Goal: Complete application form: Complete application form

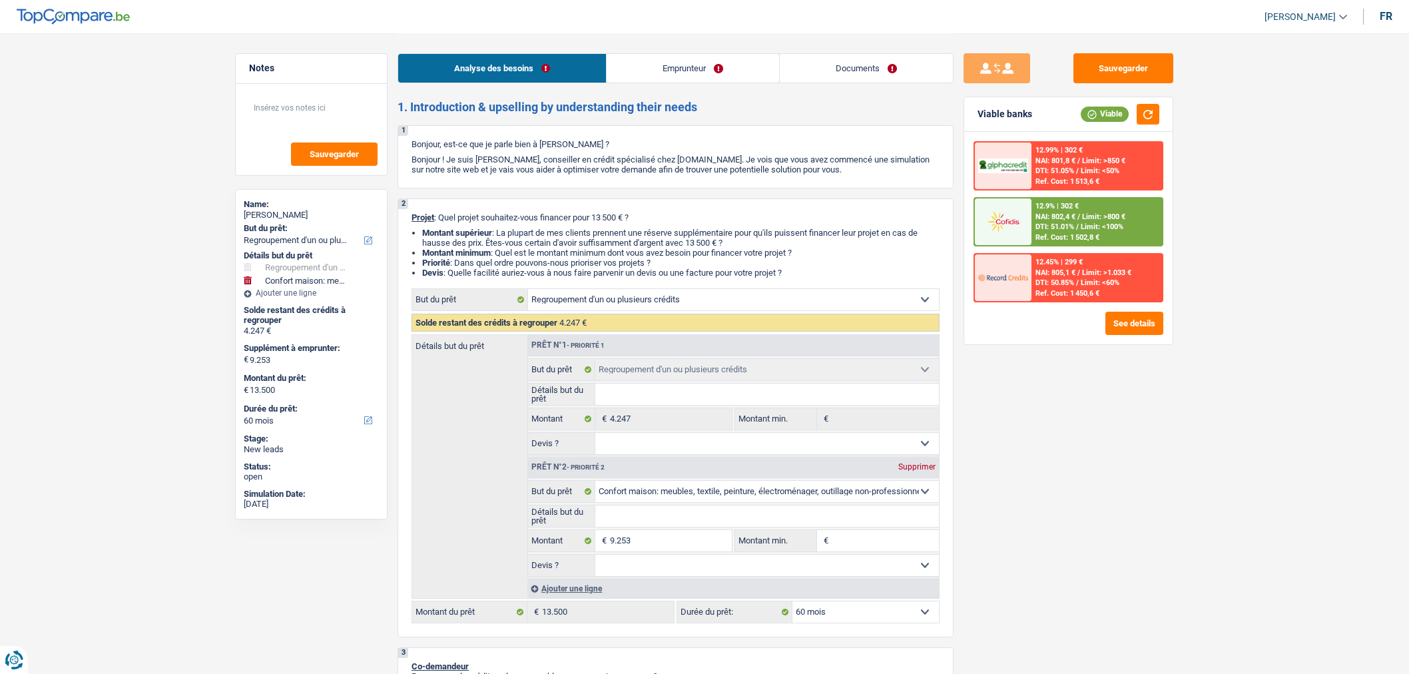
select select "refinancing"
select select "household"
select select "60"
select select "refinancing"
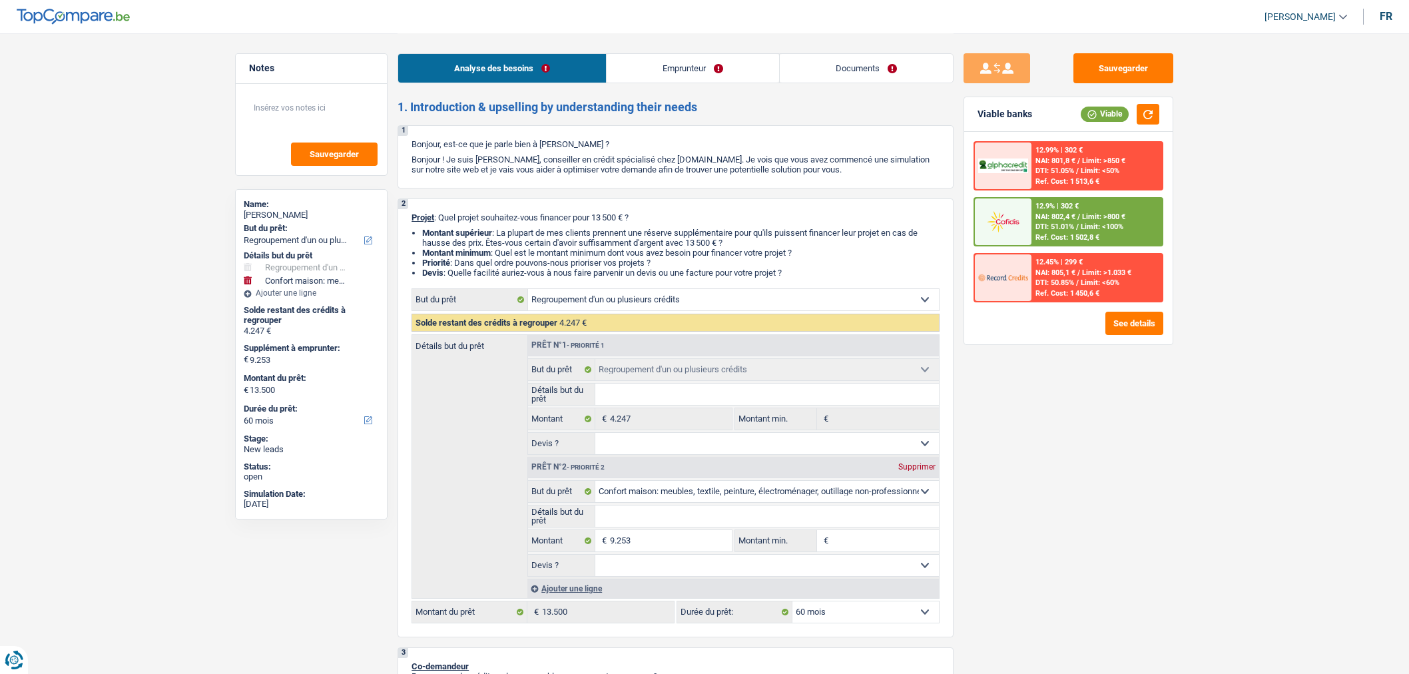
select select "refinancing"
select select "household"
select select "60"
select select "mutuality"
select select "mutualityIndemnity"
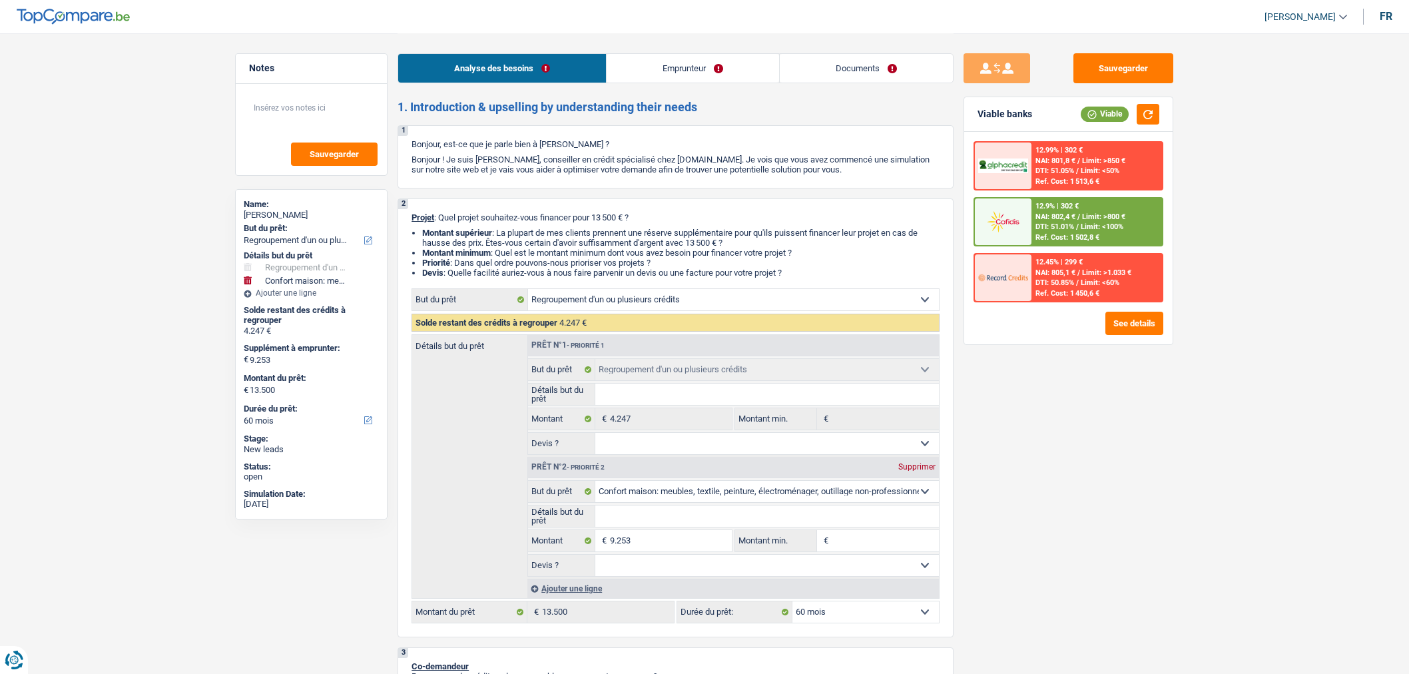
select select "rents"
select select "personalLoan"
select select "homeFurnishingOrRelocation"
select select "30"
select select "refinancing"
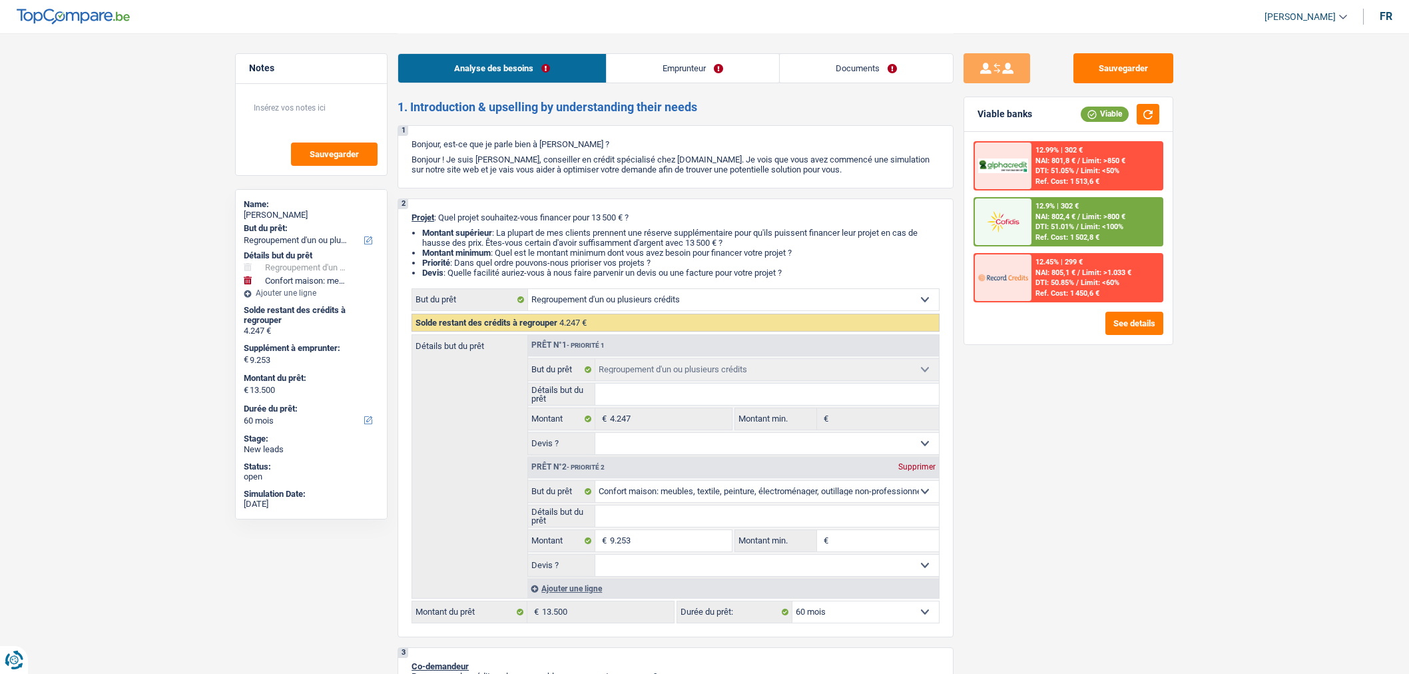
select select "refinancing"
select select "household"
select select "60"
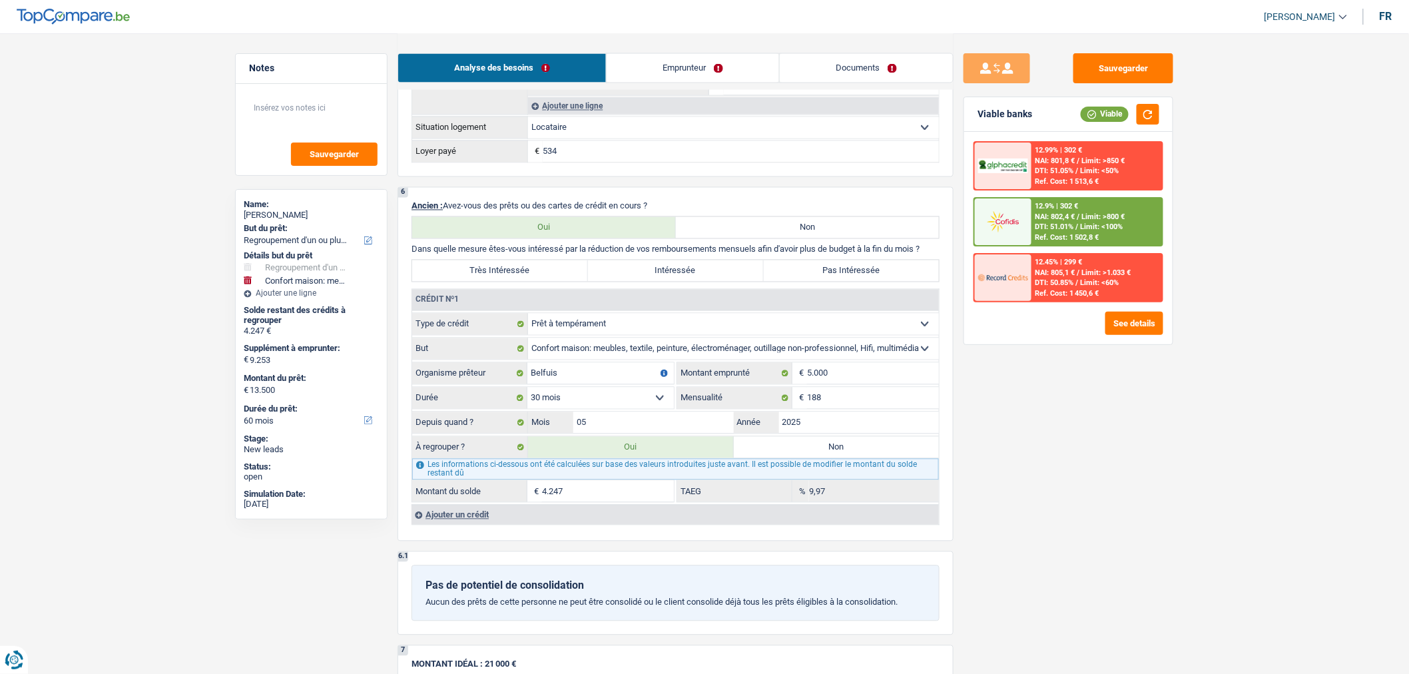
scroll to position [987, 0]
click at [870, 281] on label "Pas Intéressée" at bounding box center [852, 270] width 176 height 21
click at [870, 281] on input "Pas Intéressée" at bounding box center [852, 270] width 176 height 21
radio input "true"
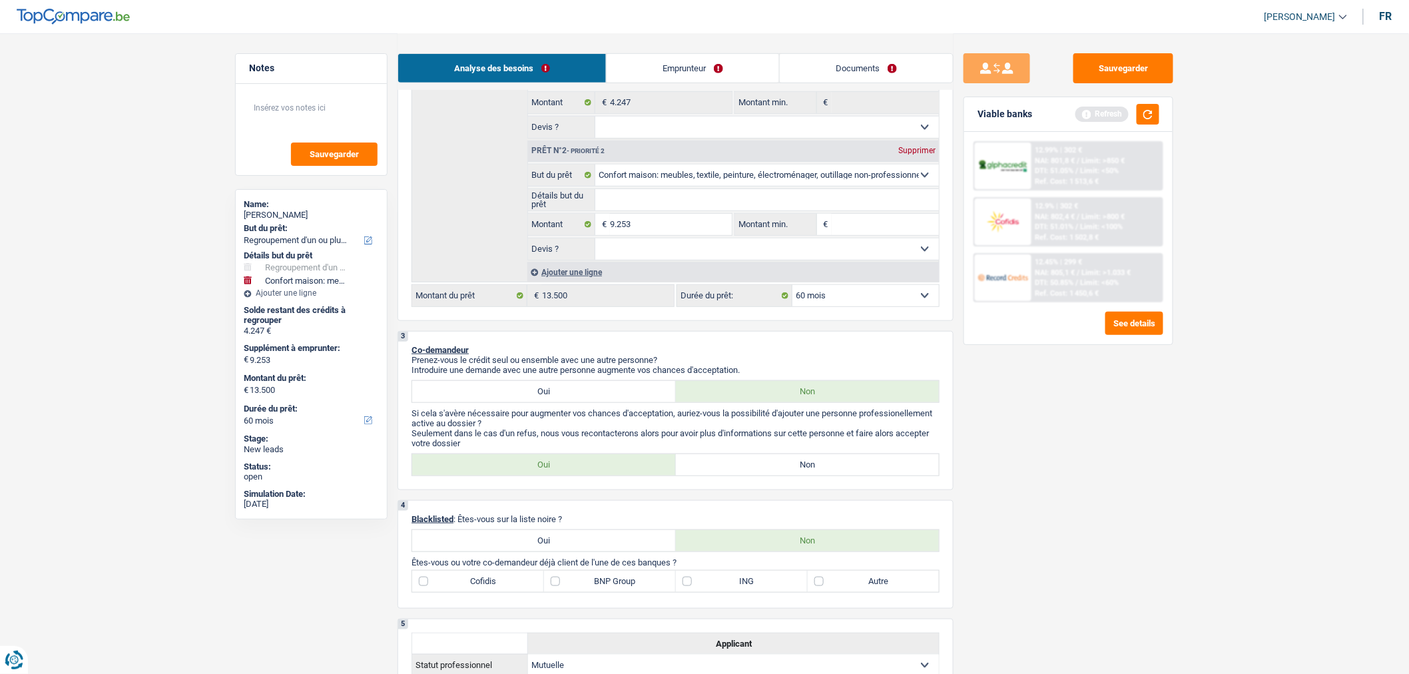
scroll to position [0, 0]
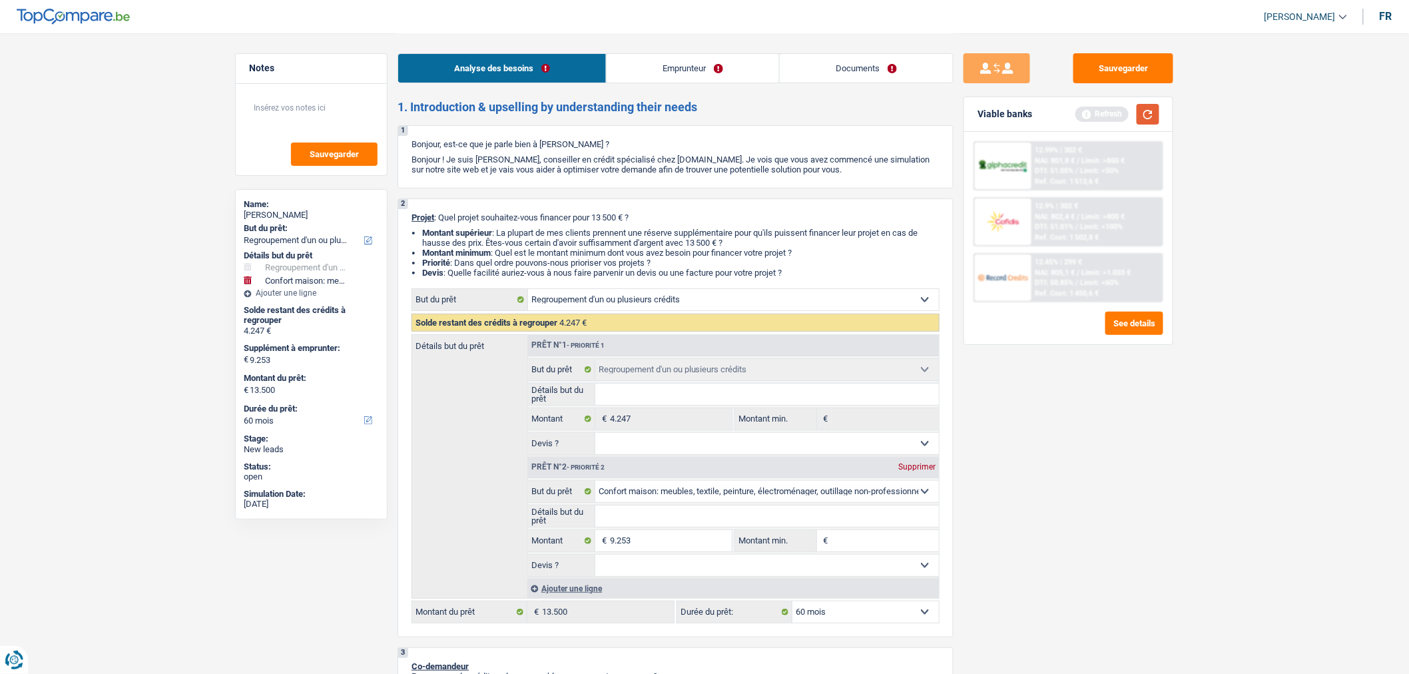
click at [1153, 116] on button "button" at bounding box center [1148, 114] width 23 height 21
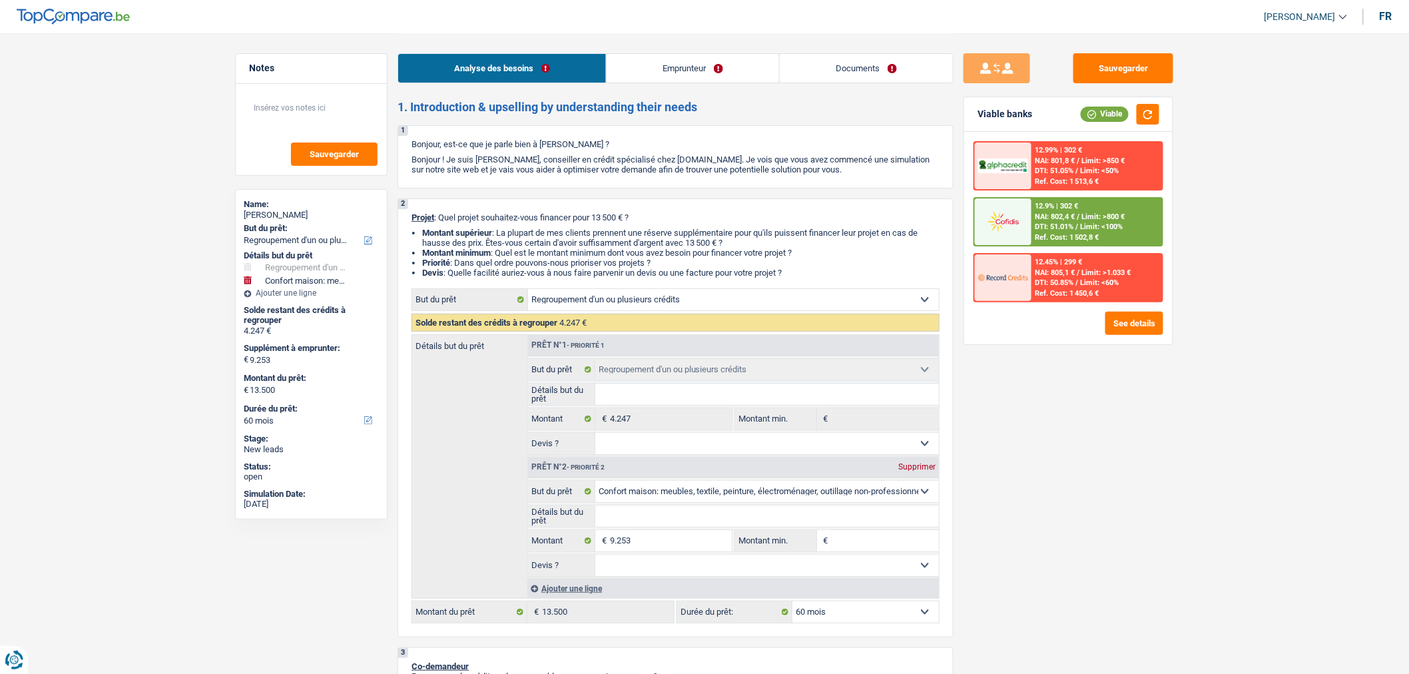
click at [849, 63] on link "Documents" at bounding box center [866, 68] width 173 height 29
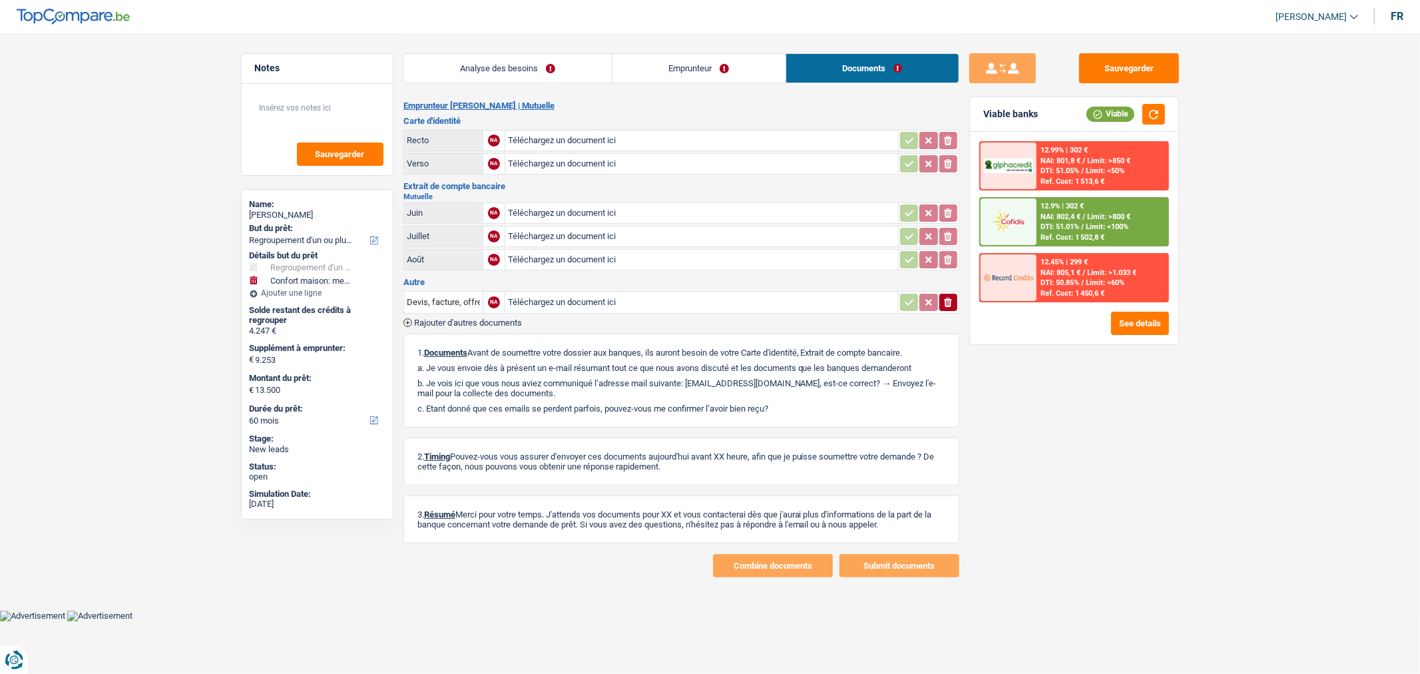
click at [541, 75] on link "Analyse des besoins" at bounding box center [508, 68] width 208 height 29
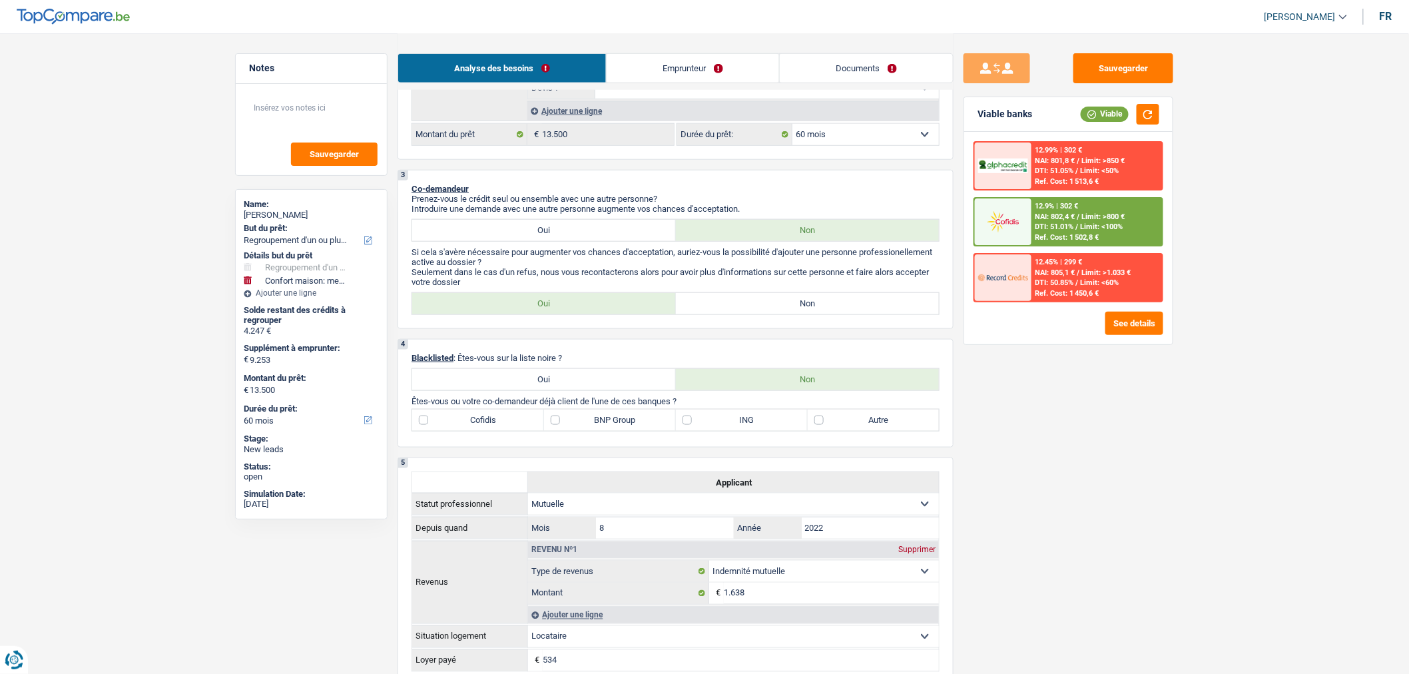
scroll to position [478, 0]
click at [758, 314] on label "Non" at bounding box center [808, 302] width 264 height 21
click at [758, 314] on input "Non" at bounding box center [808, 302] width 264 height 21
radio input "true"
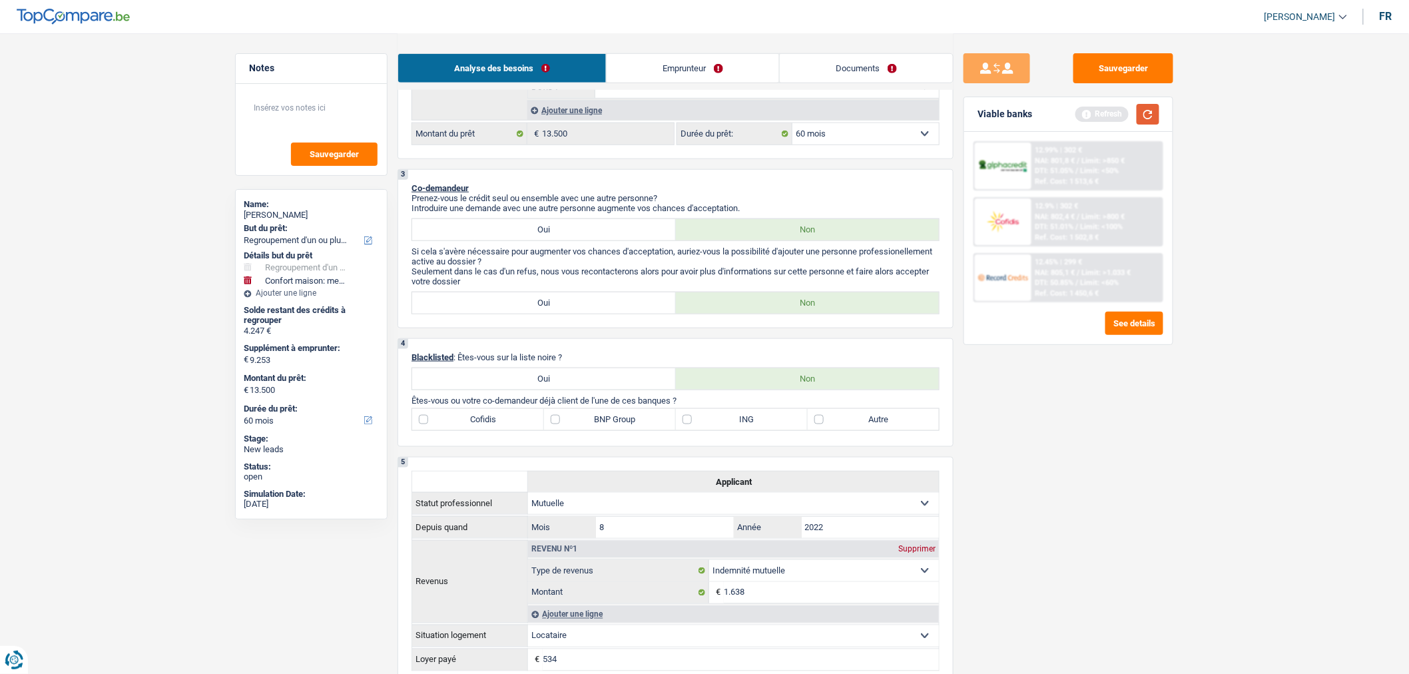
click at [1155, 116] on button "button" at bounding box center [1148, 114] width 23 height 21
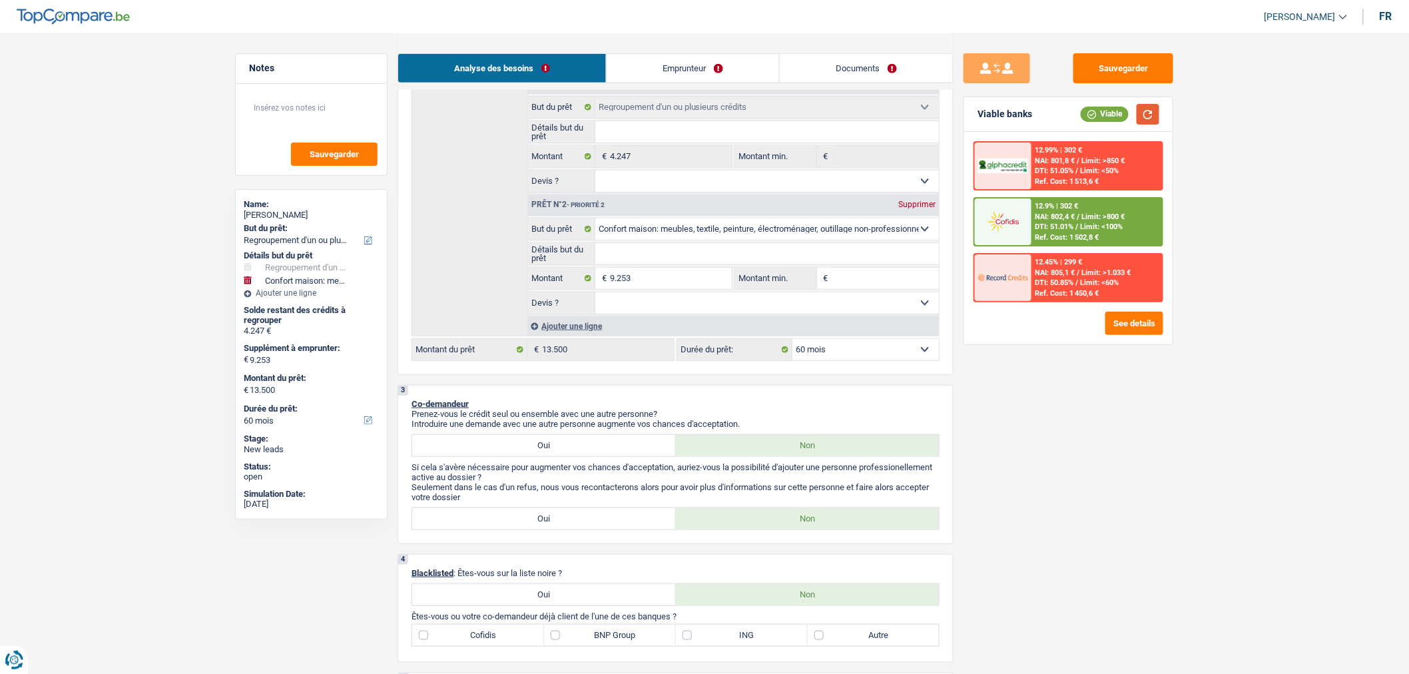
scroll to position [258, 0]
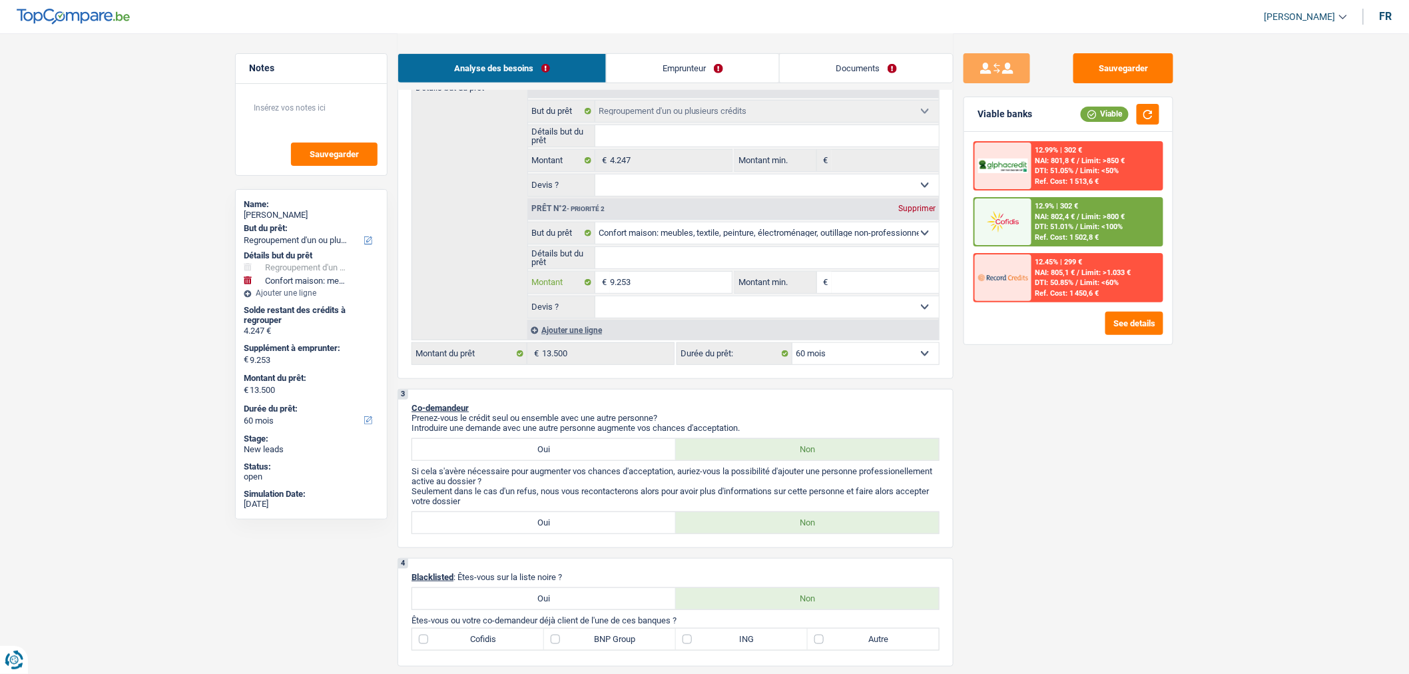
click at [671, 288] on input "9.253" at bounding box center [671, 282] width 122 height 21
type input "925"
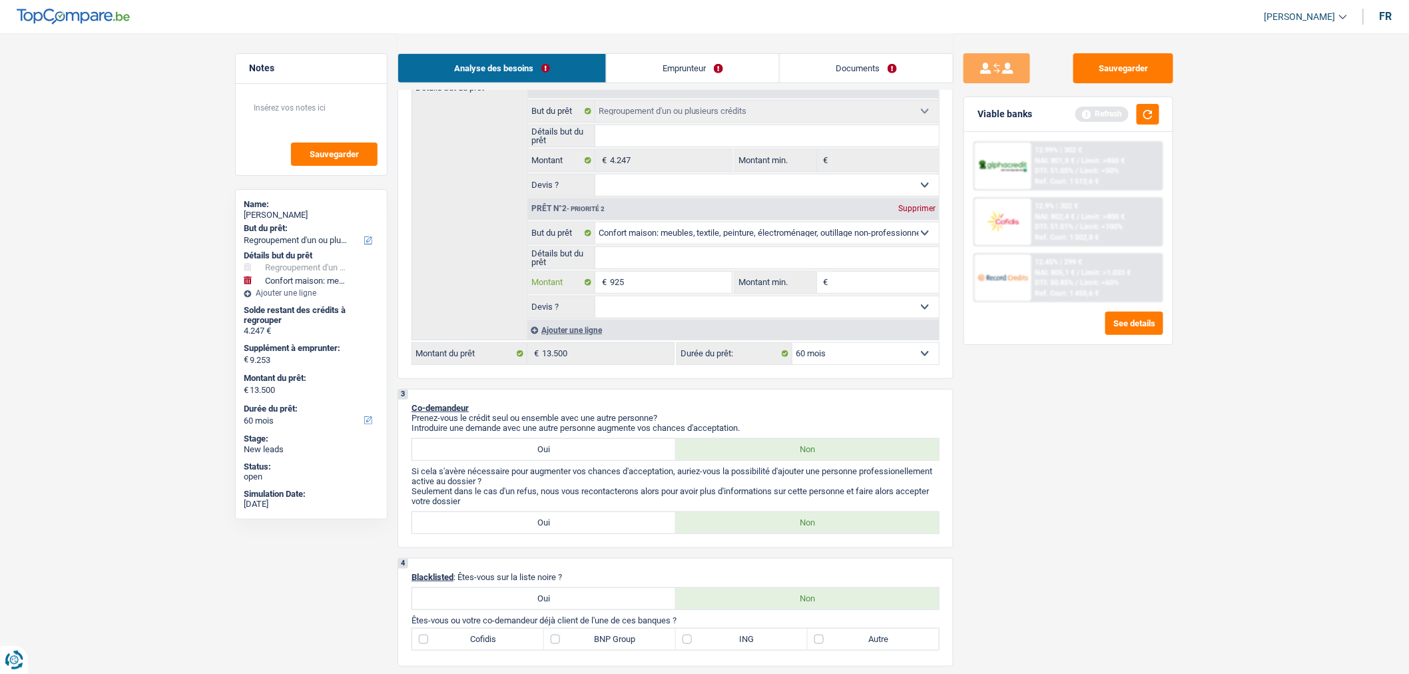
type input "92"
type input "9"
type input "98"
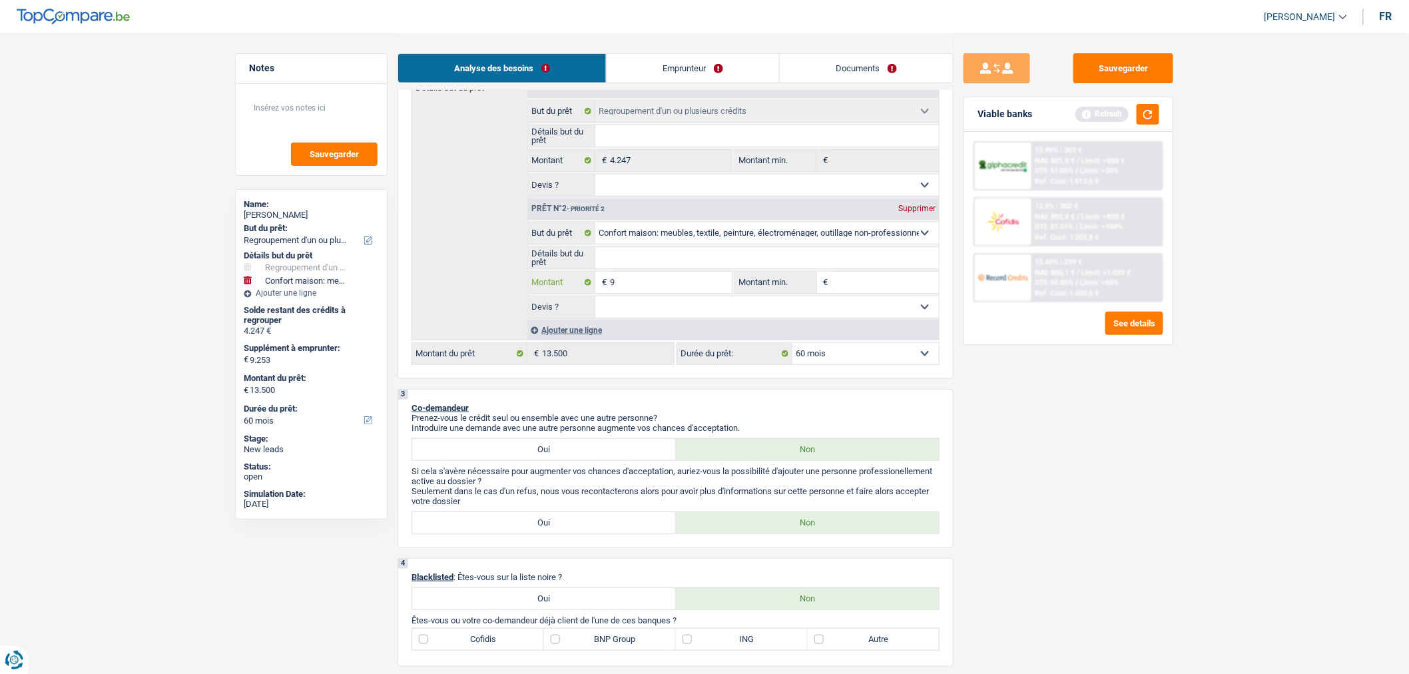
type input "98"
type input "982"
type input "9.823"
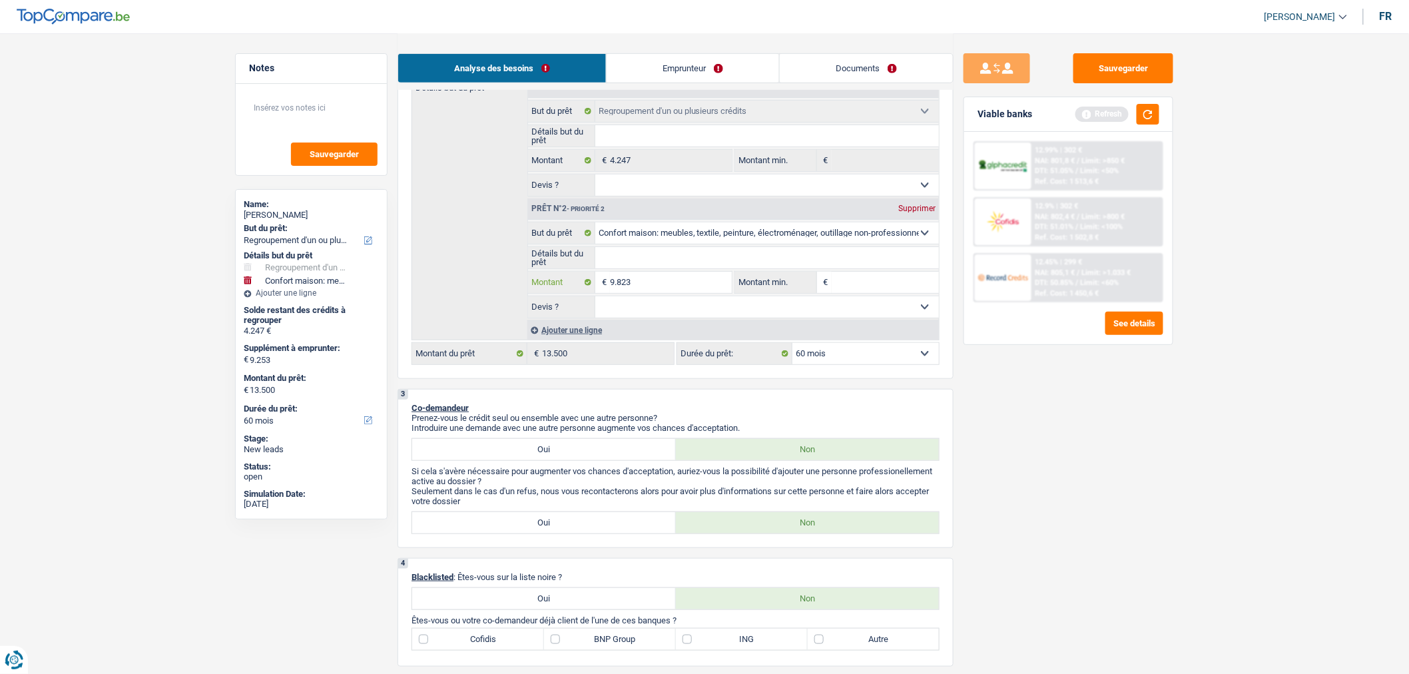
type input "9.823"
type input "14.070"
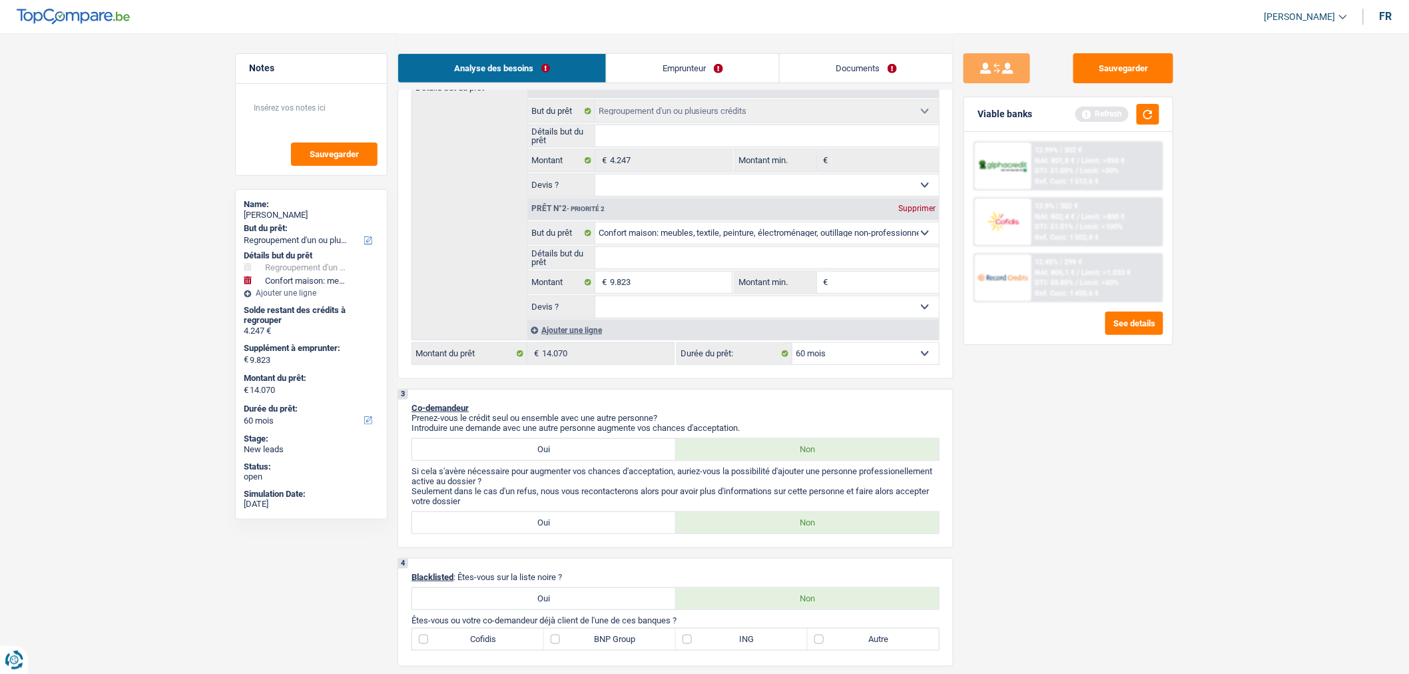
click at [840, 260] on input "Détails but du prêt" at bounding box center [767, 257] width 344 height 21
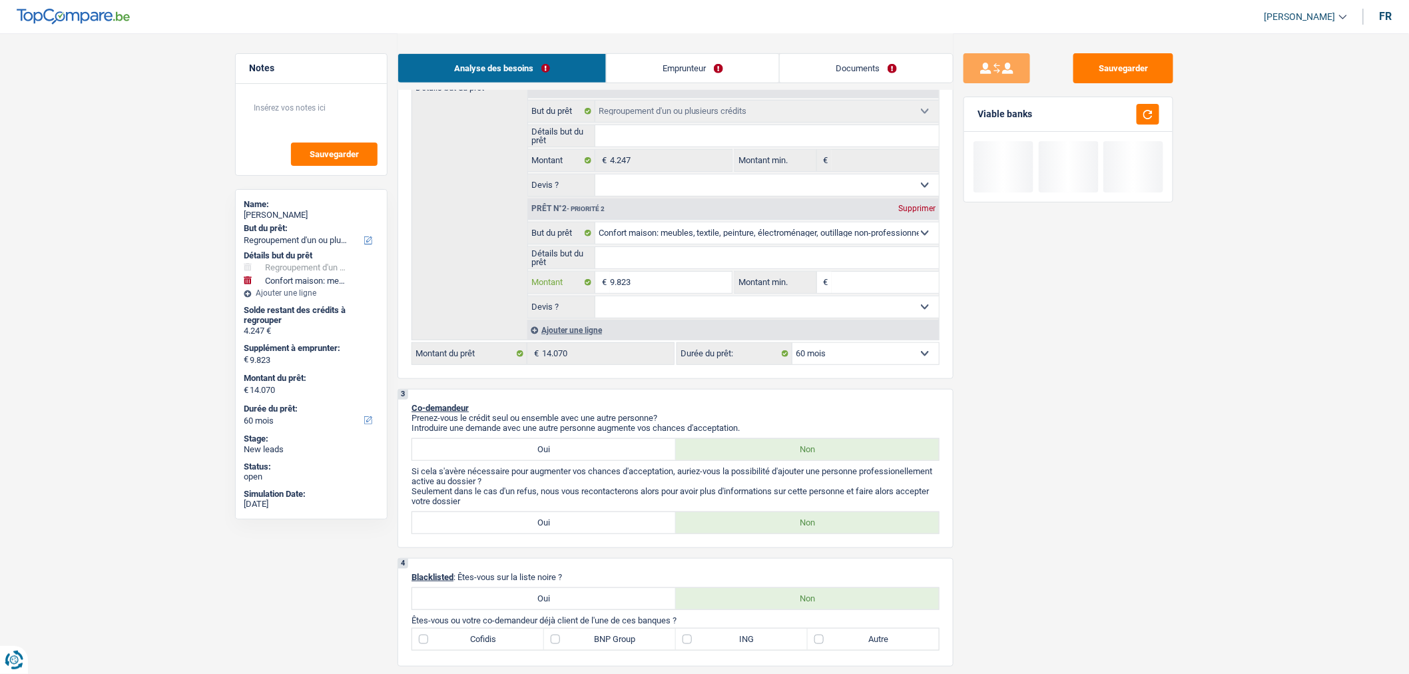
click at [675, 285] on input "9.823" at bounding box center [671, 282] width 122 height 21
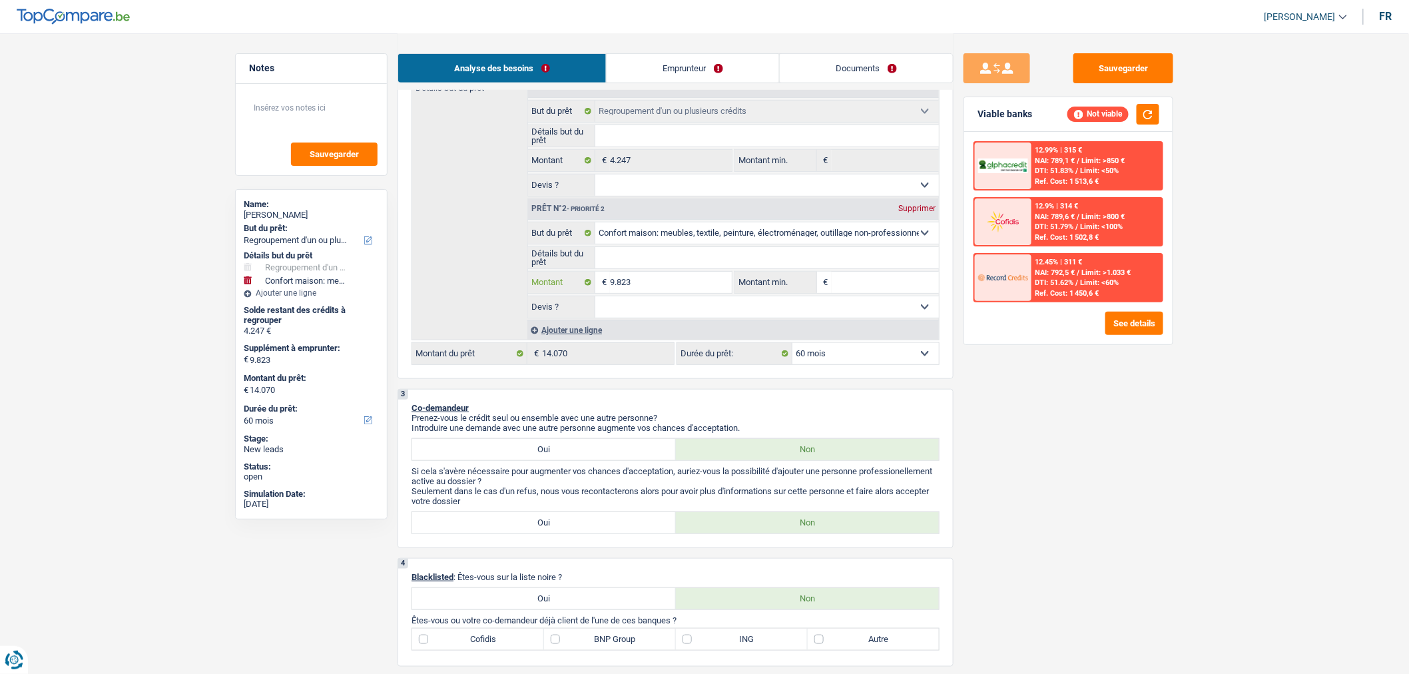
type input "982"
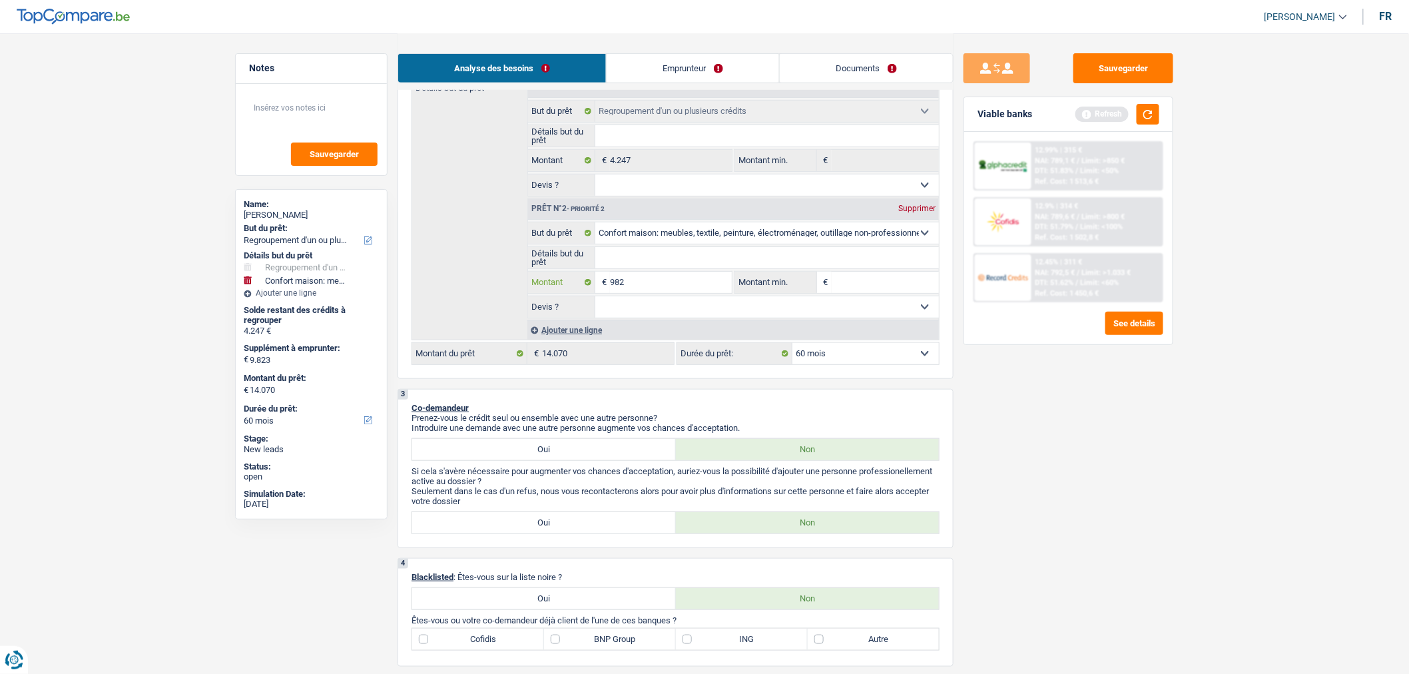
type input "98"
type input "9"
type input "97"
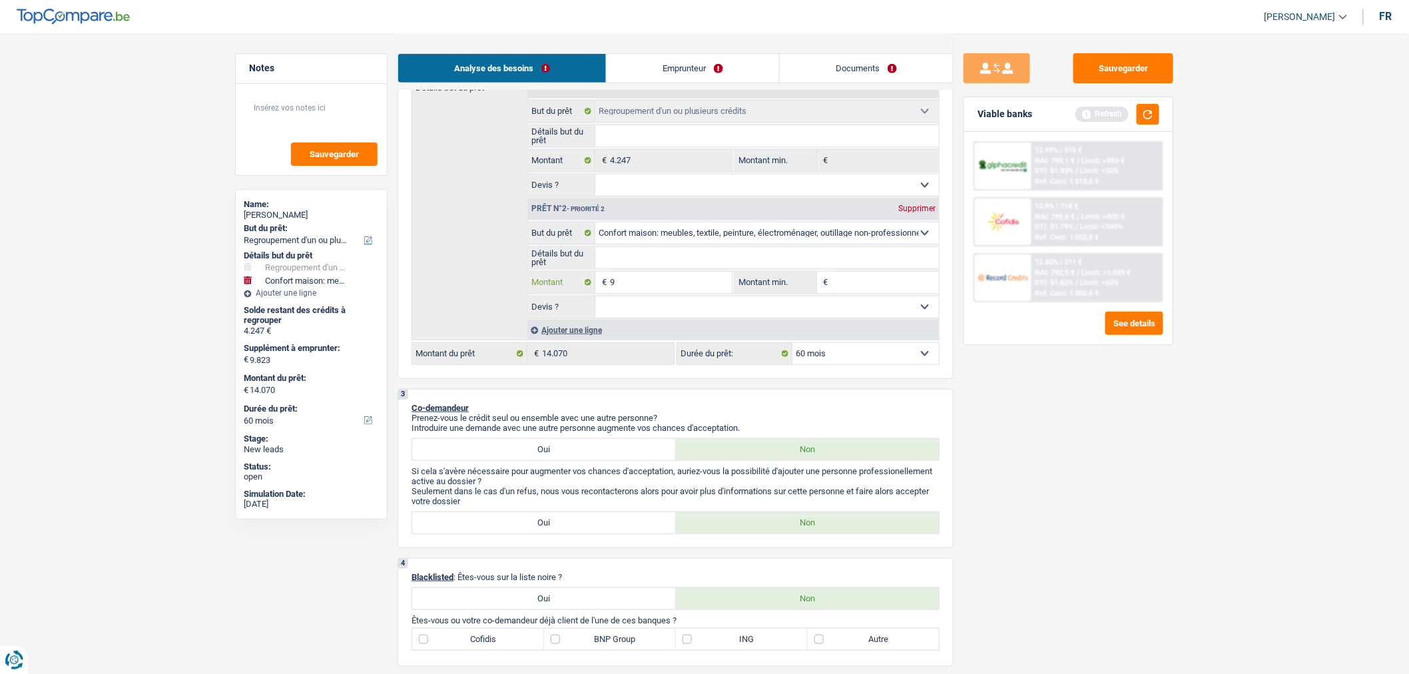
type input "97"
type input "977"
type input "9.773"
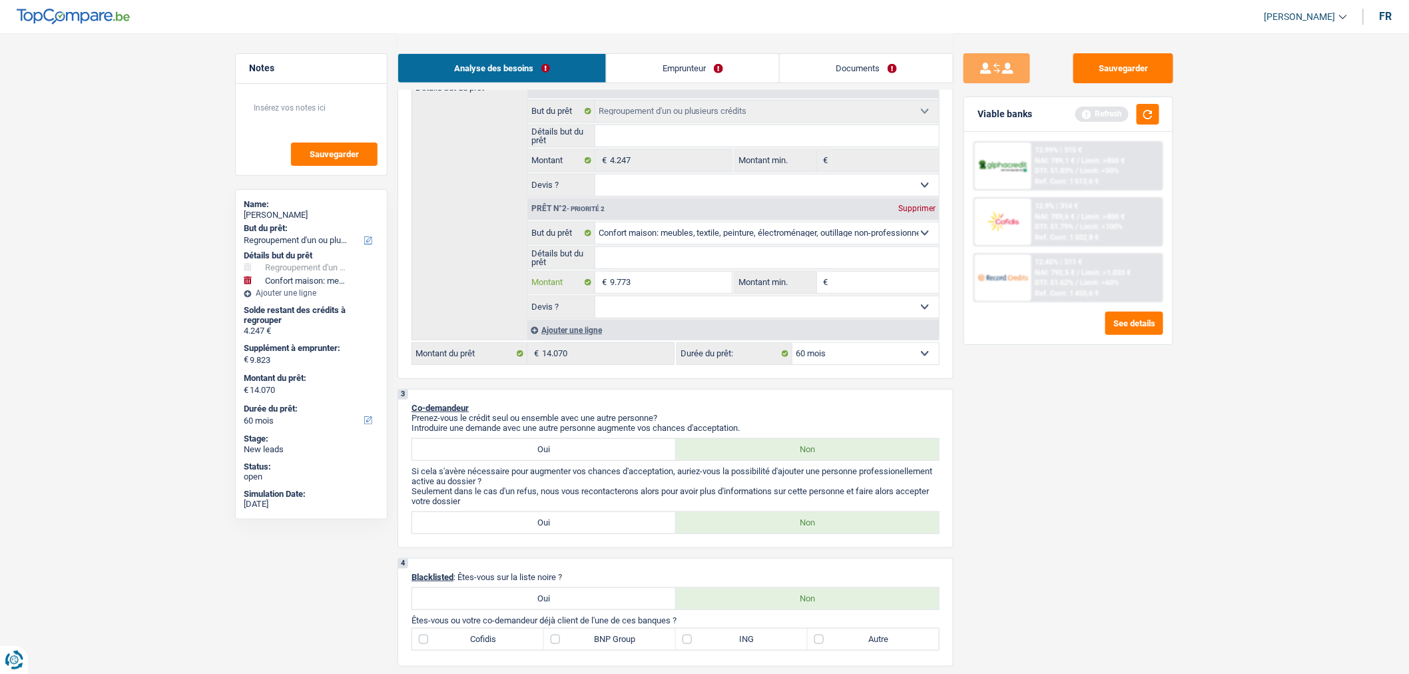
type input "9.773"
type input "14.020"
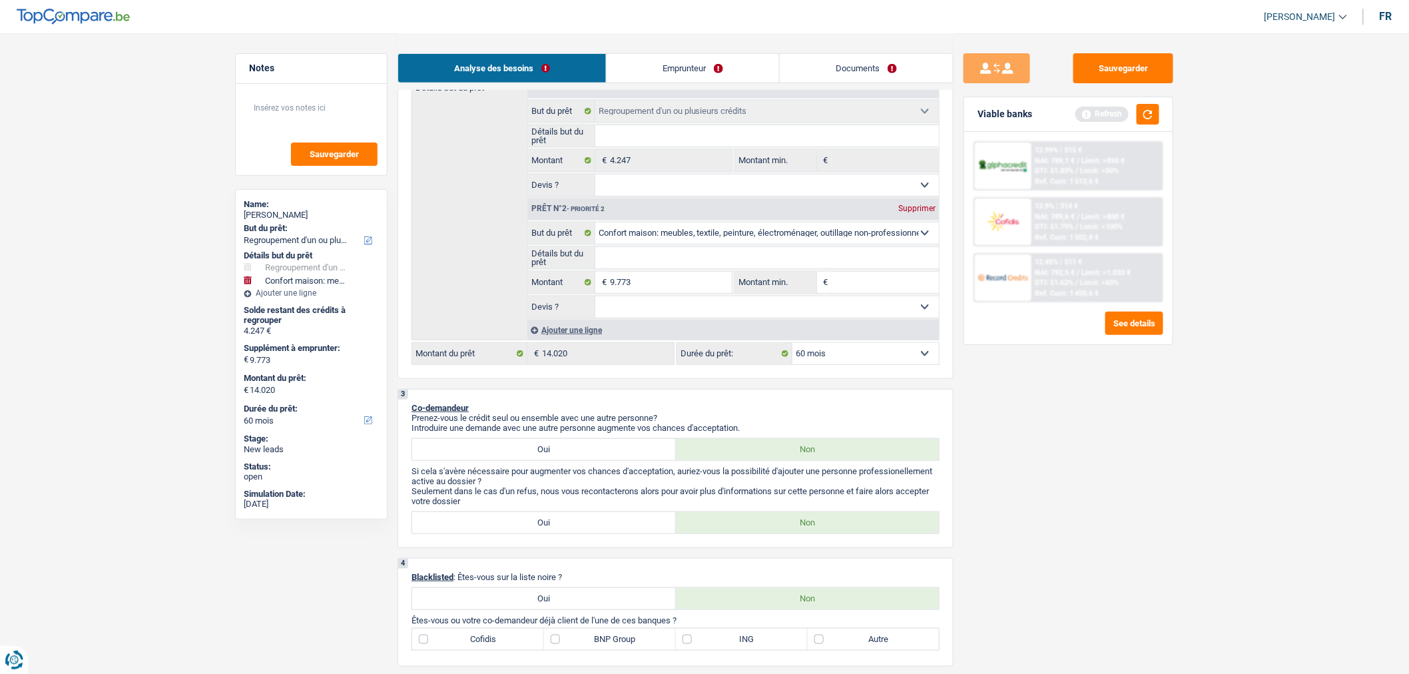
click at [795, 260] on input "Détails but du prêt" at bounding box center [767, 257] width 344 height 21
click at [663, 291] on input "9.773" at bounding box center [671, 282] width 122 height 21
type input "977"
type input "97"
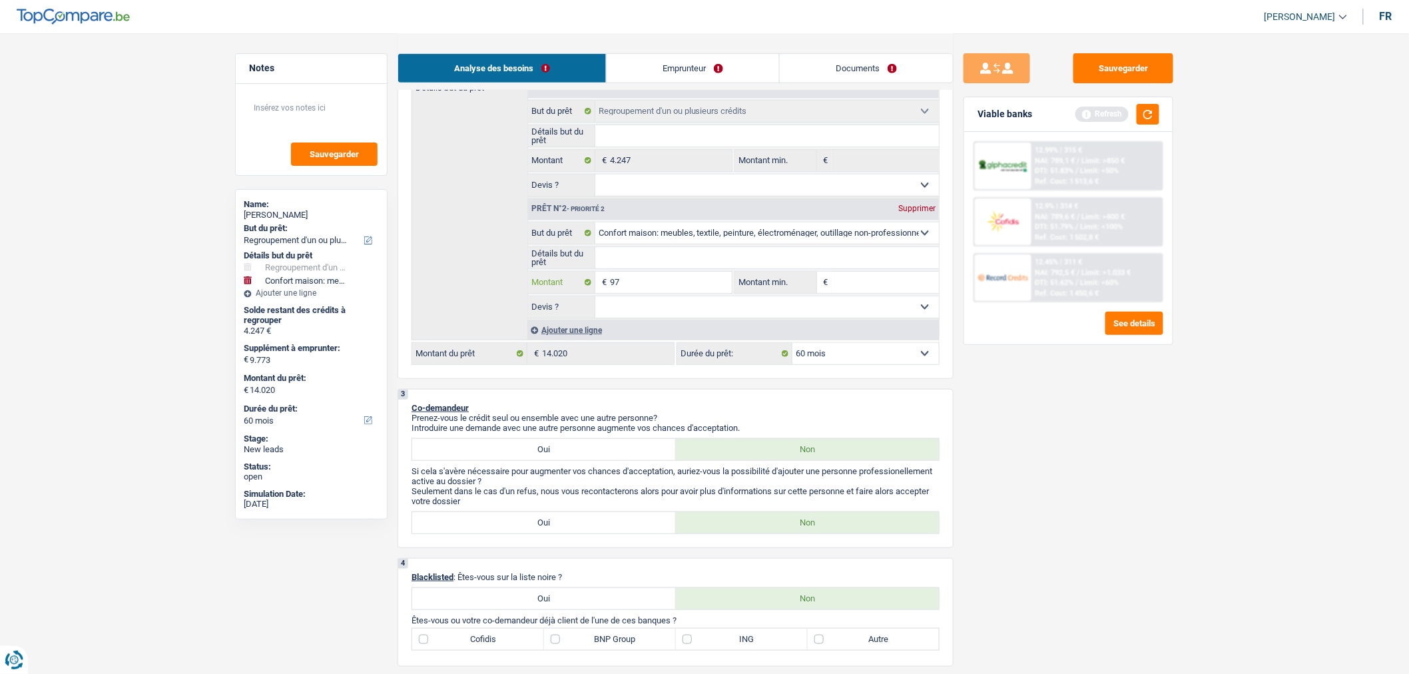
type input "97"
type input "975"
type input "9.753"
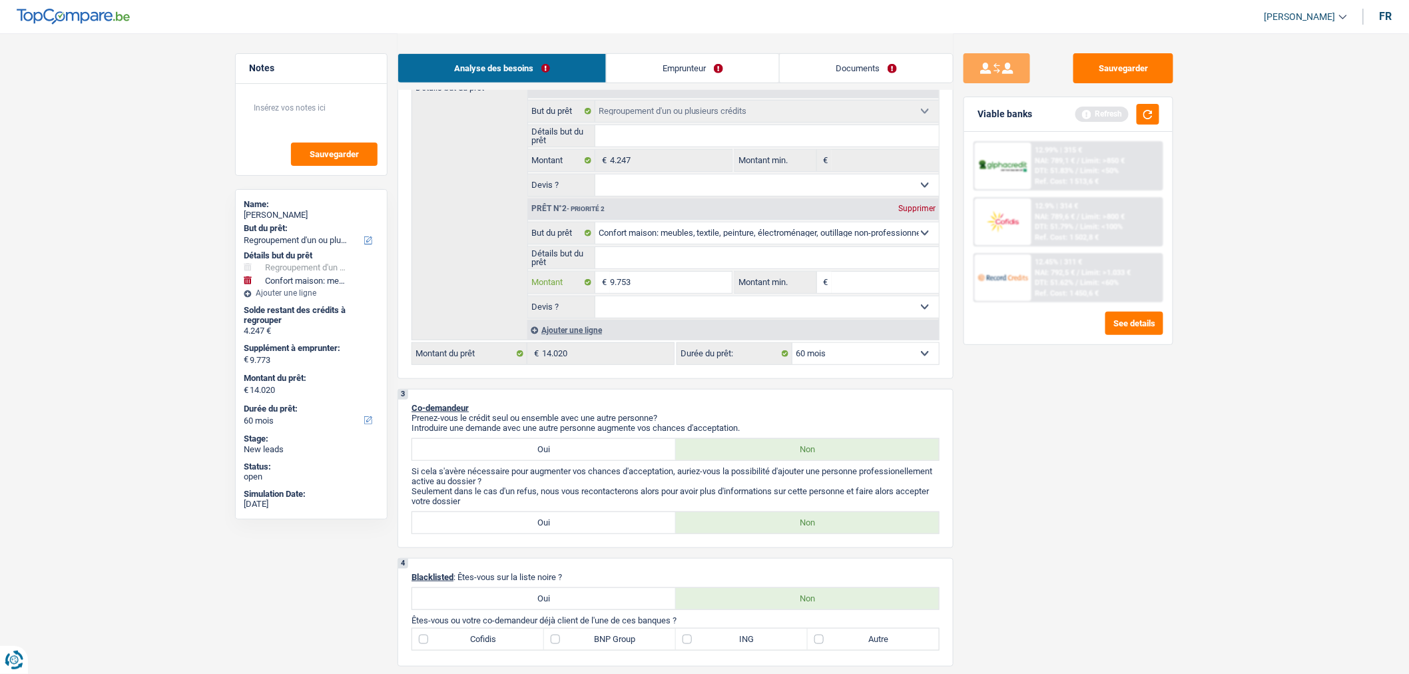
type input "9.753"
type input "14.000"
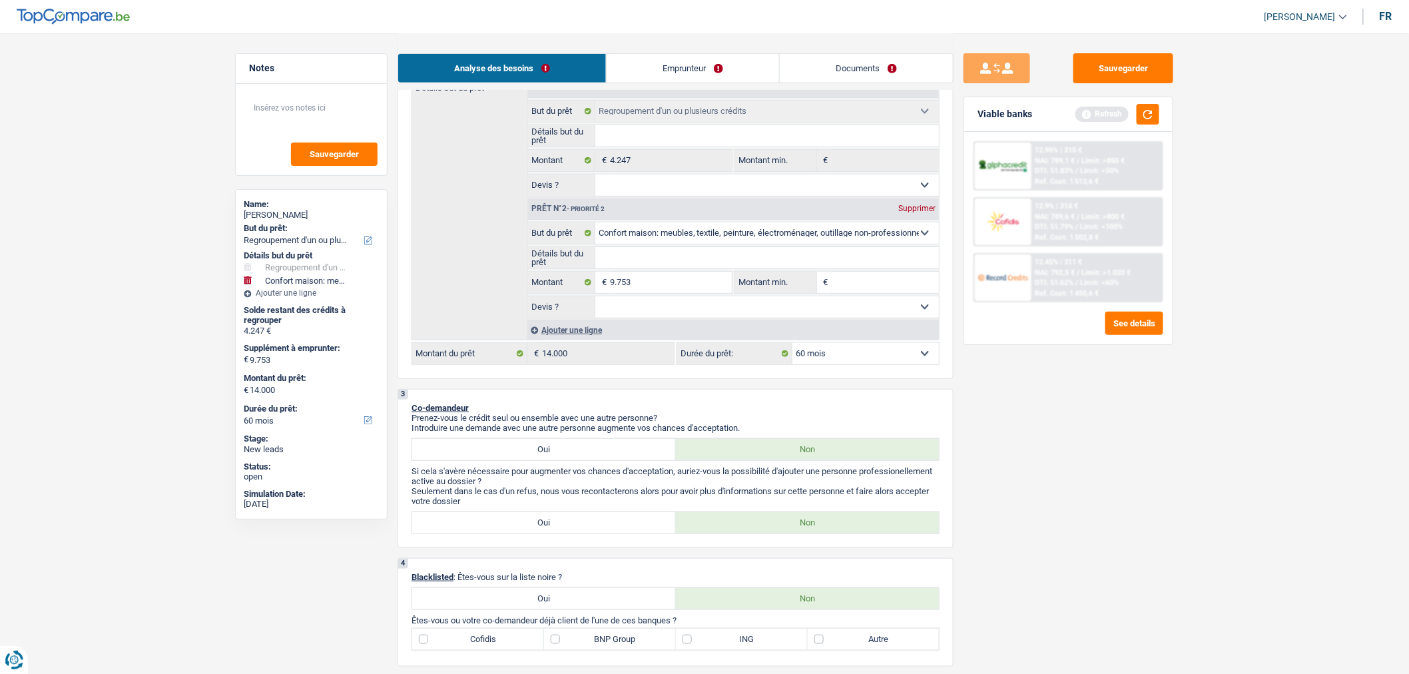
click at [870, 289] on input "Montant min." at bounding box center [886, 282] width 108 height 21
click at [842, 312] on select "Oui Non Non répondu Sélectionner une option" at bounding box center [767, 306] width 344 height 21
click at [664, 288] on input "9.753" at bounding box center [671, 282] width 122 height 21
click at [615, 283] on input "9.753" at bounding box center [671, 282] width 122 height 21
type input "753"
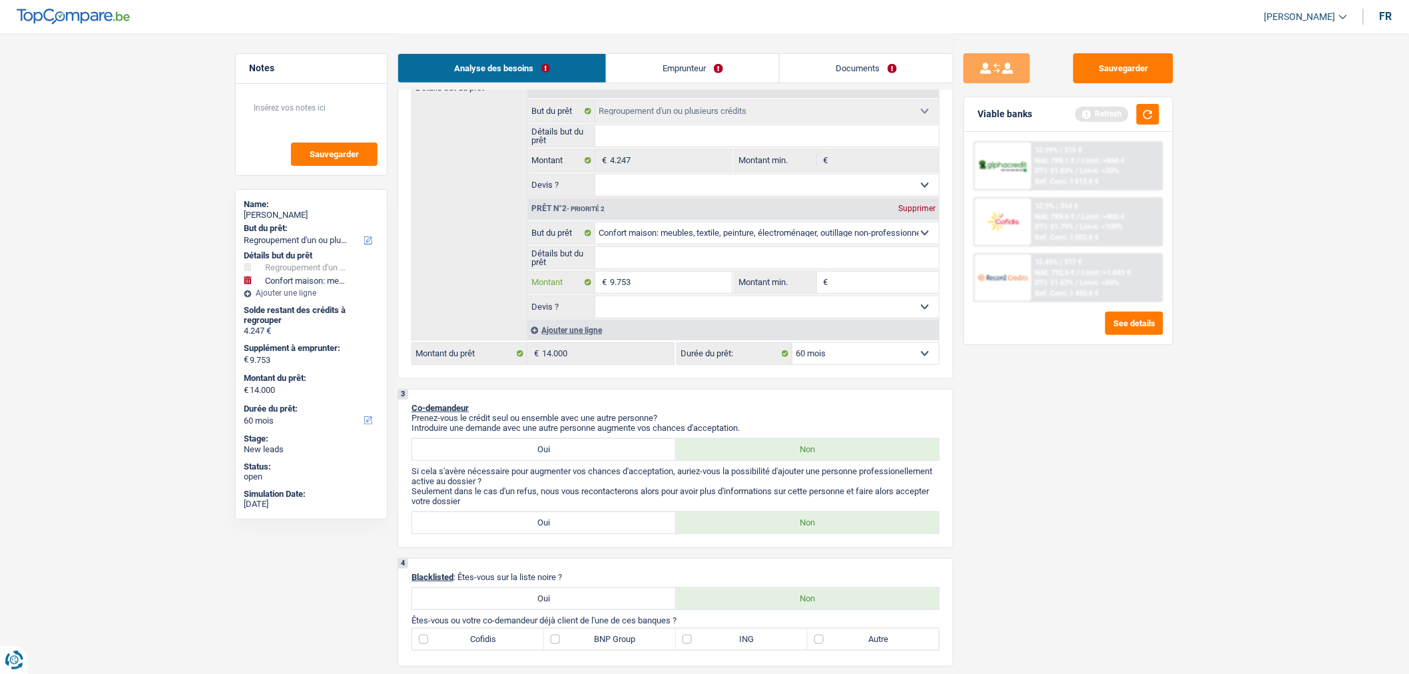
type input "753"
type input "8.753"
click at [650, 288] on input "8.753" at bounding box center [671, 282] width 122 height 21
type input "8.753"
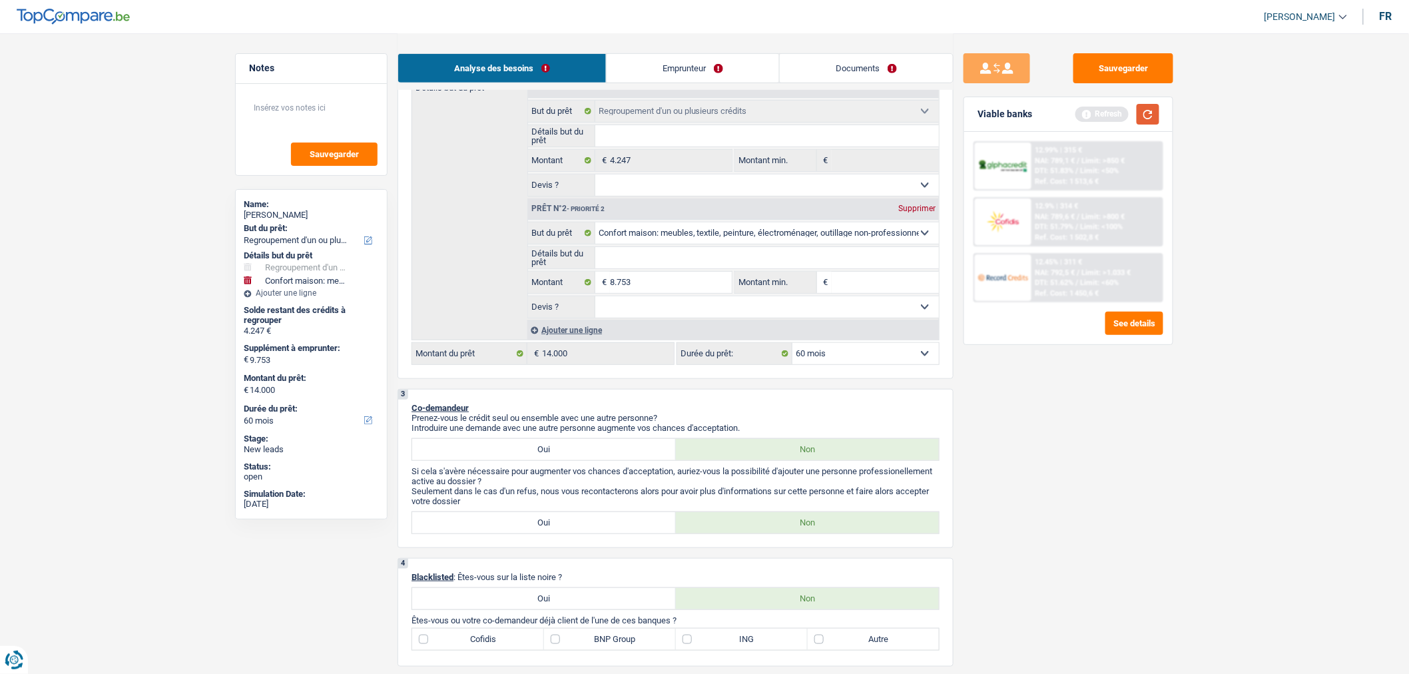
type input "8.753"
type input "13.000"
click at [1150, 119] on button "button" at bounding box center [1148, 114] width 23 height 21
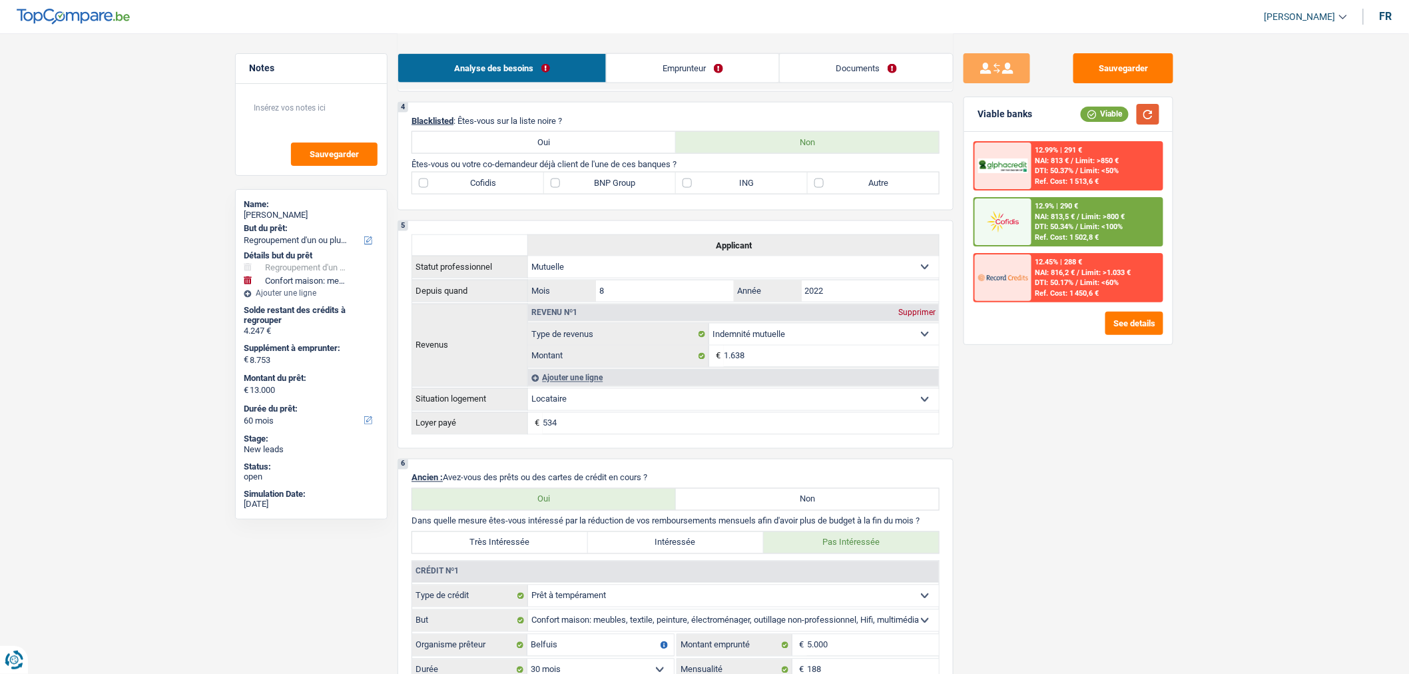
scroll to position [715, 0]
click at [1147, 121] on button "button" at bounding box center [1148, 114] width 23 height 21
click at [882, 301] on input "2022" at bounding box center [871, 290] width 138 height 21
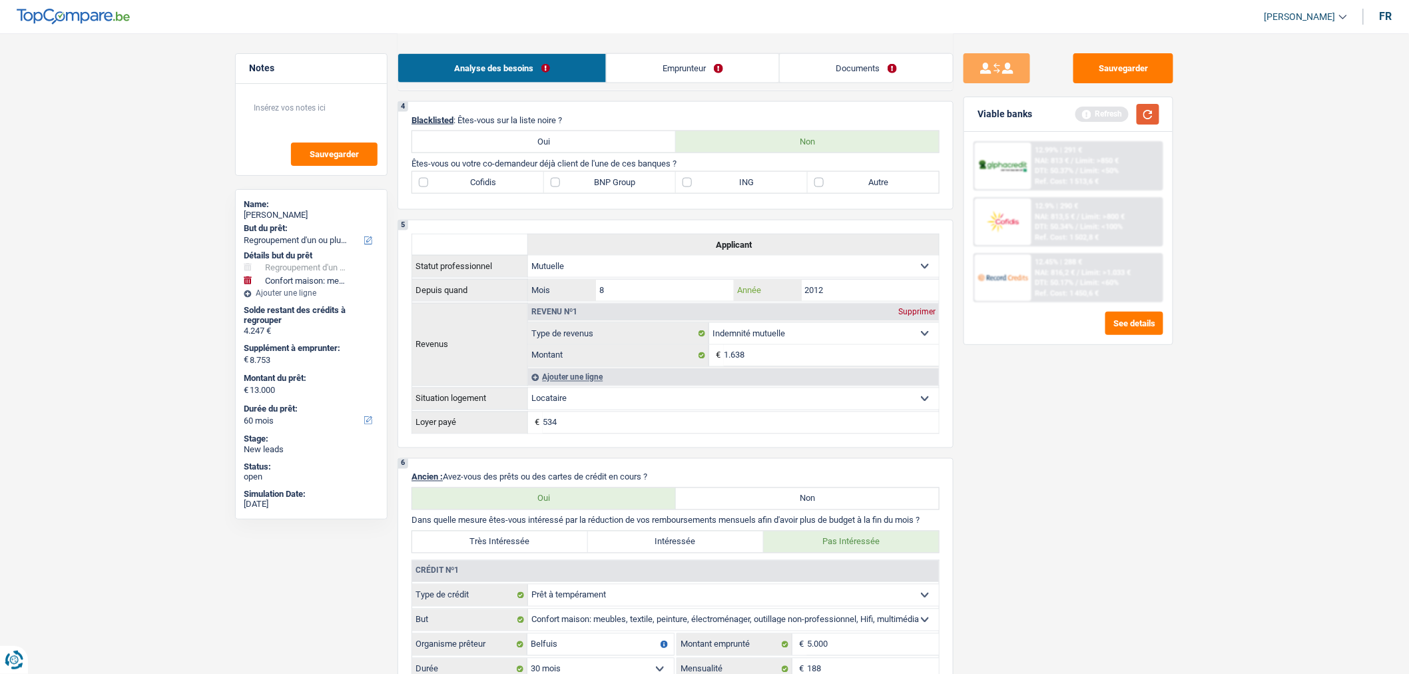
type input "2012"
click at [1150, 121] on button "button" at bounding box center [1148, 114] width 23 height 21
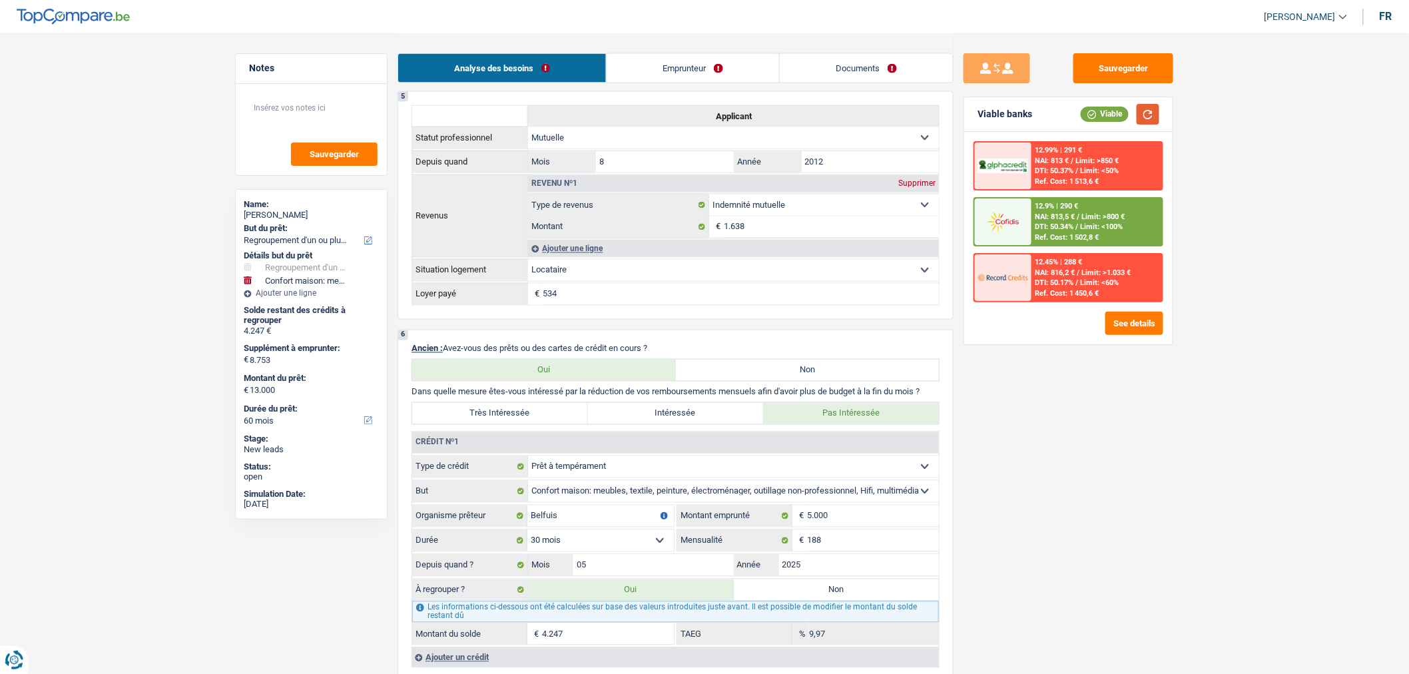
scroll to position [830, 0]
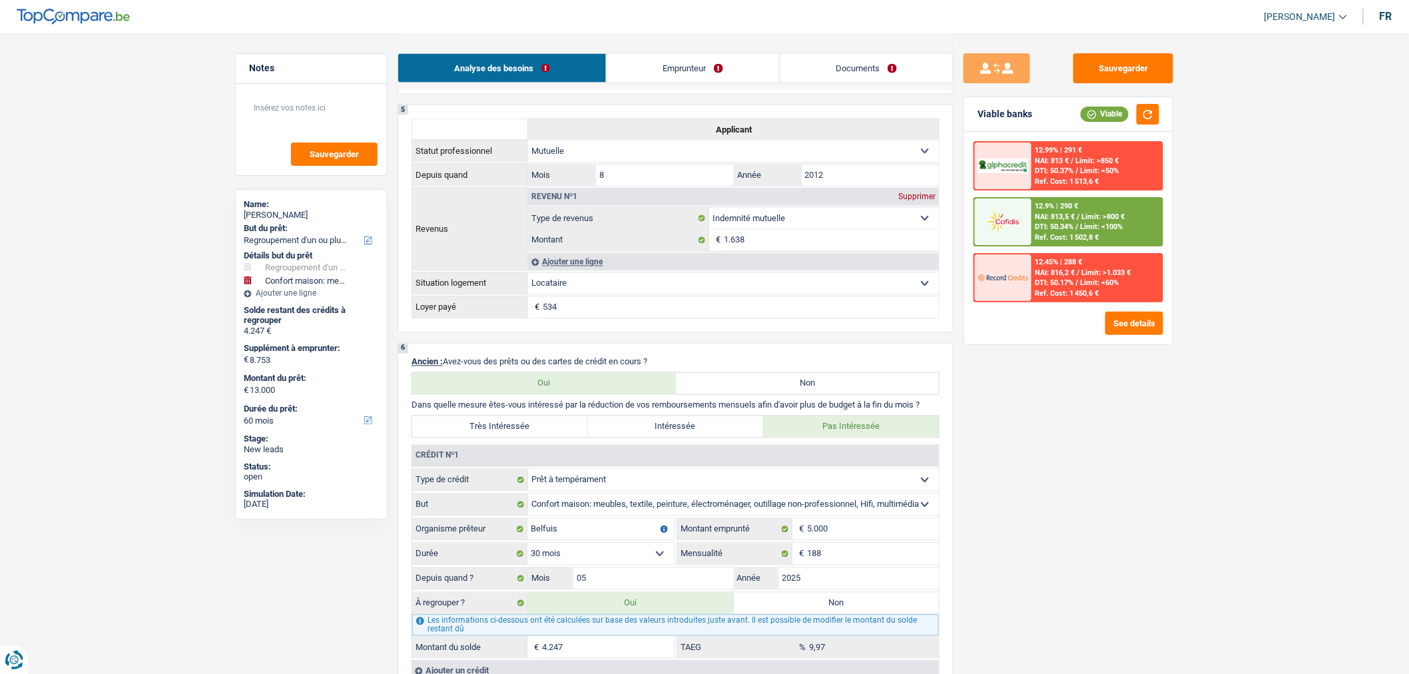
click at [589, 318] on input "534" at bounding box center [741, 307] width 396 height 21
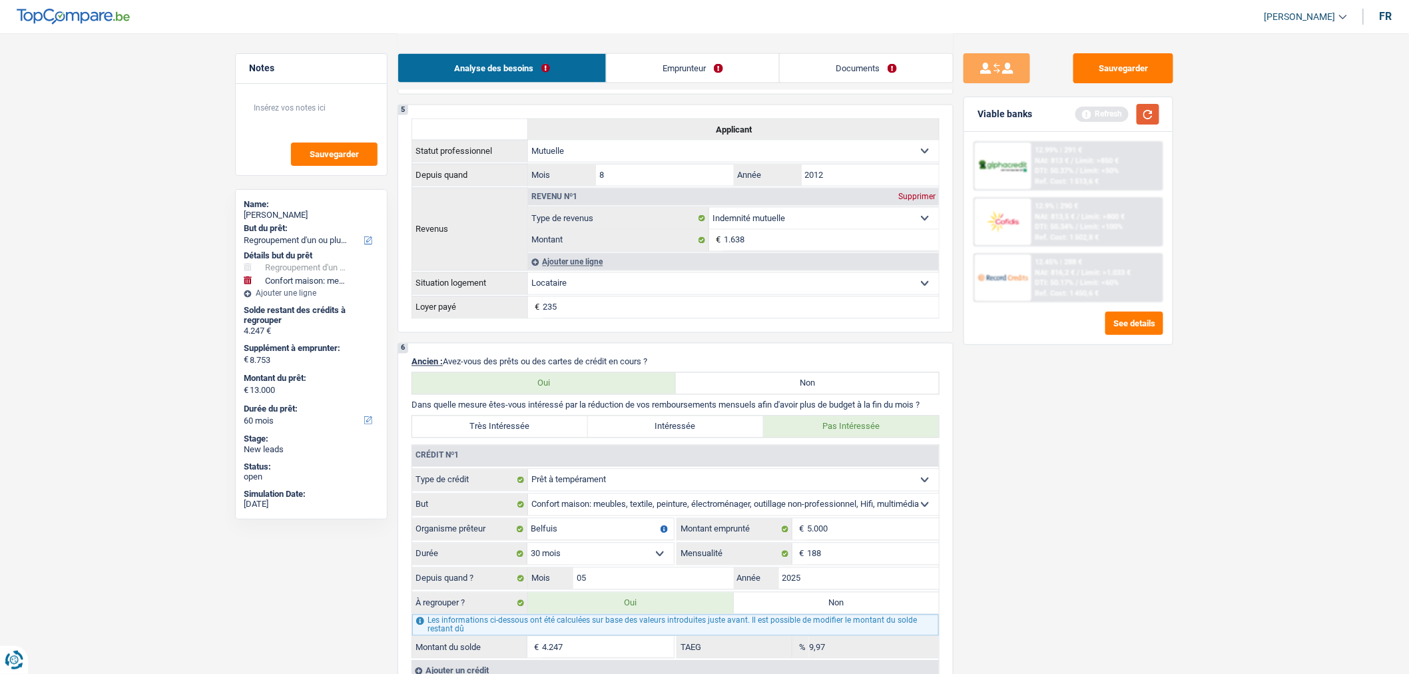
type input "235"
click at [1151, 105] on button "button" at bounding box center [1148, 114] width 23 height 21
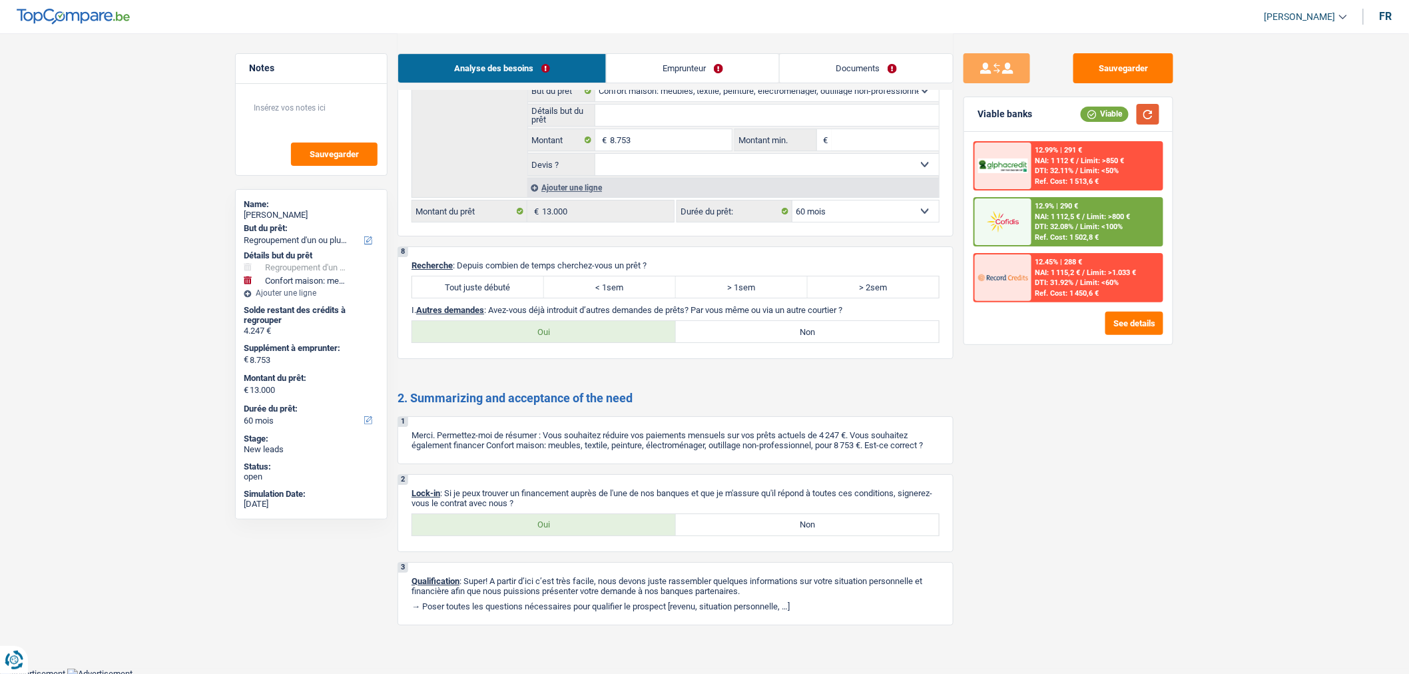
scroll to position [1835, 0]
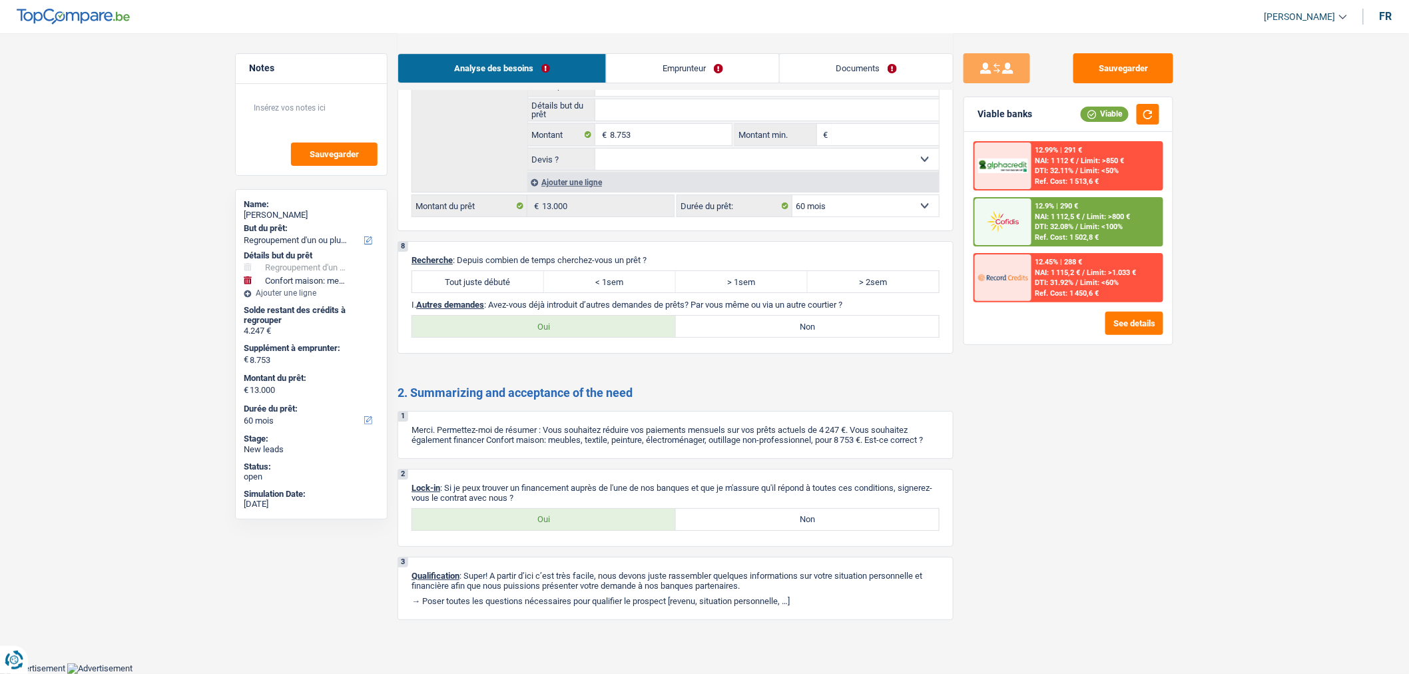
click at [475, 277] on label "Tout juste débuté" at bounding box center [478, 281] width 132 height 21
click at [475, 277] on input "Tout juste débuté" at bounding box center [478, 281] width 132 height 21
radio input "true"
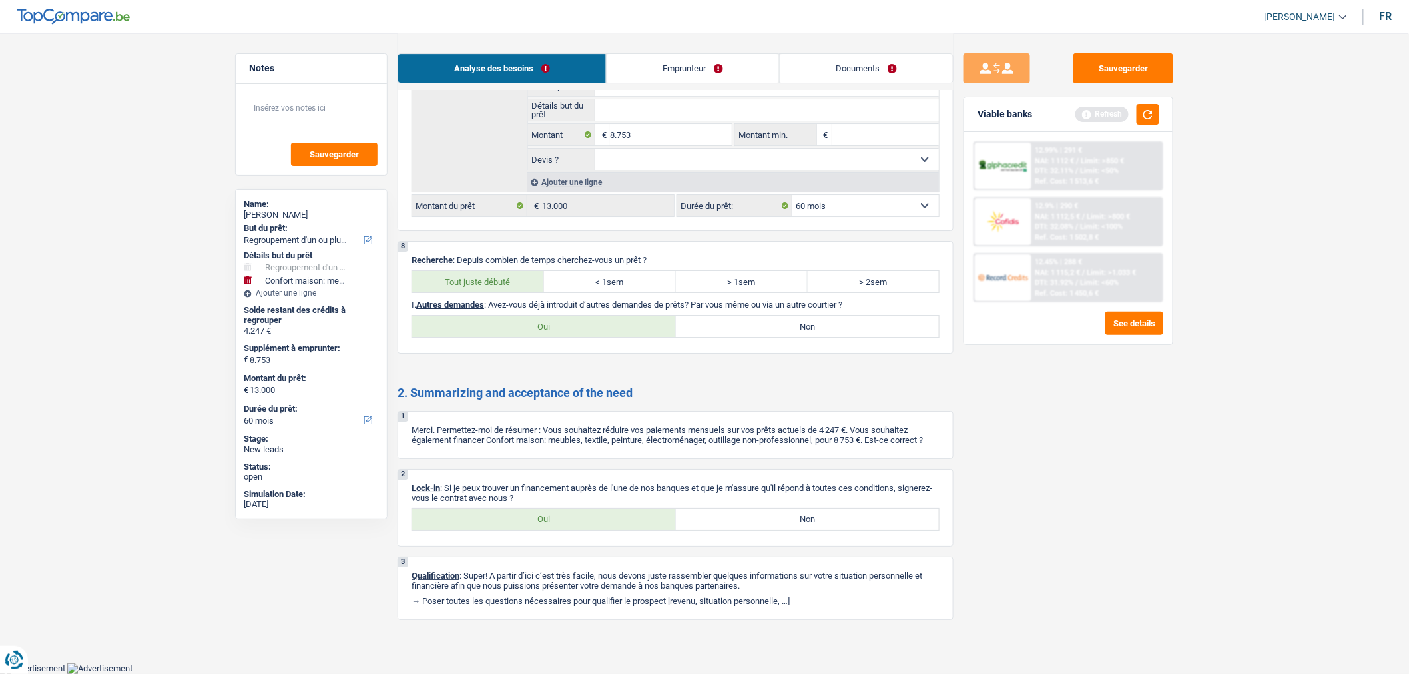
click at [790, 320] on label "Non" at bounding box center [808, 326] width 264 height 21
click at [790, 320] on input "Non" at bounding box center [808, 326] width 264 height 21
radio input "true"
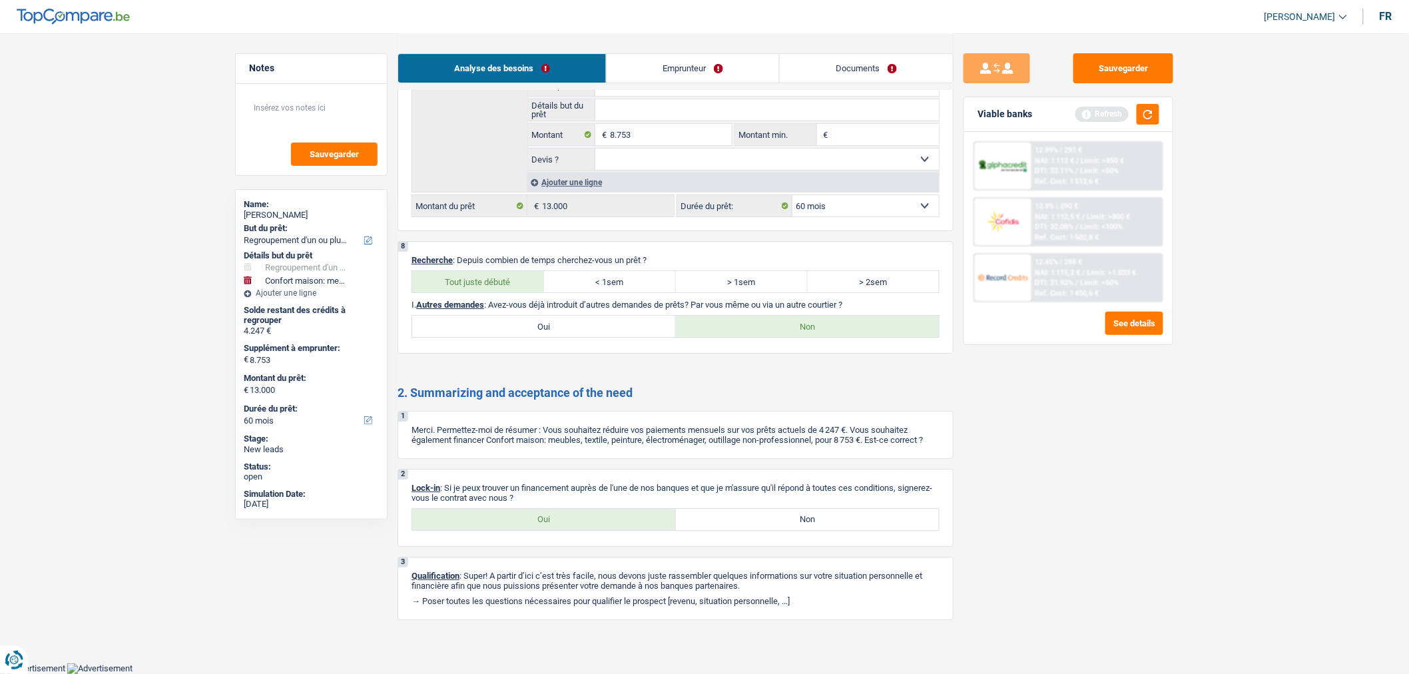
click at [790, 523] on label "Non" at bounding box center [808, 519] width 264 height 21
click at [790, 523] on input "Non" at bounding box center [808, 519] width 264 height 21
radio input "true"
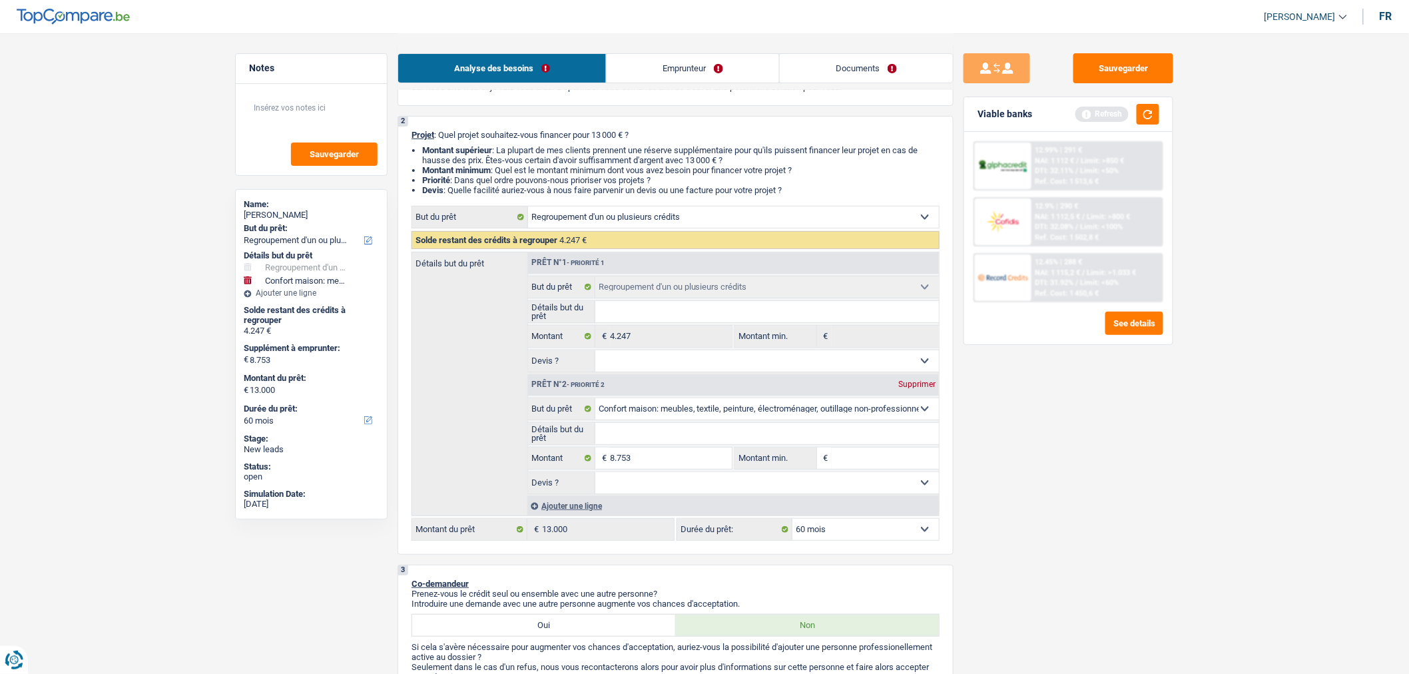
scroll to position [0, 0]
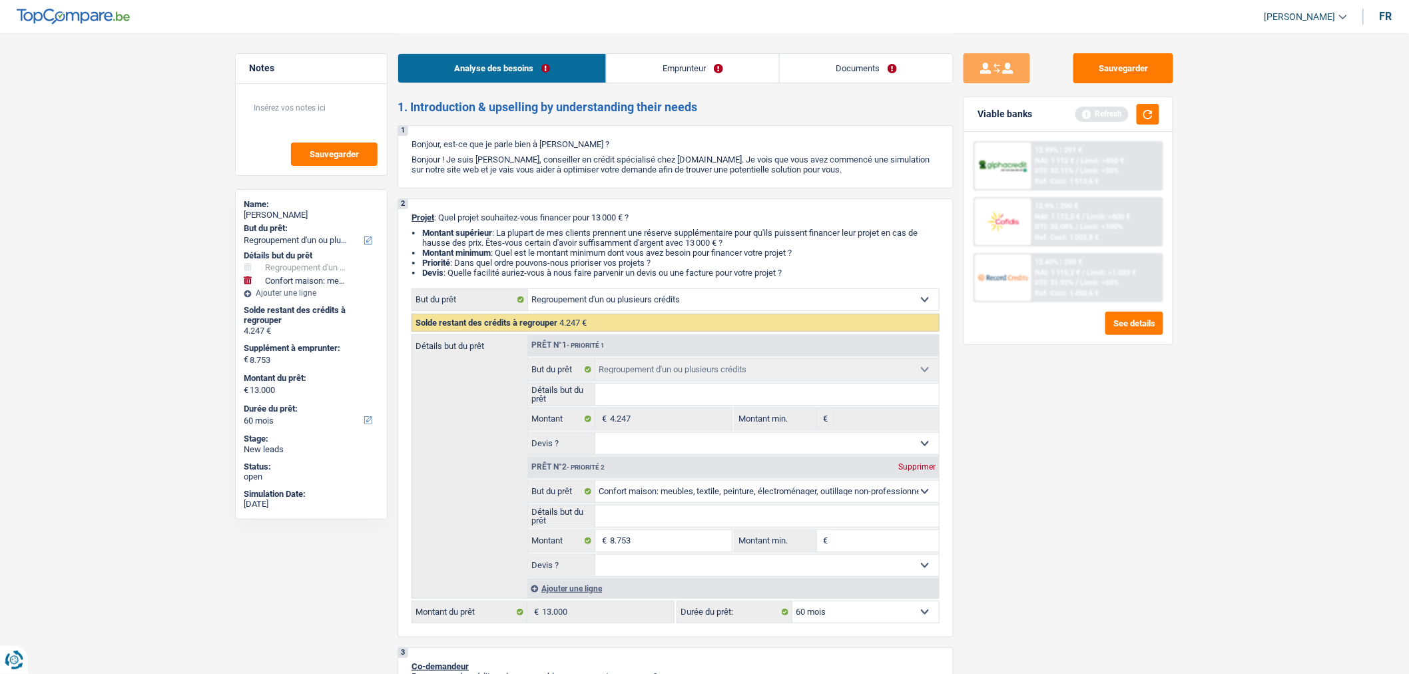
click at [673, 50] on div "Analyse des besoins Emprunteur Documents" at bounding box center [676, 61] width 556 height 57
click at [683, 70] on link "Emprunteur" at bounding box center [693, 68] width 172 height 29
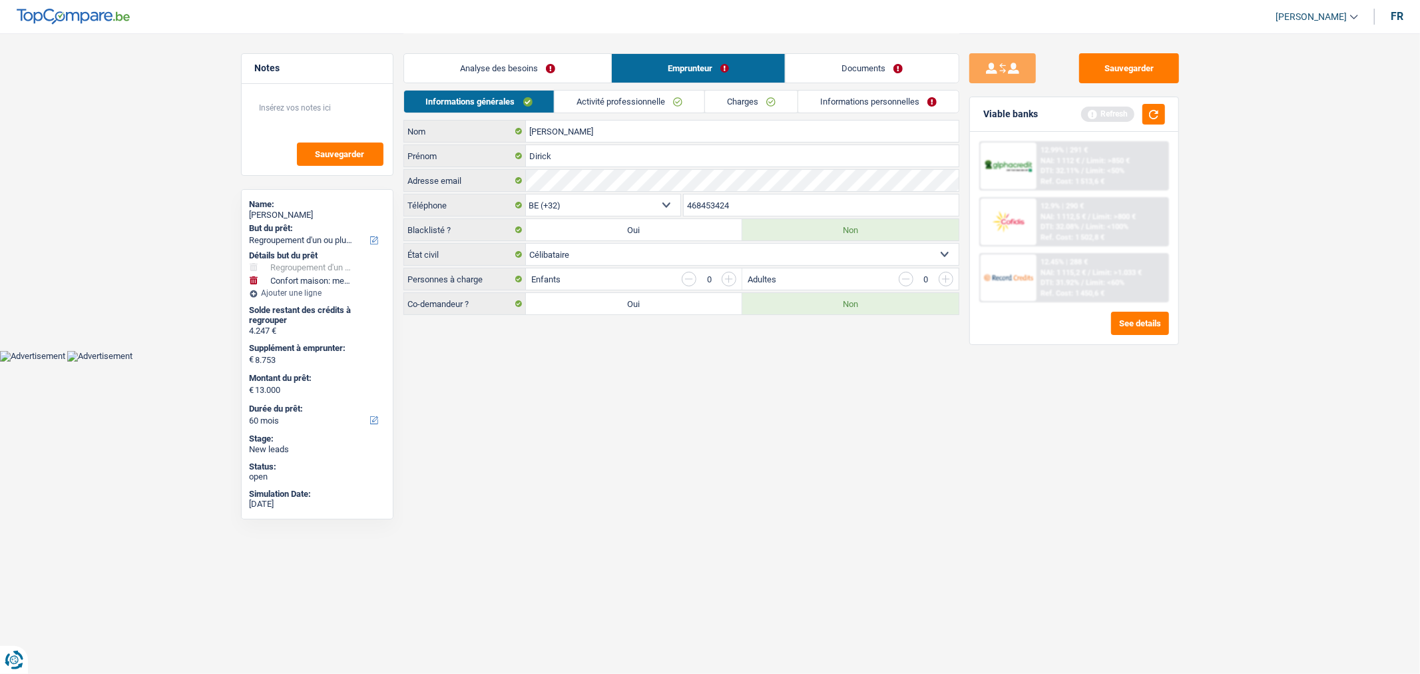
click at [557, 61] on link "Analyse des besoins" at bounding box center [507, 68] width 207 height 29
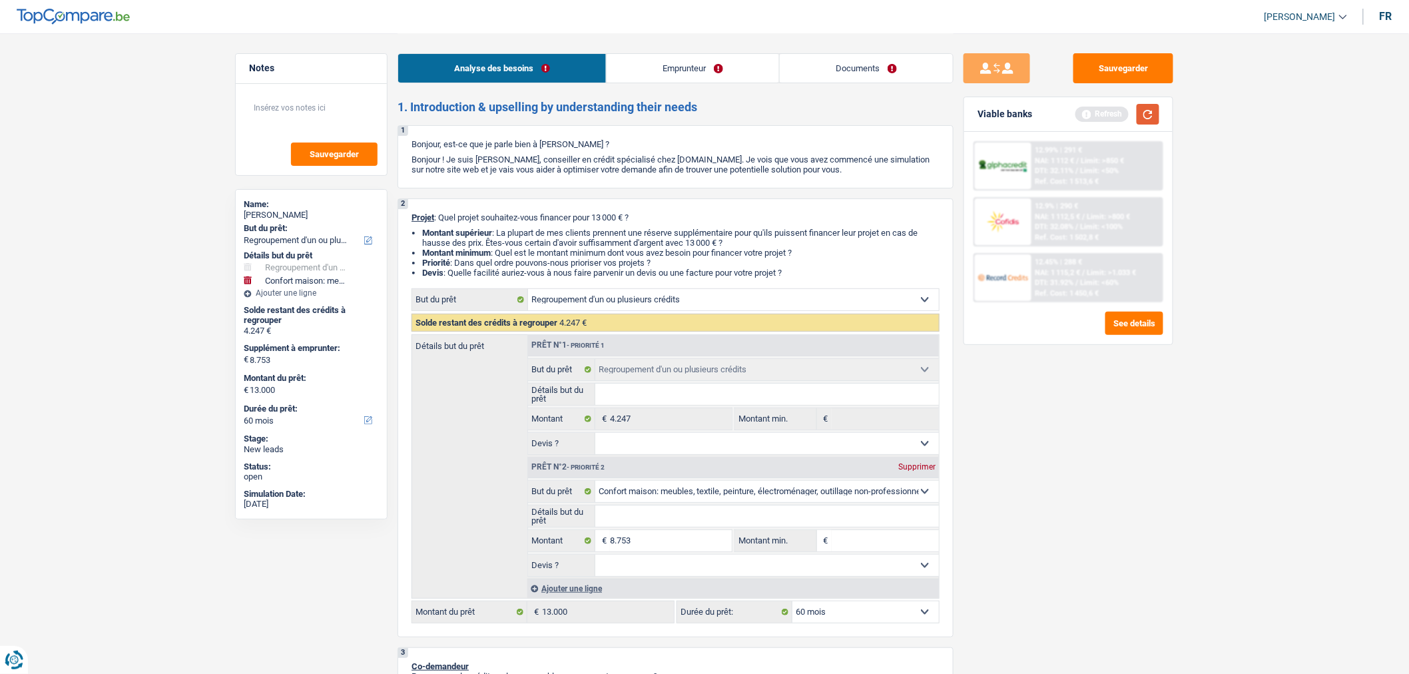
click at [1149, 112] on button "button" at bounding box center [1148, 114] width 23 height 21
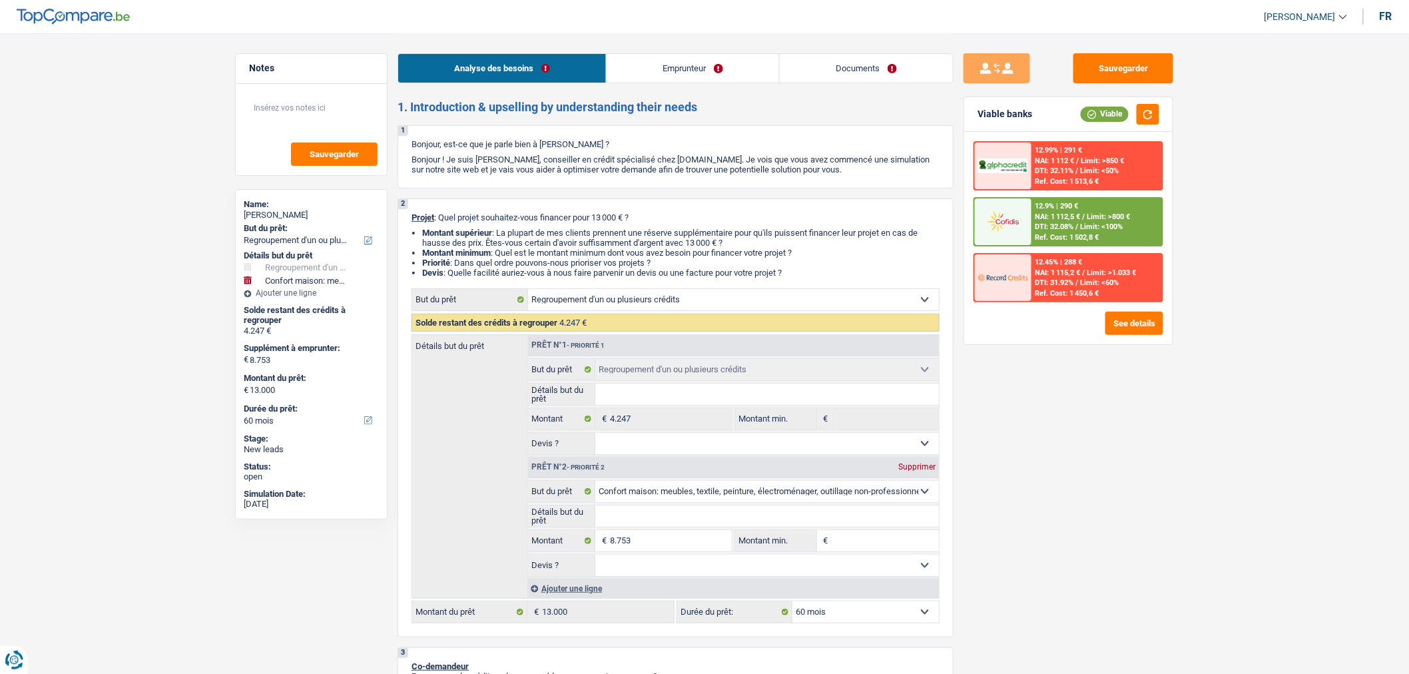
click at [679, 75] on link "Emprunteur" at bounding box center [693, 68] width 172 height 29
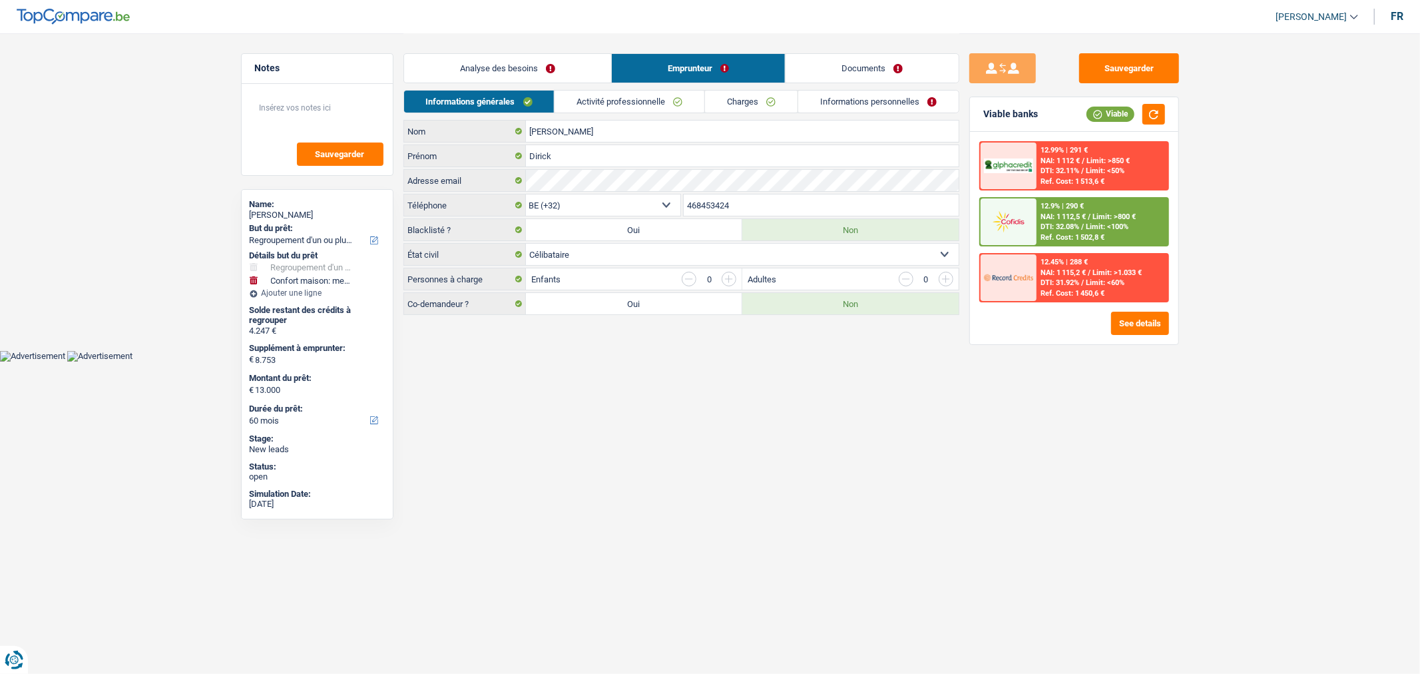
click at [536, 74] on link "Analyse des besoins" at bounding box center [507, 68] width 207 height 29
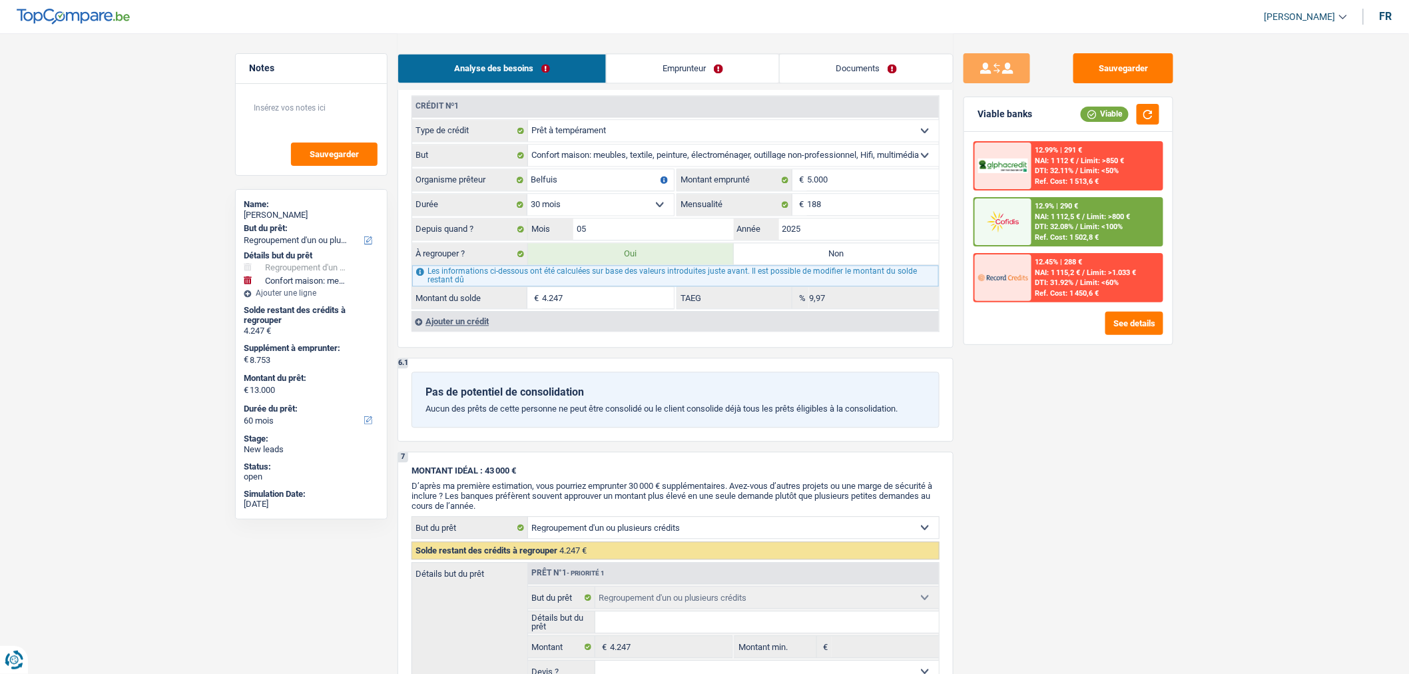
scroll to position [1181, 0]
click at [831, 264] on label "Non" at bounding box center [837, 252] width 206 height 21
click at [831, 264] on input "Non" at bounding box center [837, 252] width 206 height 21
radio input "true"
select select "household"
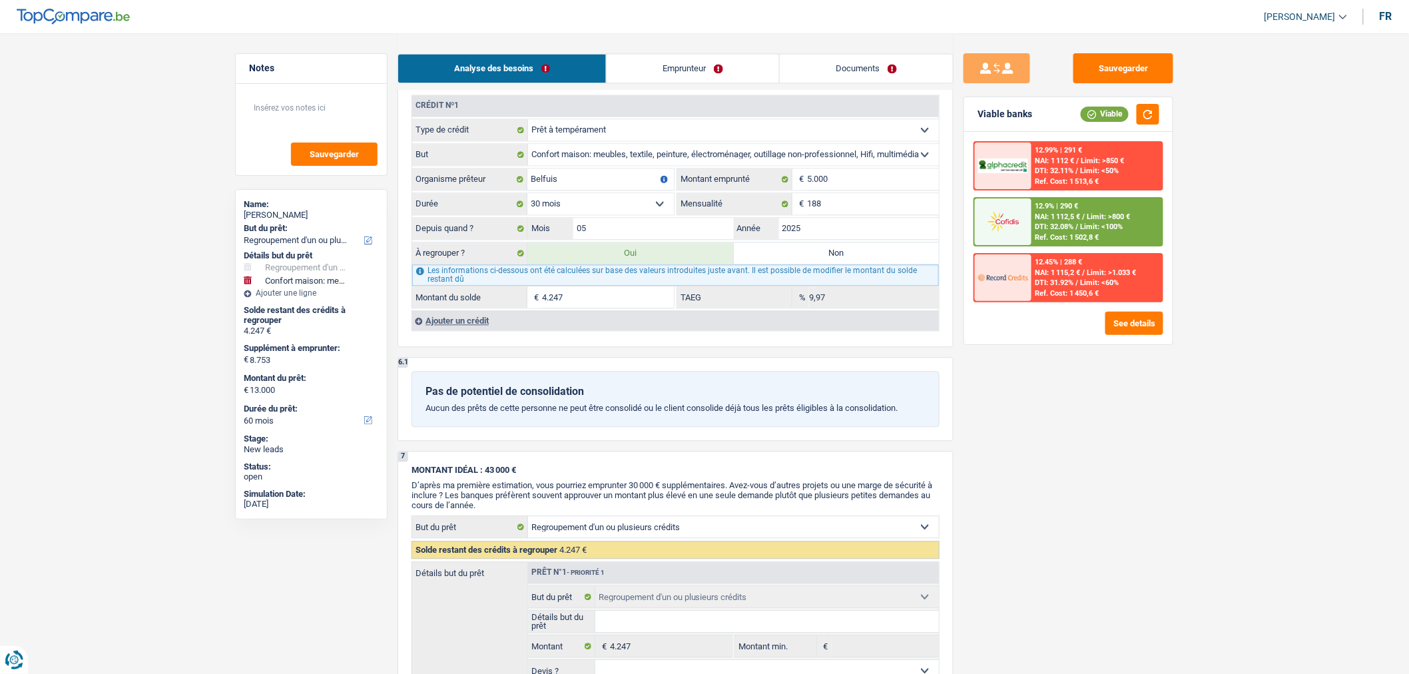
select select "household"
select select "48"
select select "household"
type input "8.753"
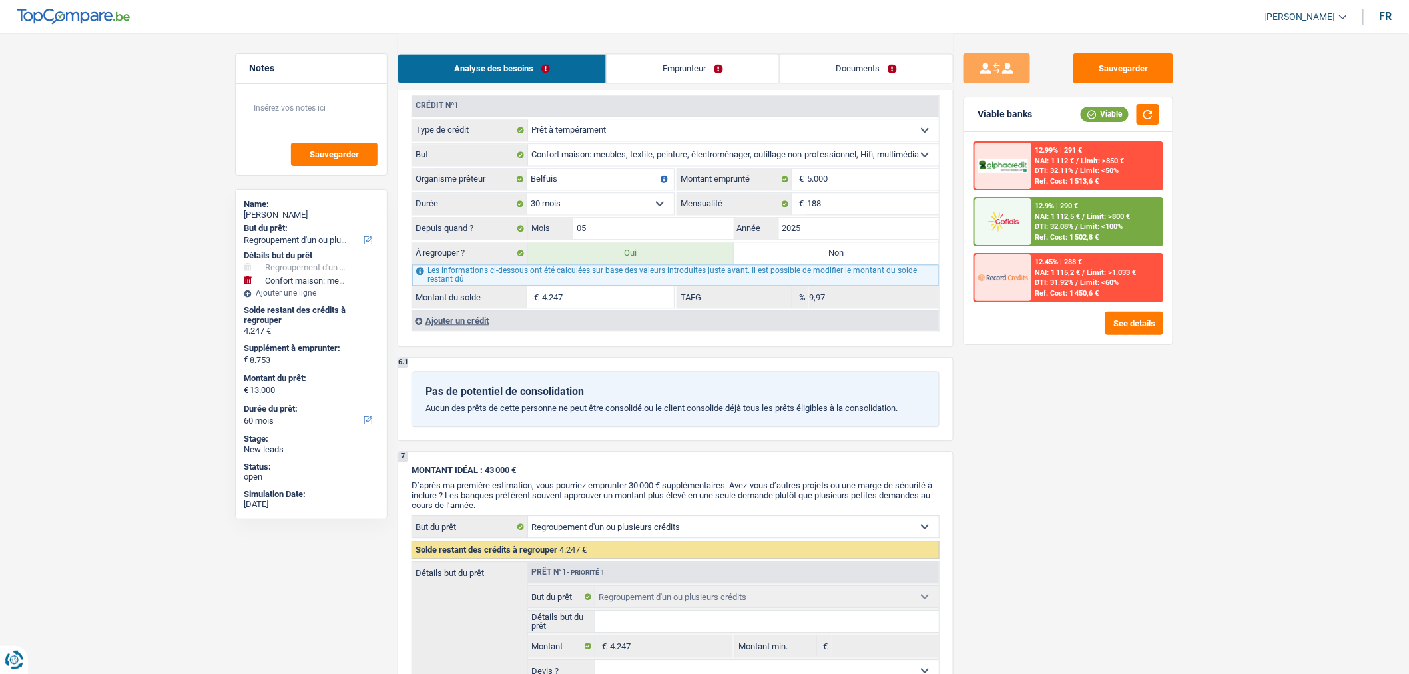
type input "22.253"
select select "48"
radio input "false"
select select "household"
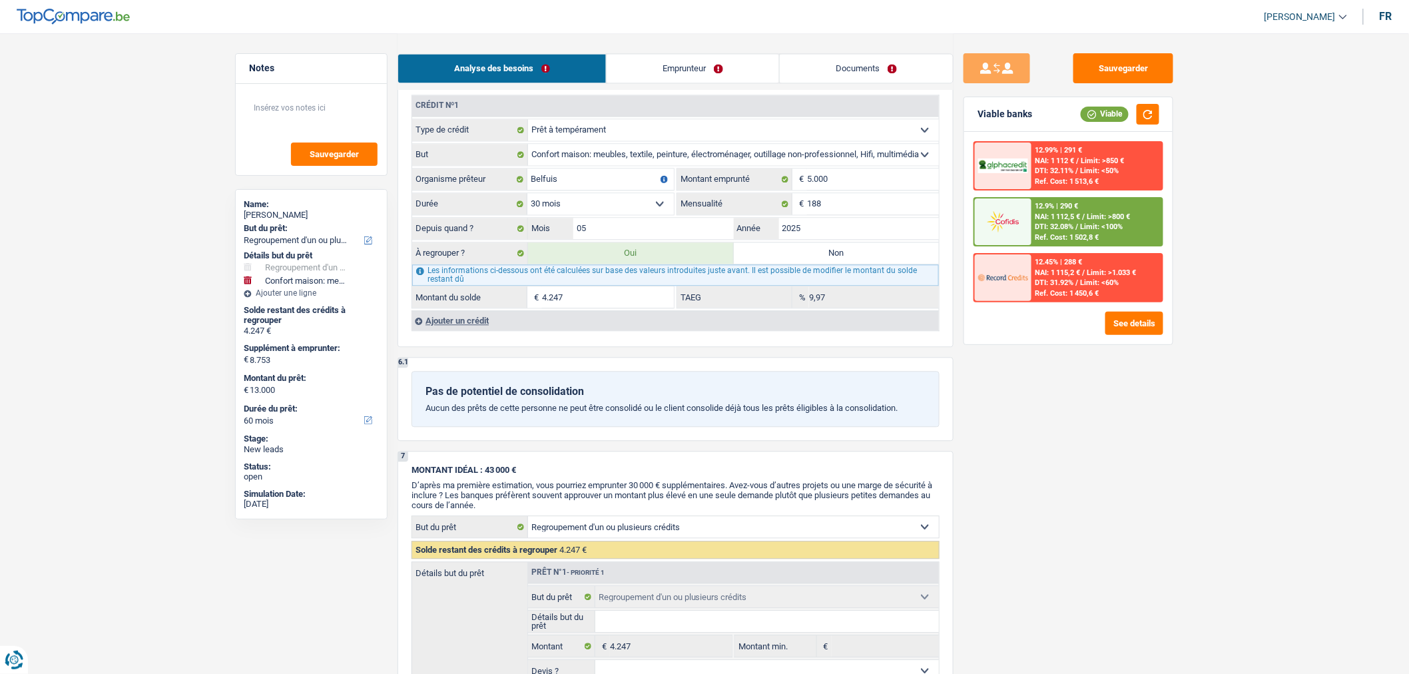
type input "8.753"
type input "22.253"
select select "48"
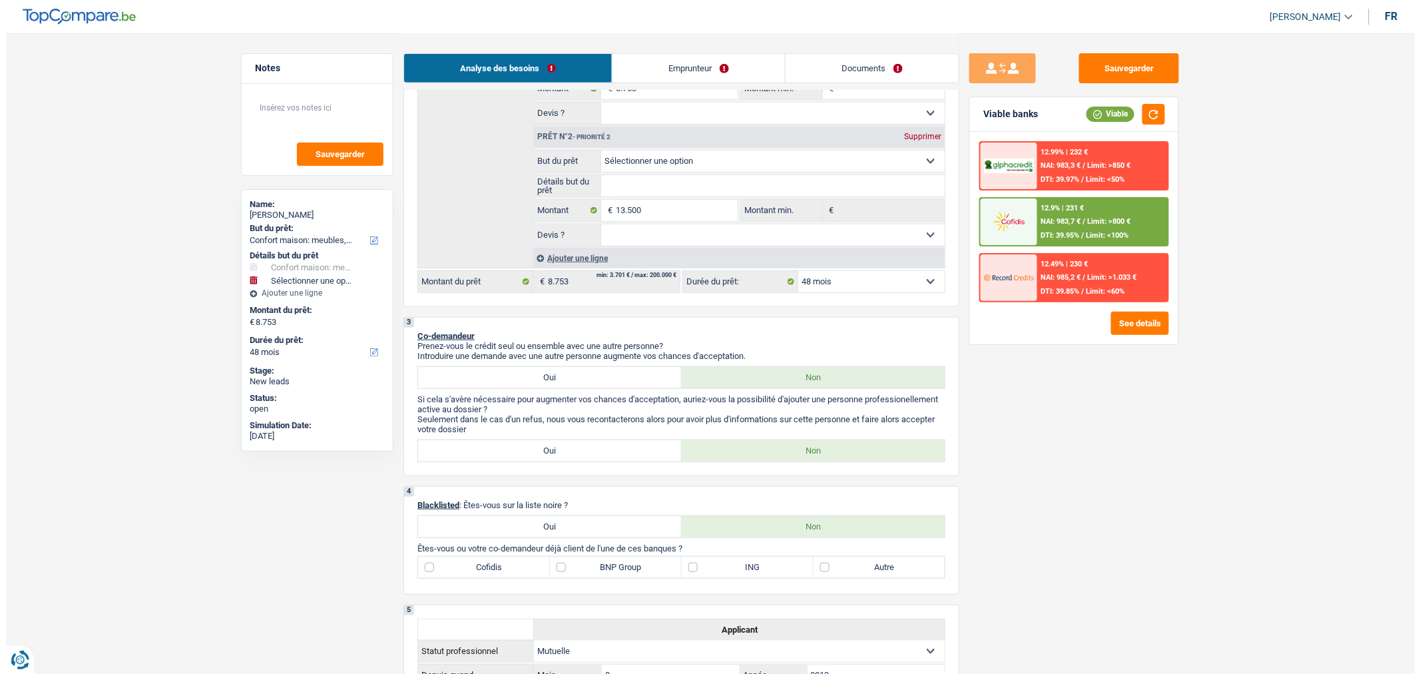
scroll to position [0, 0]
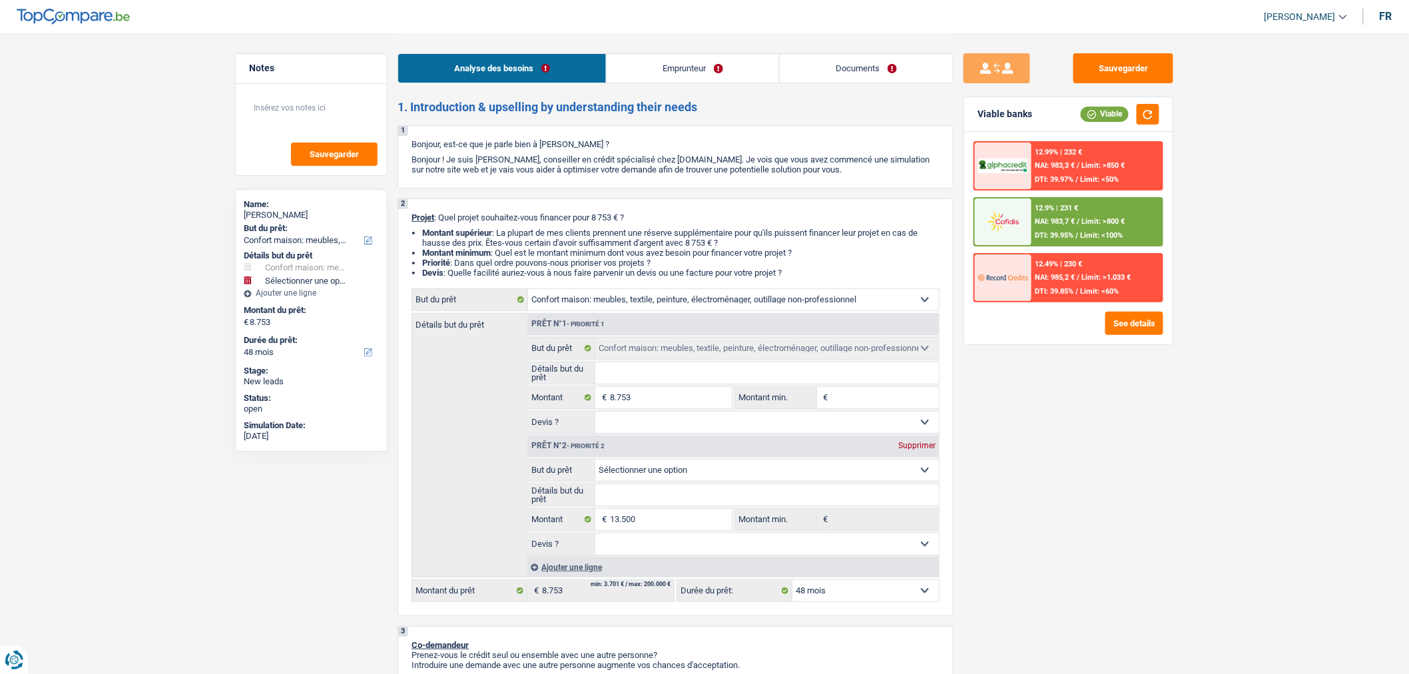
click at [914, 449] on div "Supprimer" at bounding box center [917, 445] width 44 height 8
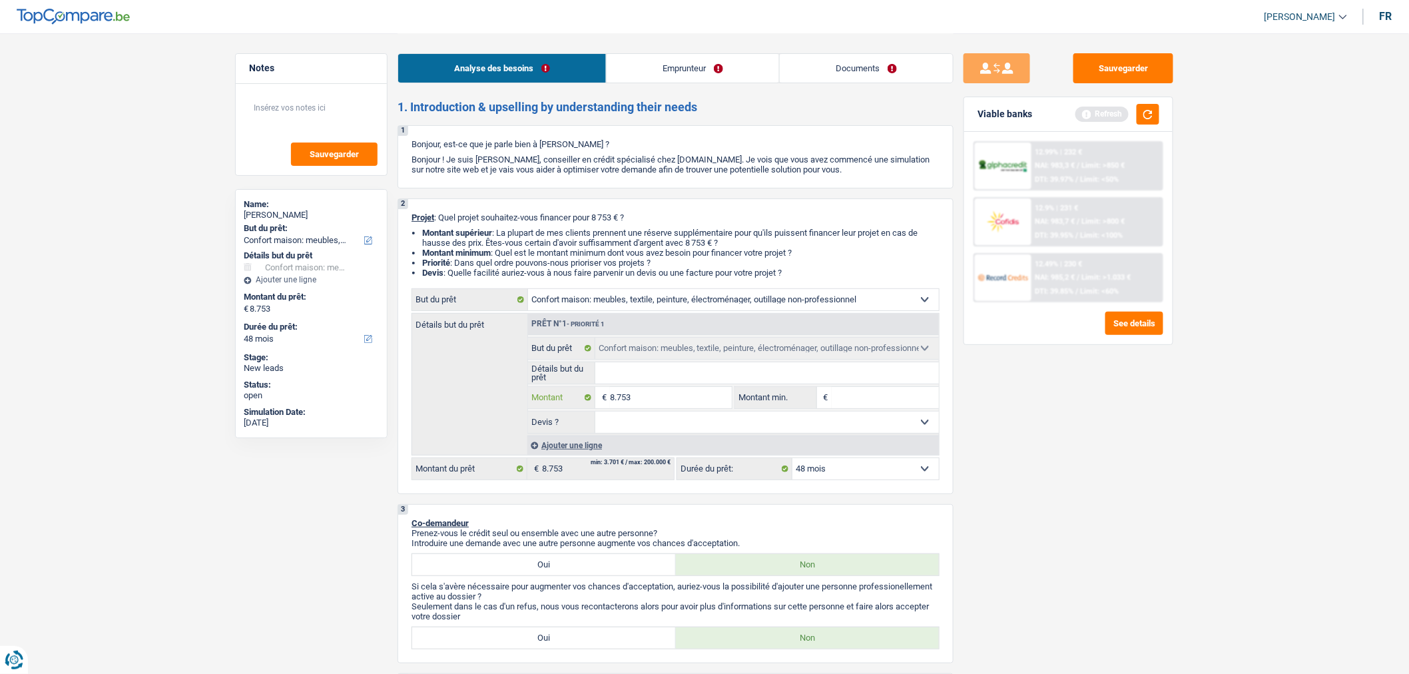
click at [647, 407] on input "8.753" at bounding box center [671, 397] width 122 height 21
type input "1"
type input "13"
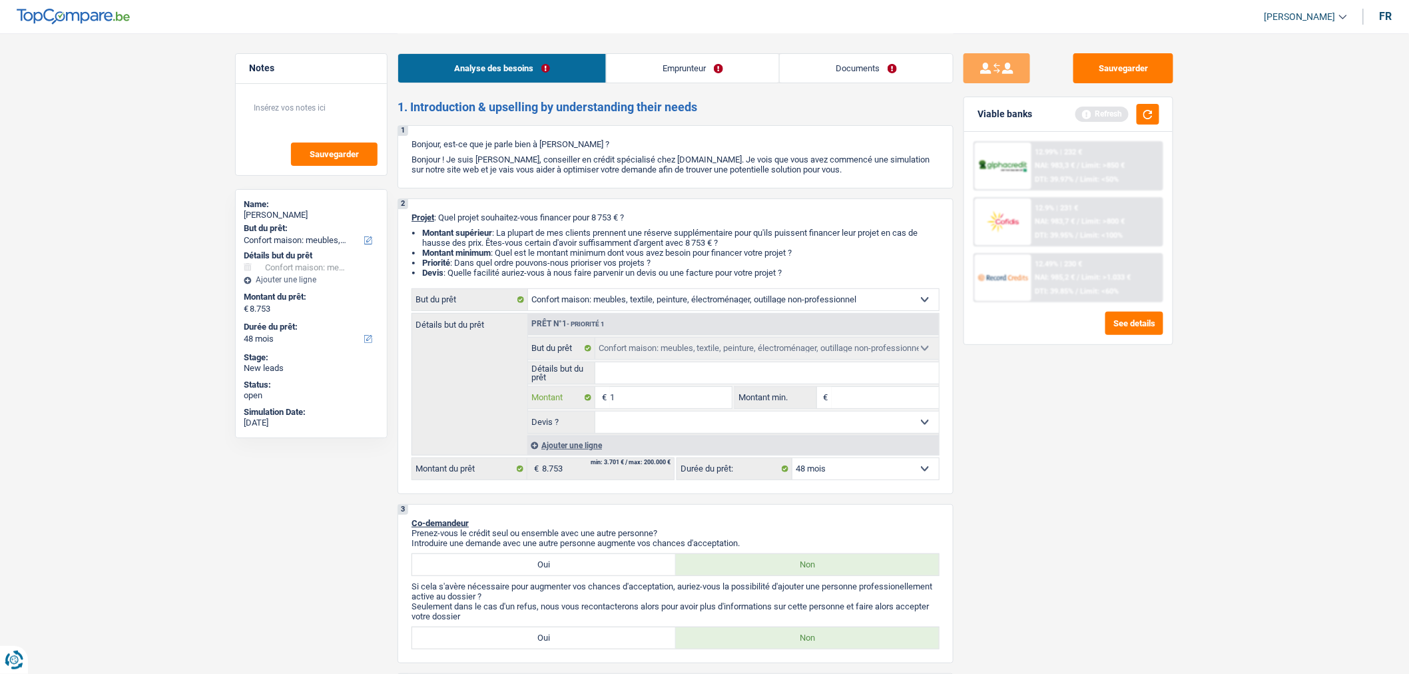
type input "13"
type input "130"
type input "1.300"
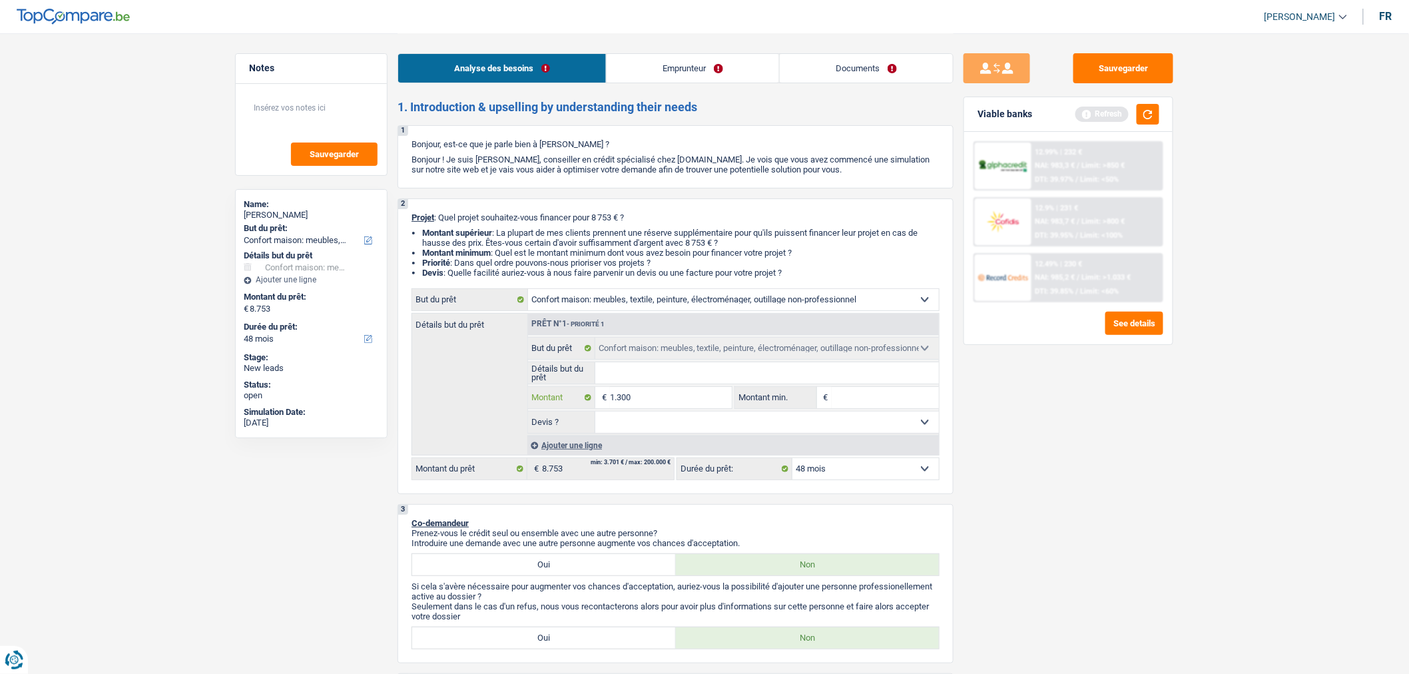
type input "13.000"
type input "1.300"
type input "130"
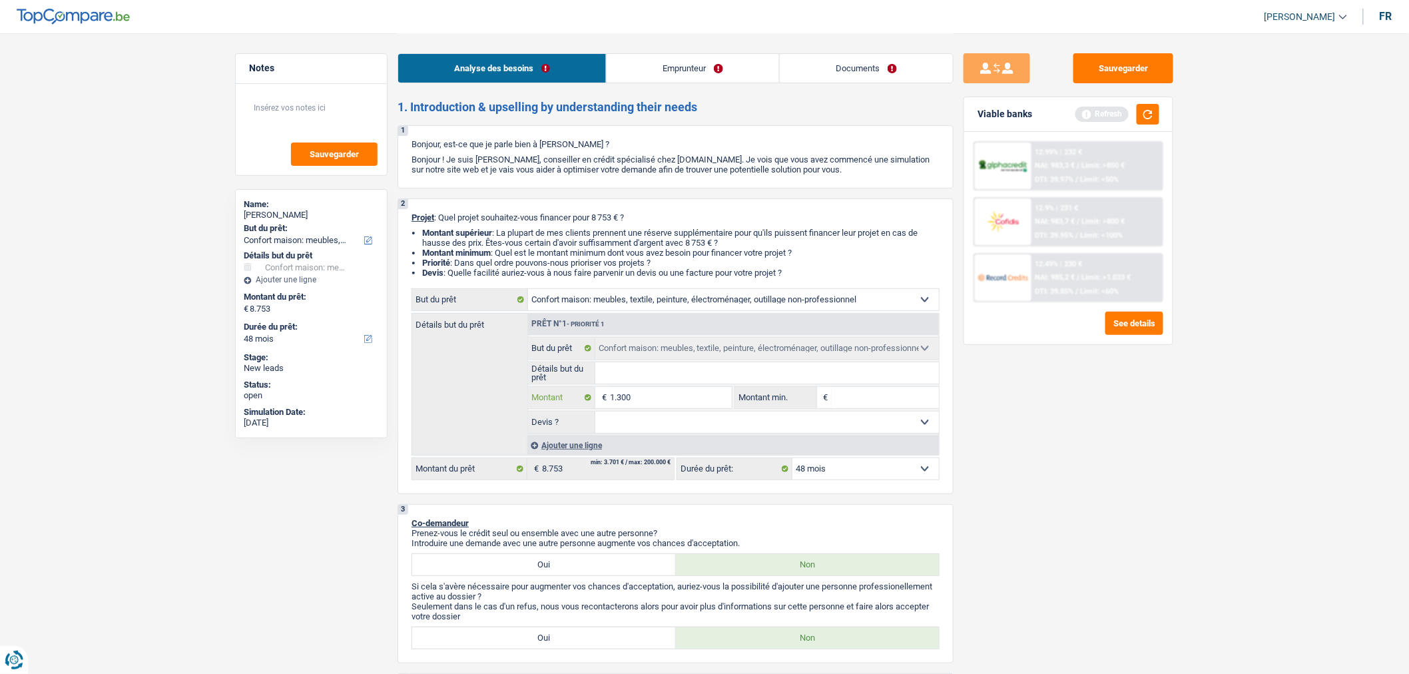
type input "130"
type input "13"
type input "1"
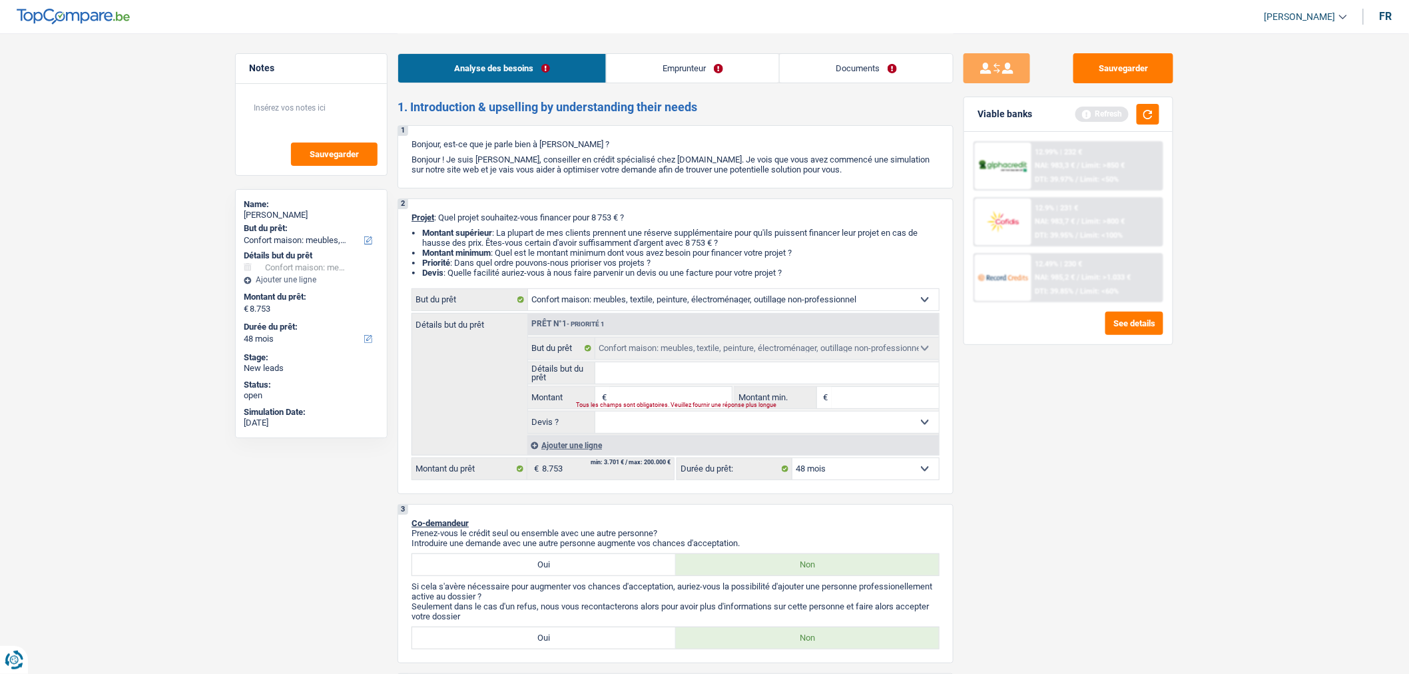
type input "1"
type input "10"
type input "100"
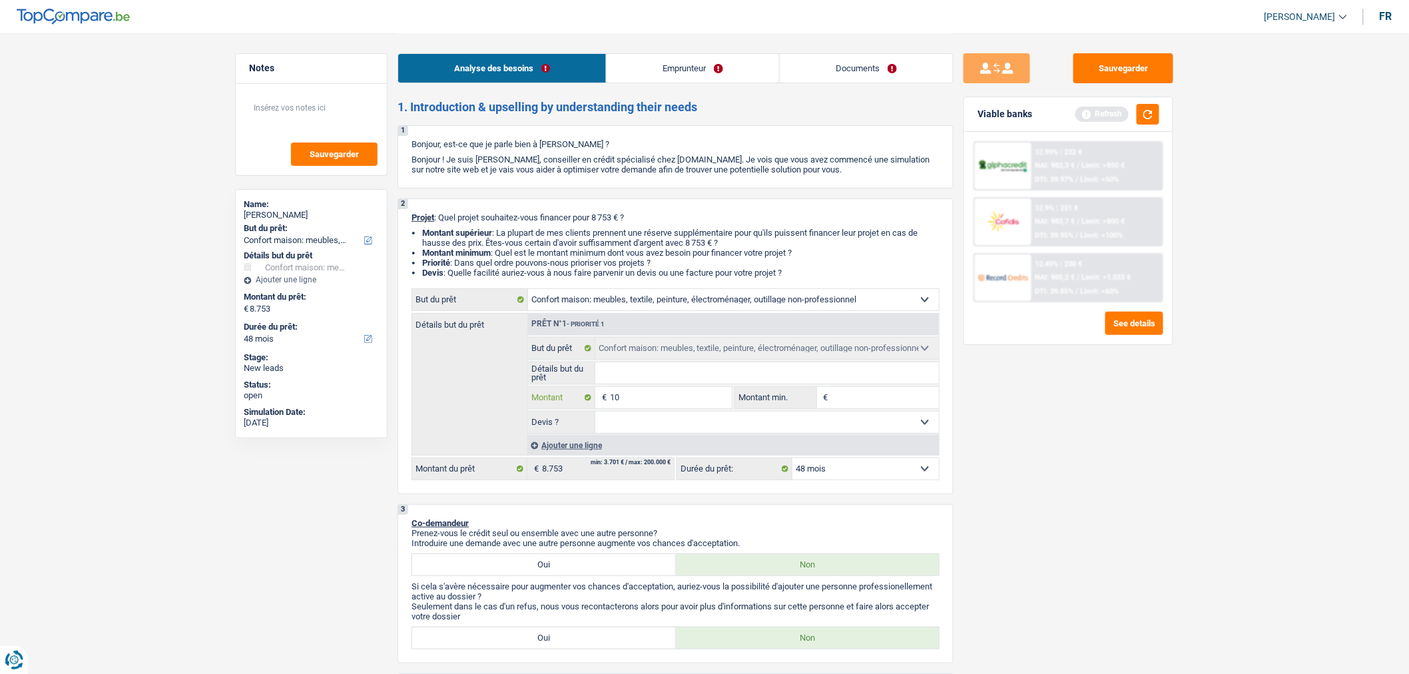
type input "100"
type input "1.000"
type input "10.000"
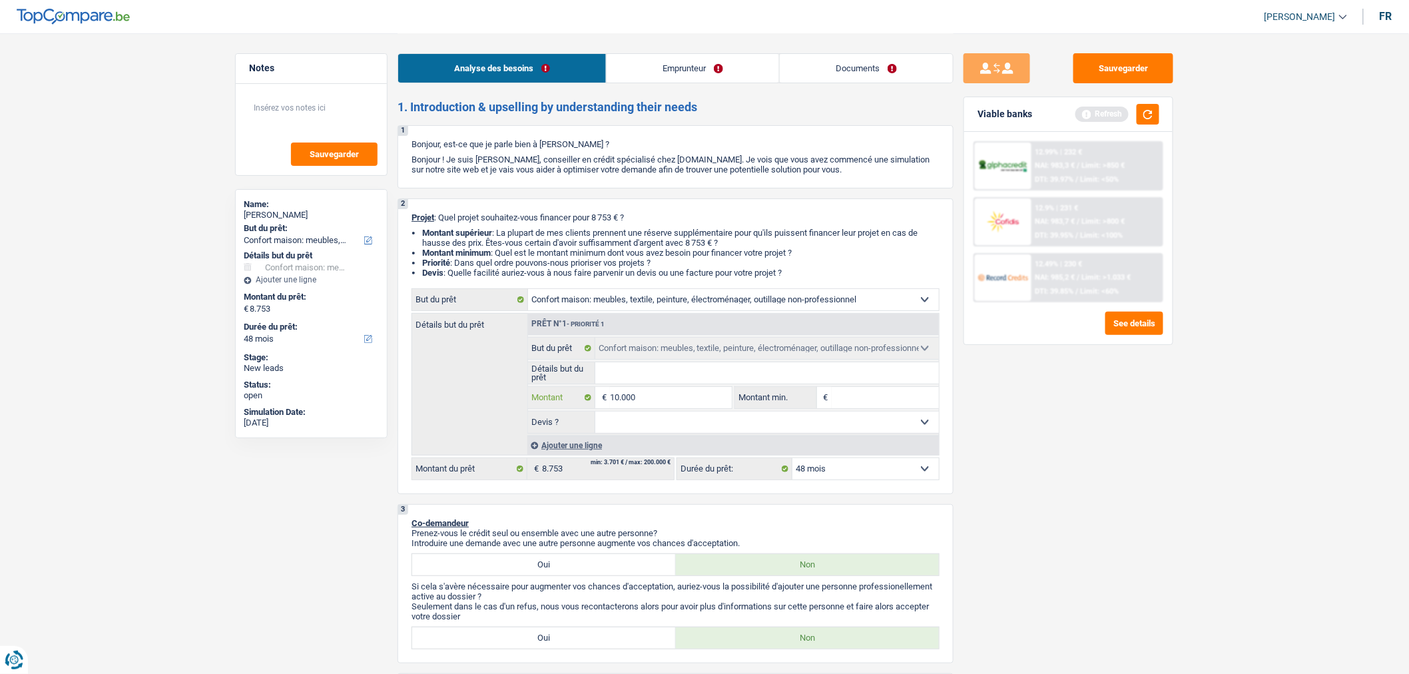
type input "10.000"
click at [569, 443] on div "Ajouter une ligne" at bounding box center [733, 445] width 412 height 19
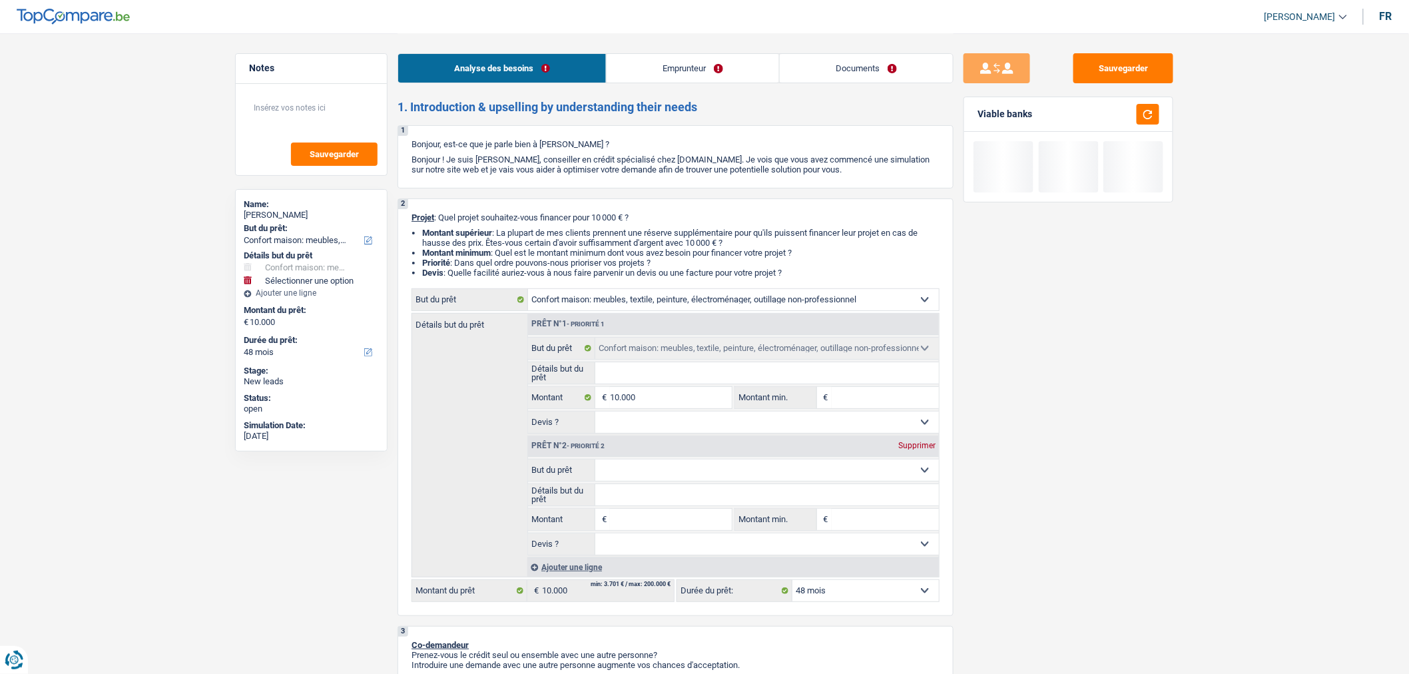
click at [649, 526] on input "Montant" at bounding box center [671, 519] width 122 height 21
type input "3"
type input "30"
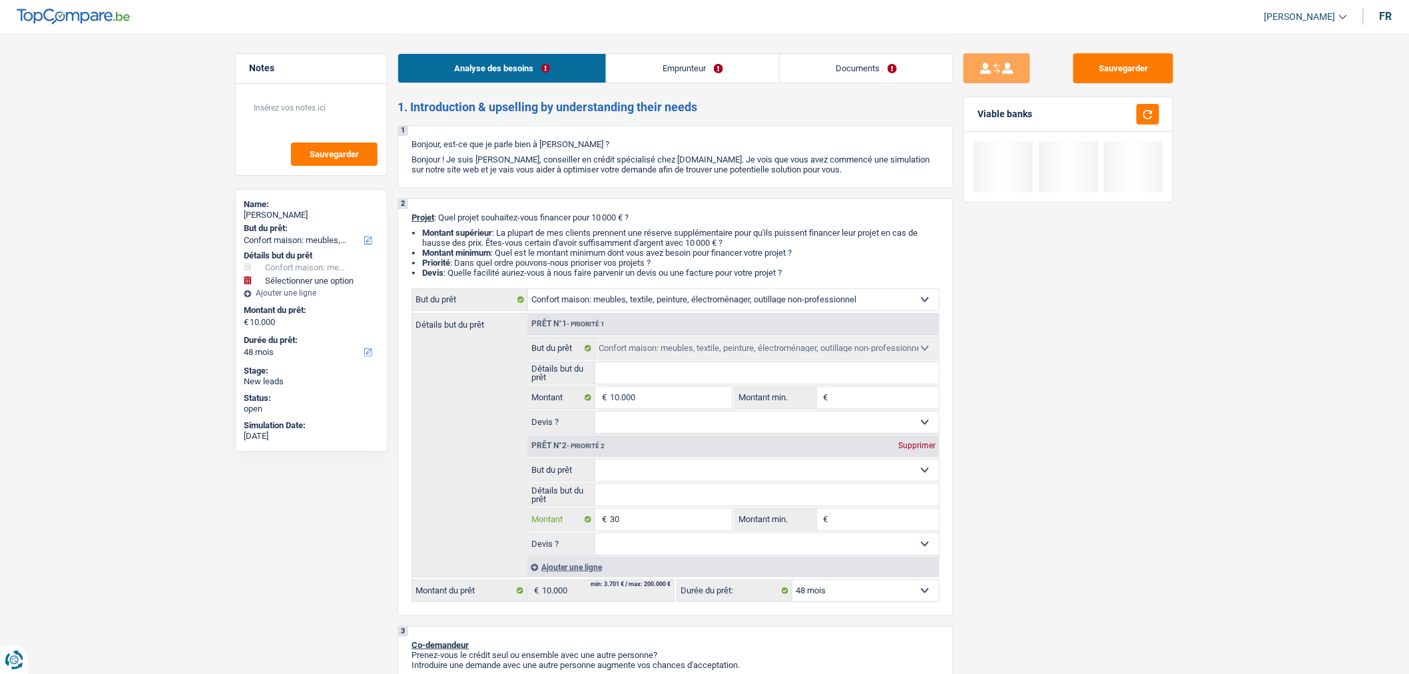
type input "300"
type input "3.000"
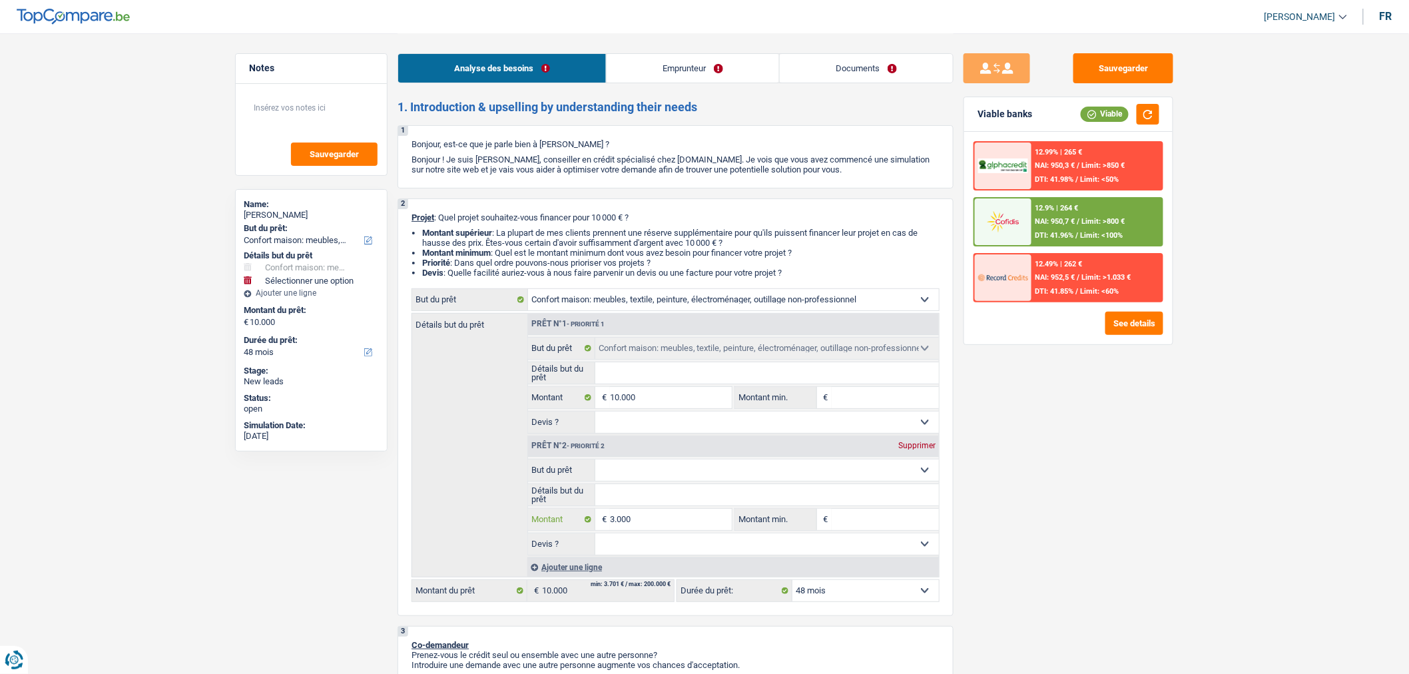
type input "3.000"
type input "13.000"
click at [645, 481] on select "Confort maison: meubles, textile, peinture, électroménager, outillage non-profe…" at bounding box center [767, 469] width 344 height 21
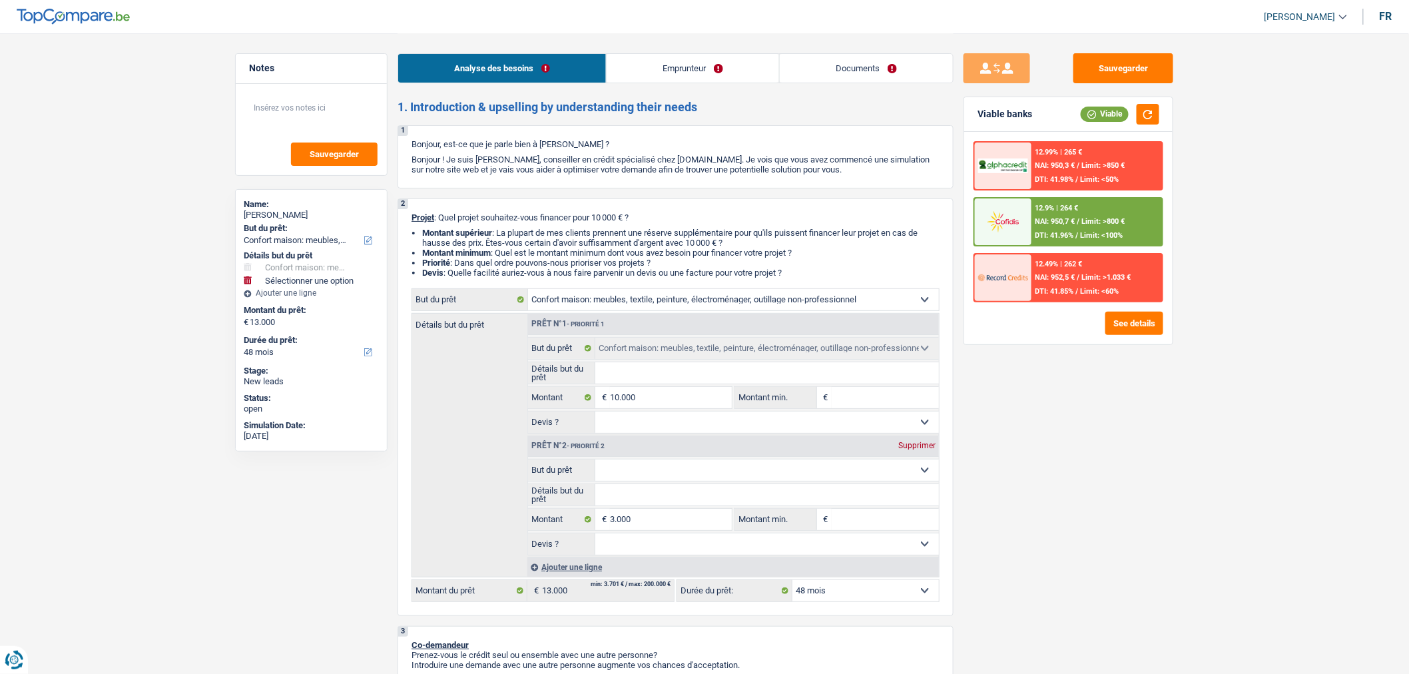
select select "60"
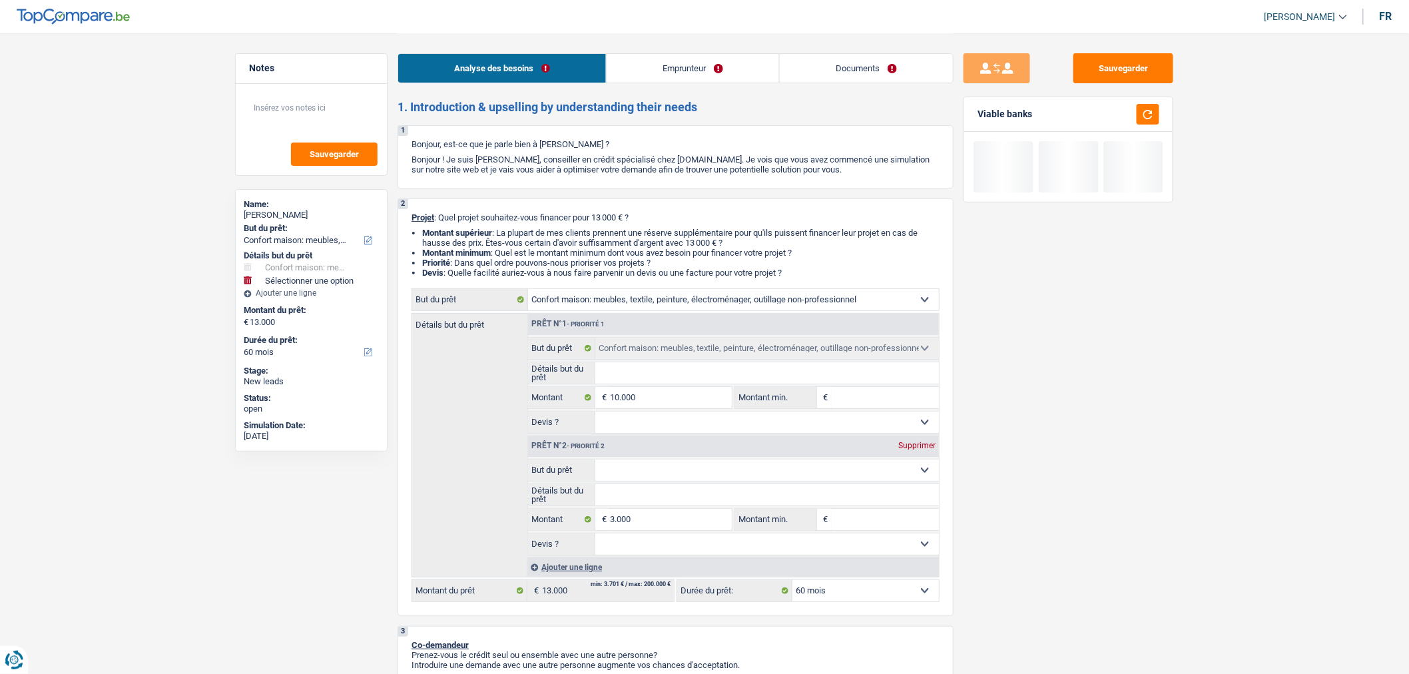
select select "other"
click at [595, 463] on select "Confort maison: meubles, textile, peinture, électroménager, outillage non-profe…" at bounding box center [767, 469] width 344 height 21
select select "other"
click at [637, 501] on input "Détails but du prêt" at bounding box center [767, 494] width 344 height 21
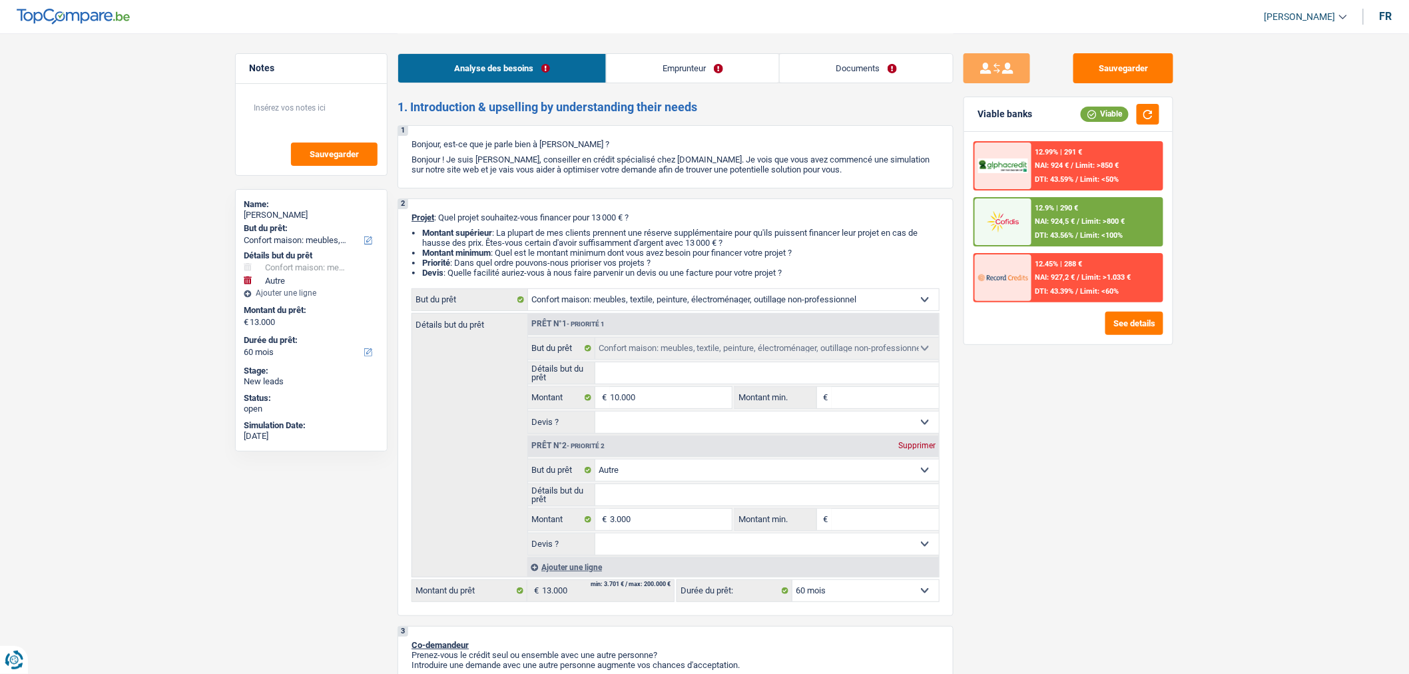
type input "R"
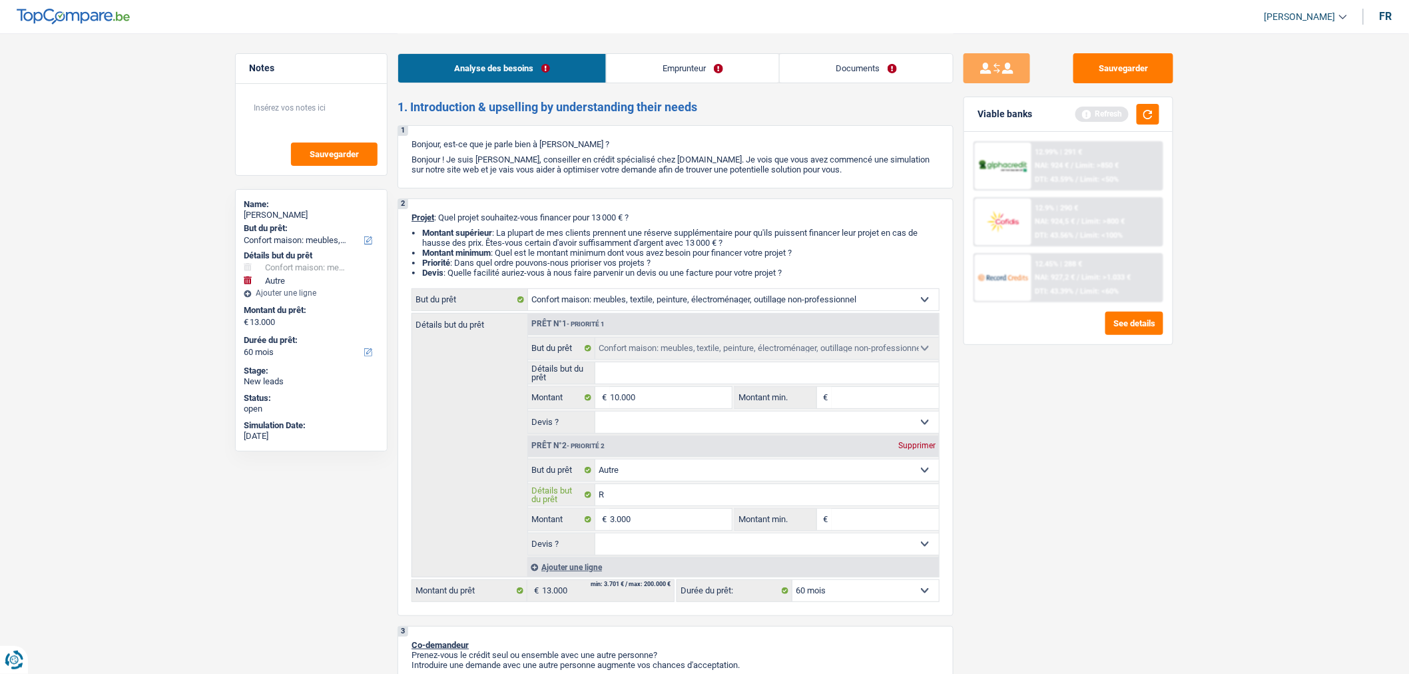
type input "Re"
type input "Rem"
type input "Remb"
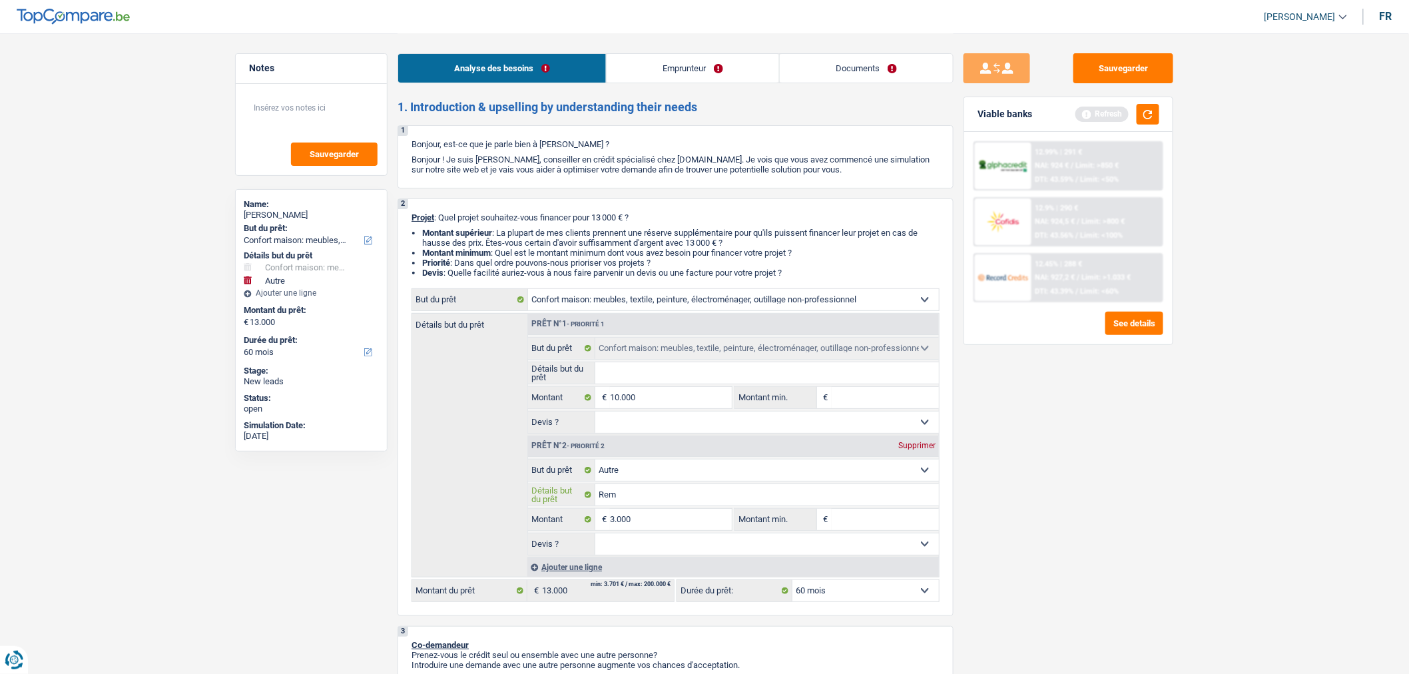
type input "Remb"
type input "Rembo"
type input "Rembou"
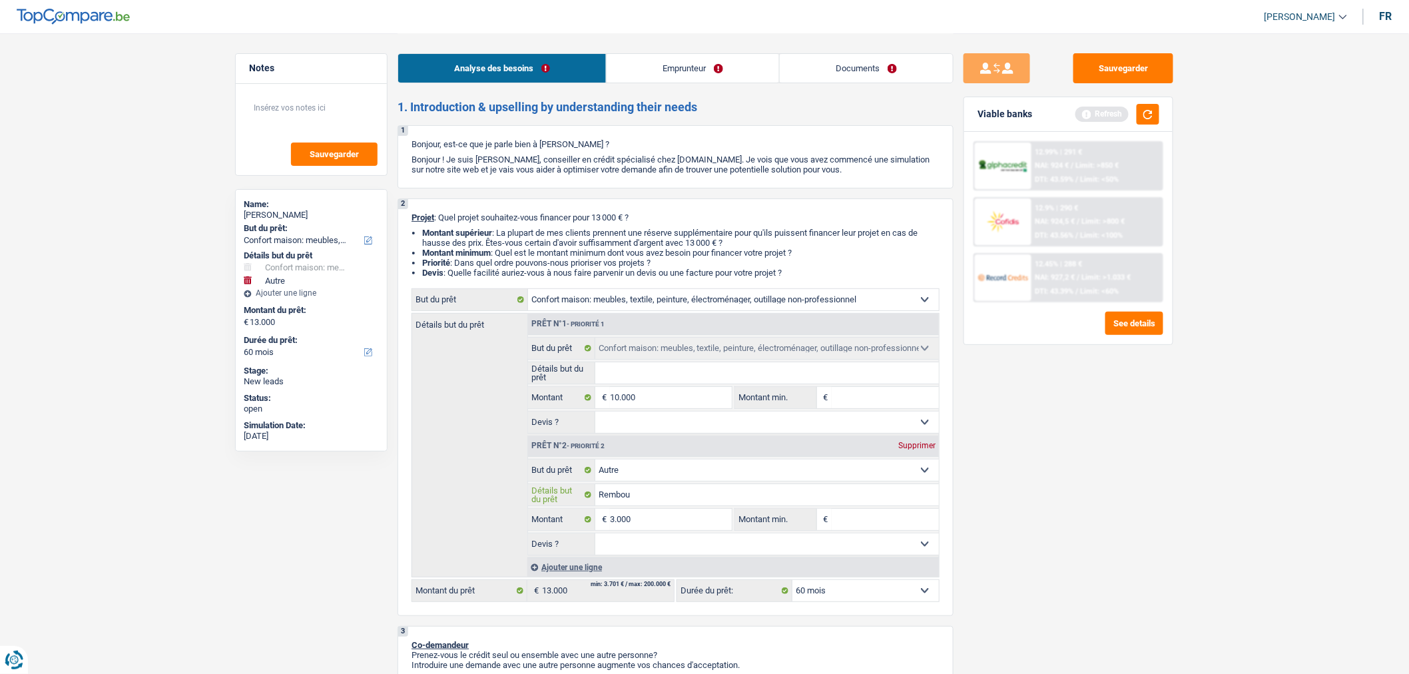
type input "Rembour"
type input "Rembours"
type input "Rembourse"
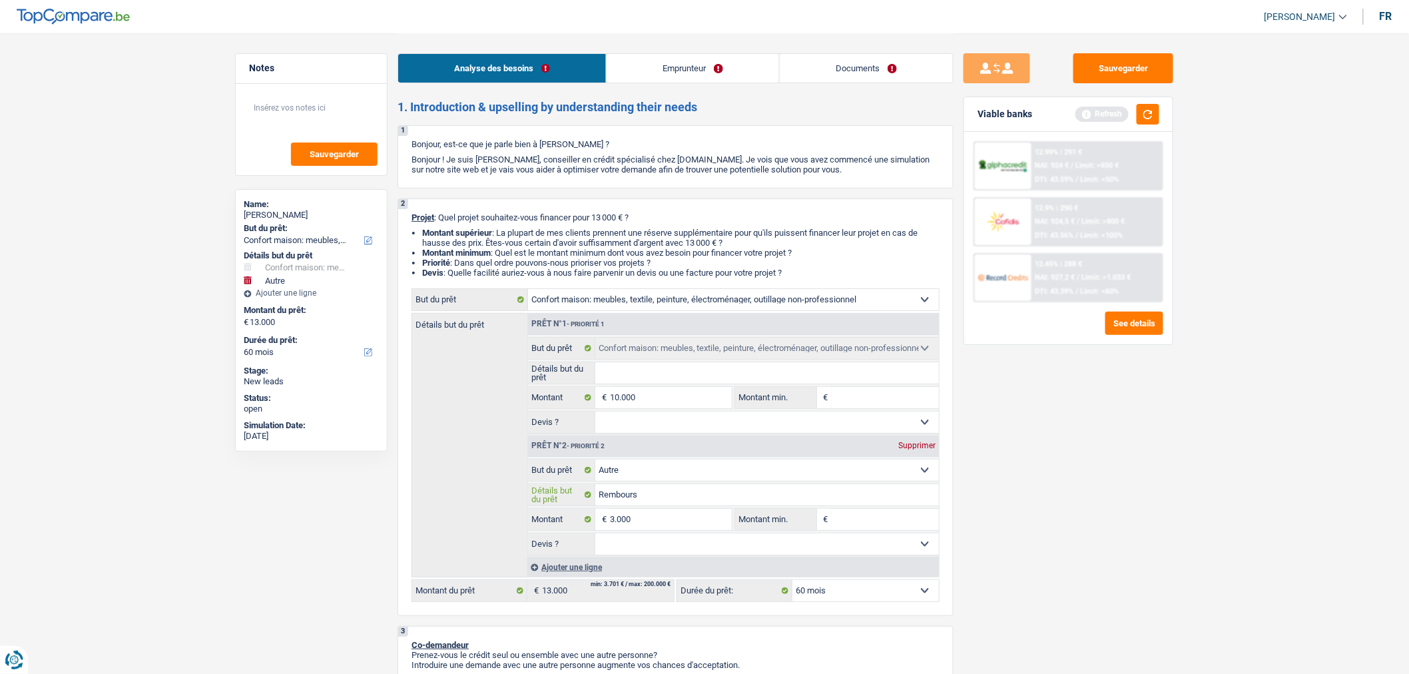
type input "Rembourse"
type input "Remboursem"
type input "Rembourseme"
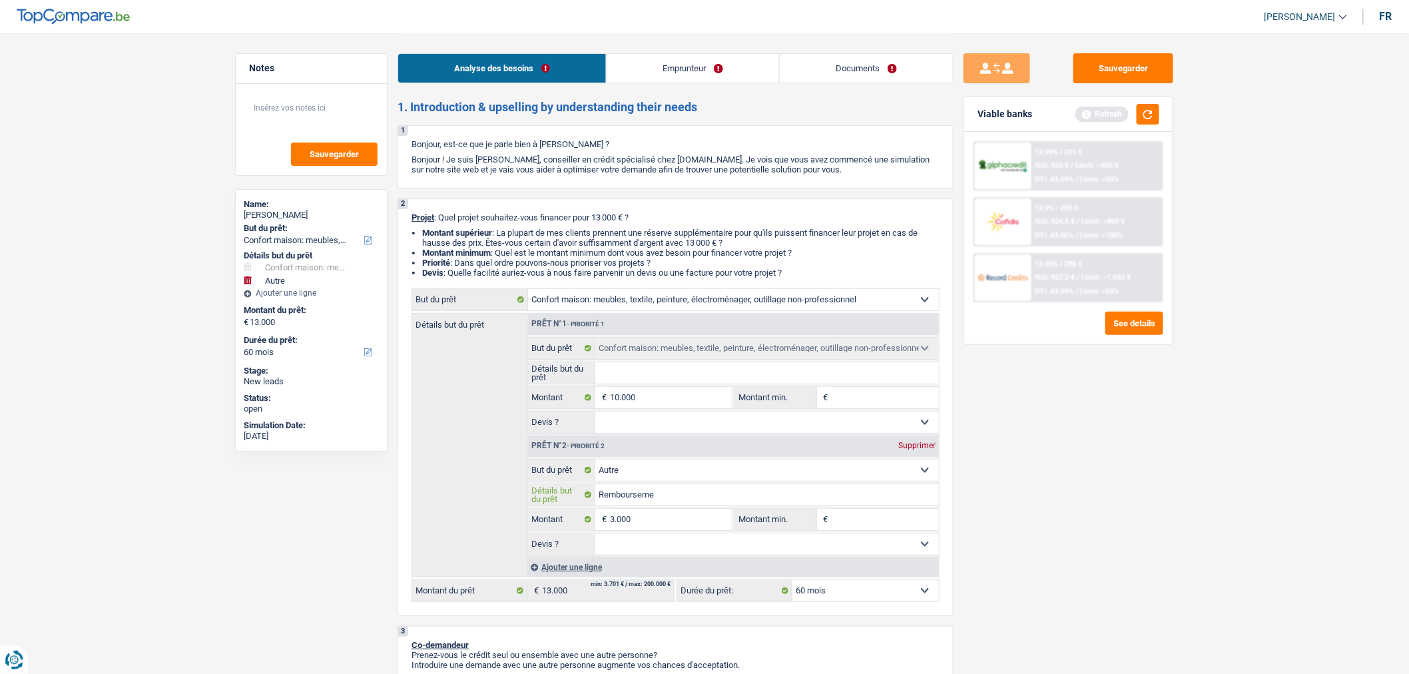
type input "Remboursemen"
type input "Remboursement"
type input "Remboursement d"
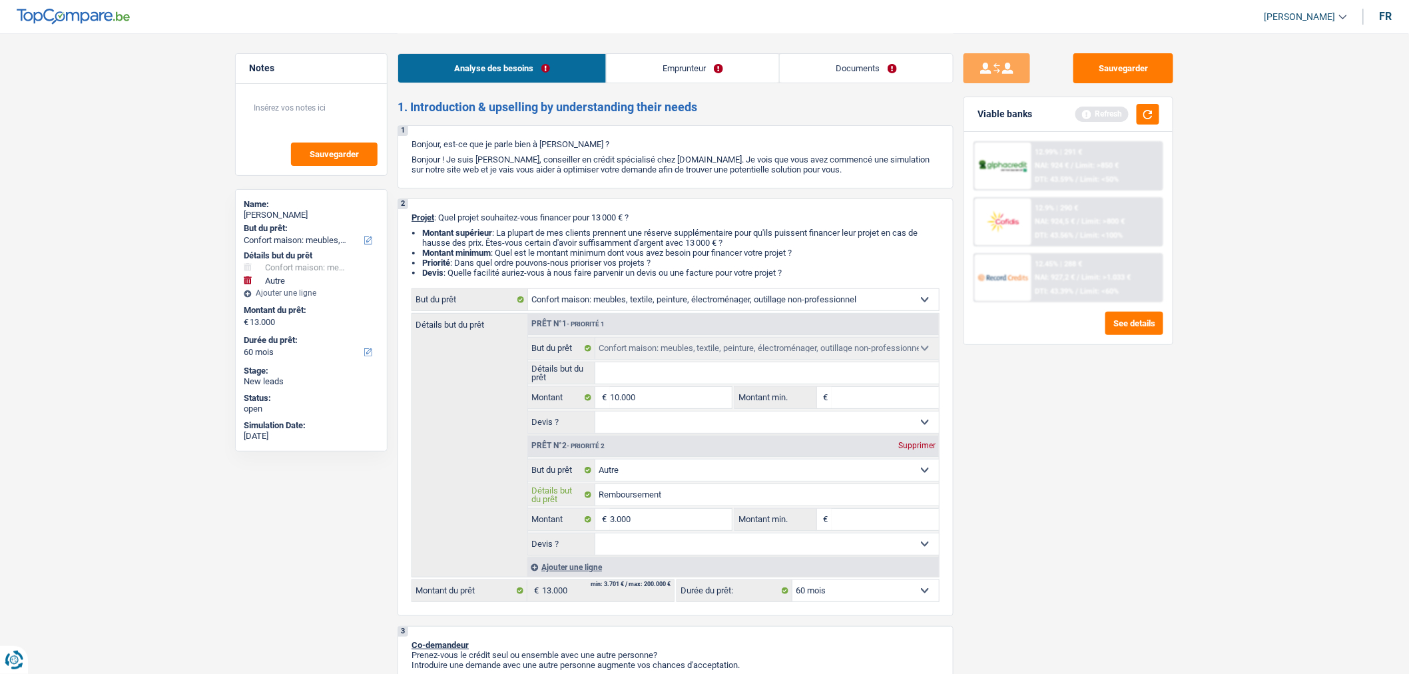
type input "Remboursement d"
type input "Remboursement de"
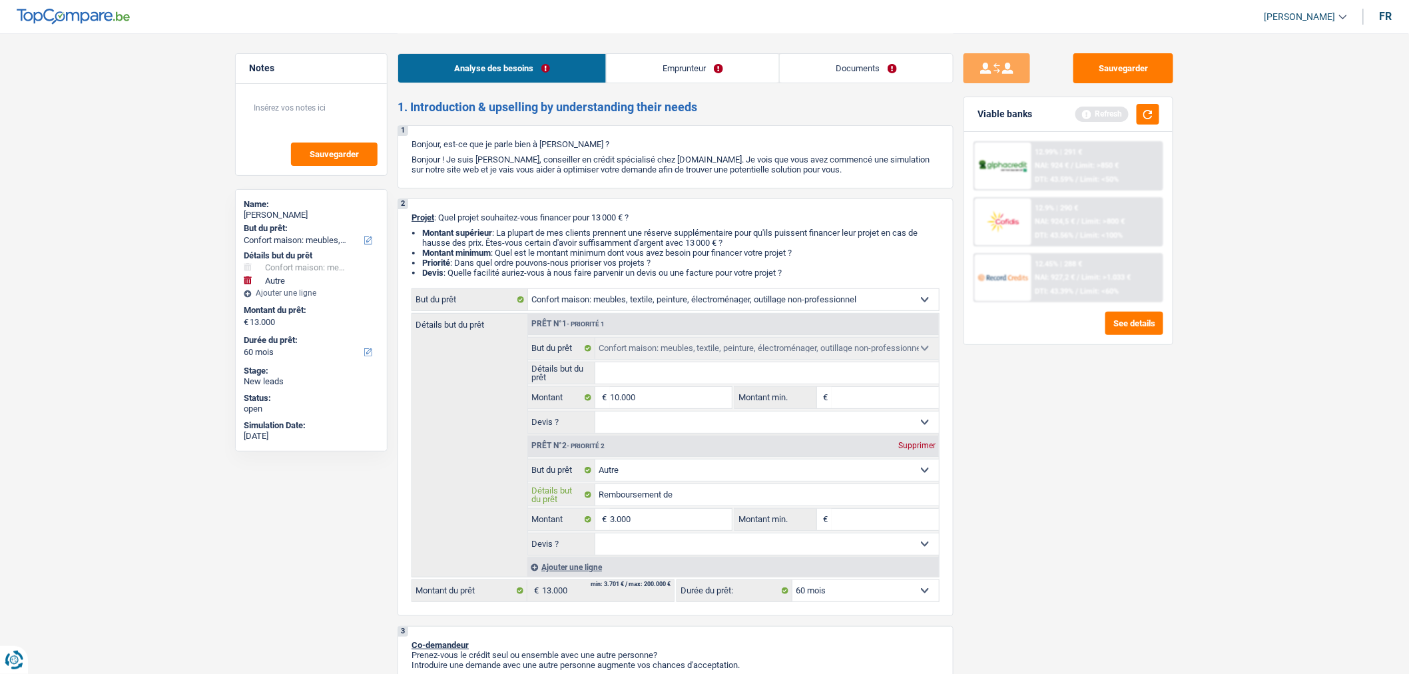
type input "Remboursement de c"
type input "Remboursement de cr"
type input "Remboursement de cré"
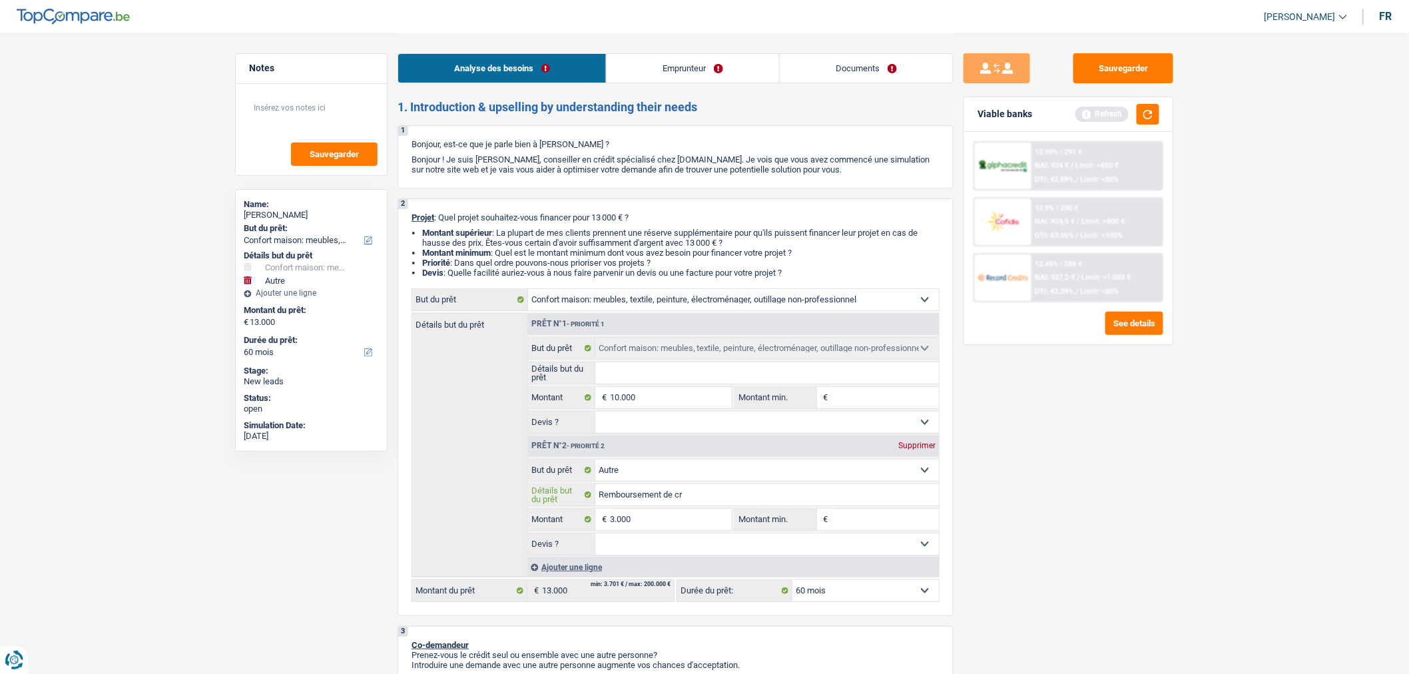
type input "Remboursement de cré"
type input "Remboursement de créd"
type input "Remboursement de crédi"
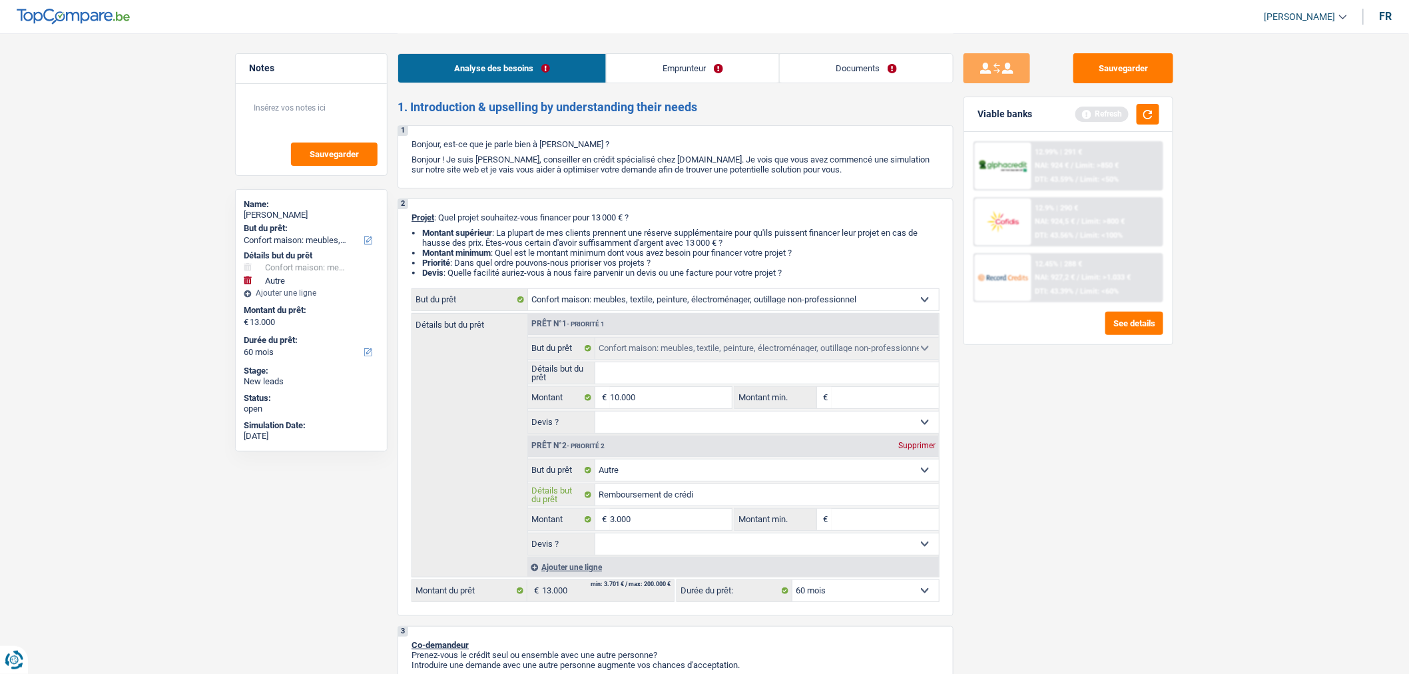
type input "Remboursement de crédit"
type input "Remboursement de crédit e"
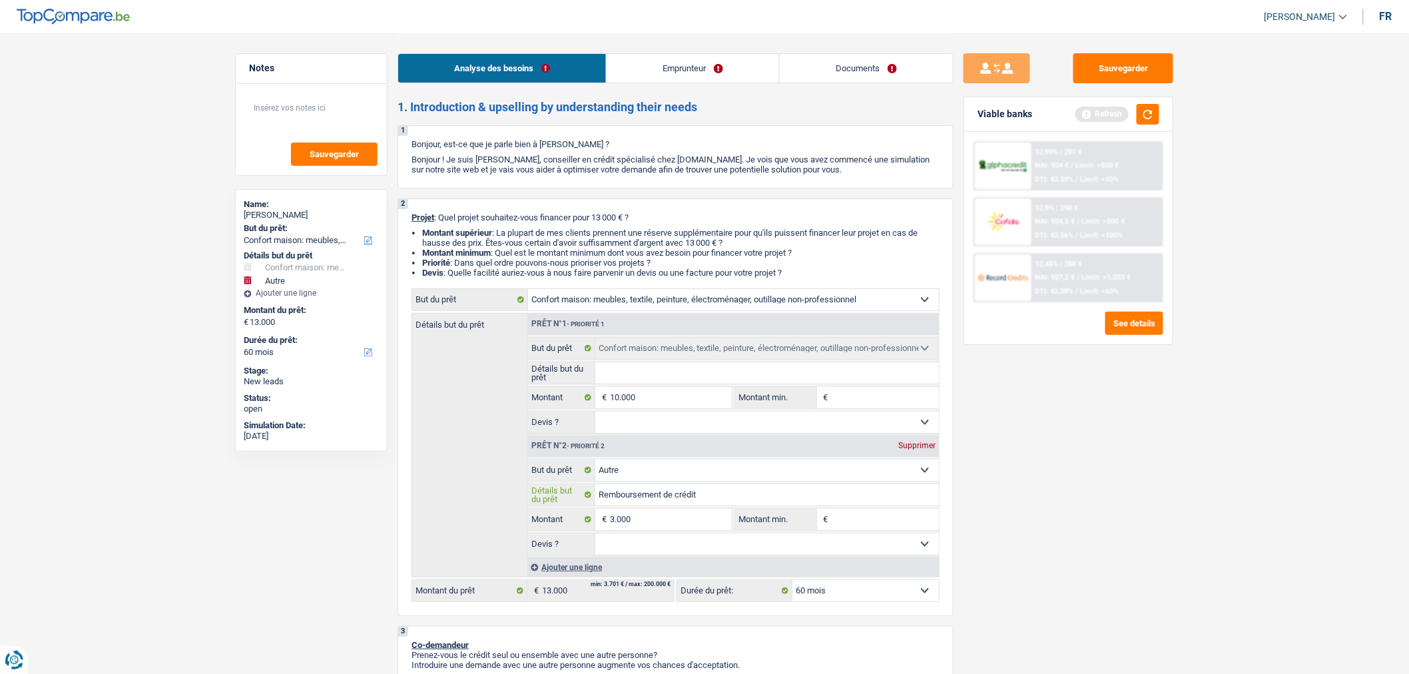
type input "Remboursement de crédit e"
type input "Remboursement de crédit en"
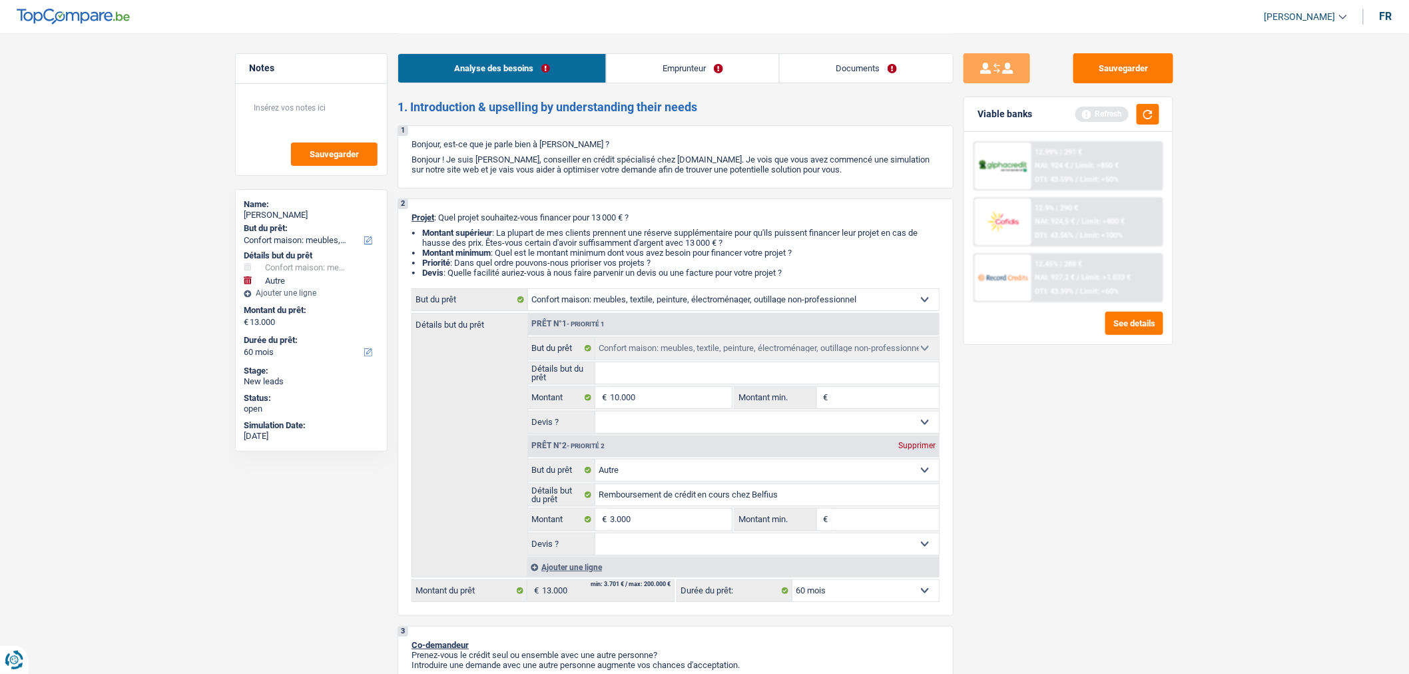
click at [671, 69] on link "Emprunteur" at bounding box center [693, 68] width 172 height 29
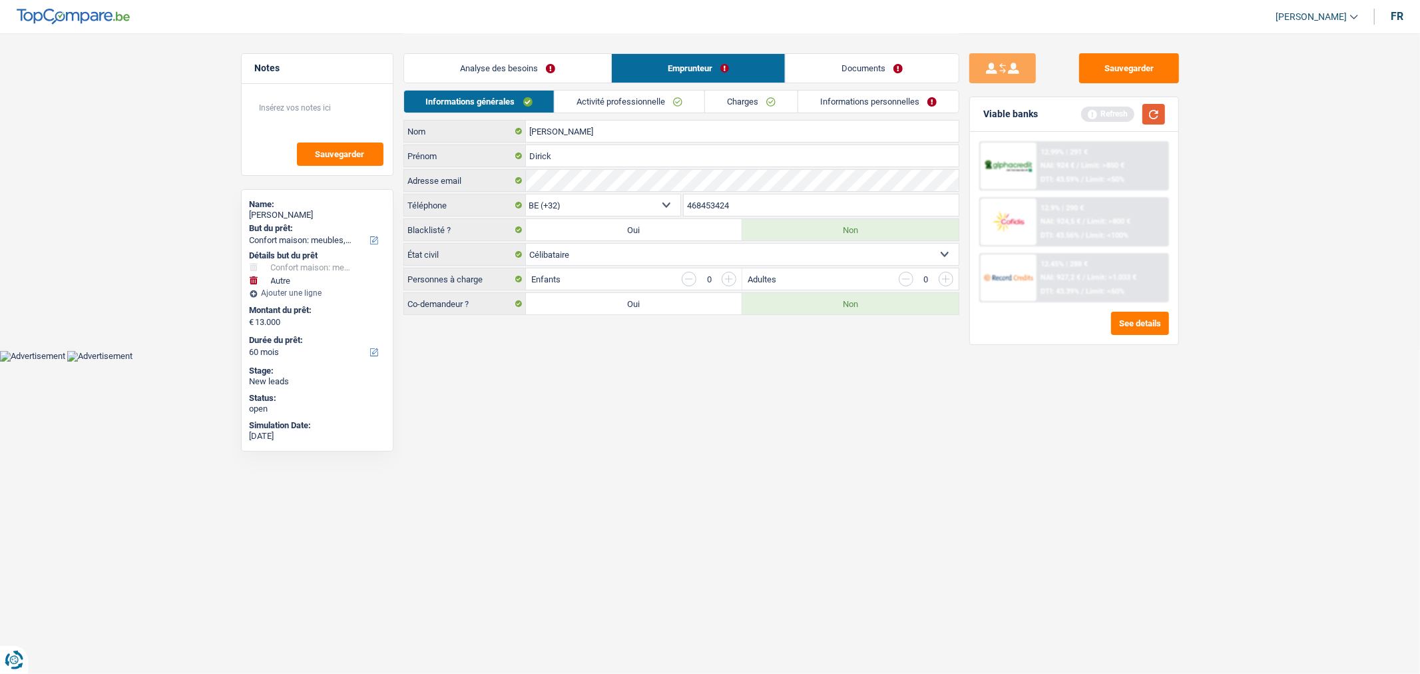
click at [1148, 115] on button "button" at bounding box center [1154, 114] width 23 height 21
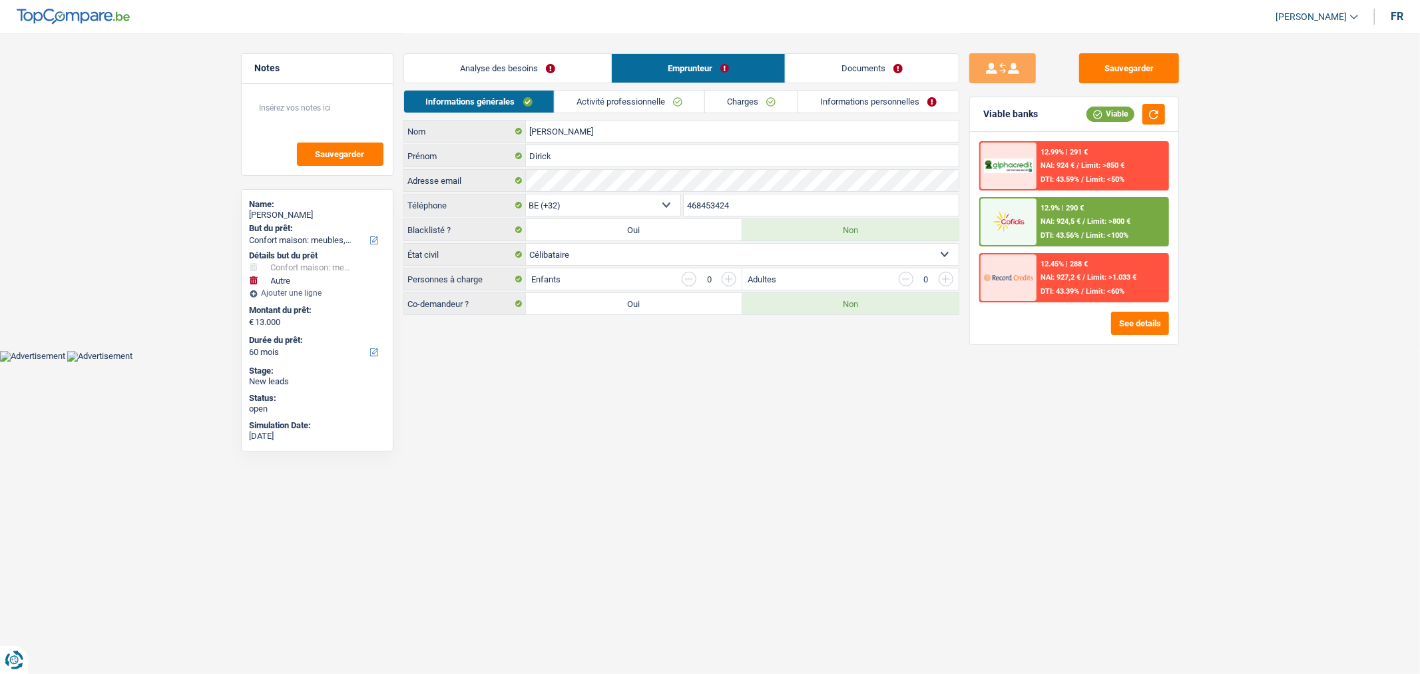
click at [640, 95] on link "Activité professionnelle" at bounding box center [630, 102] width 150 height 22
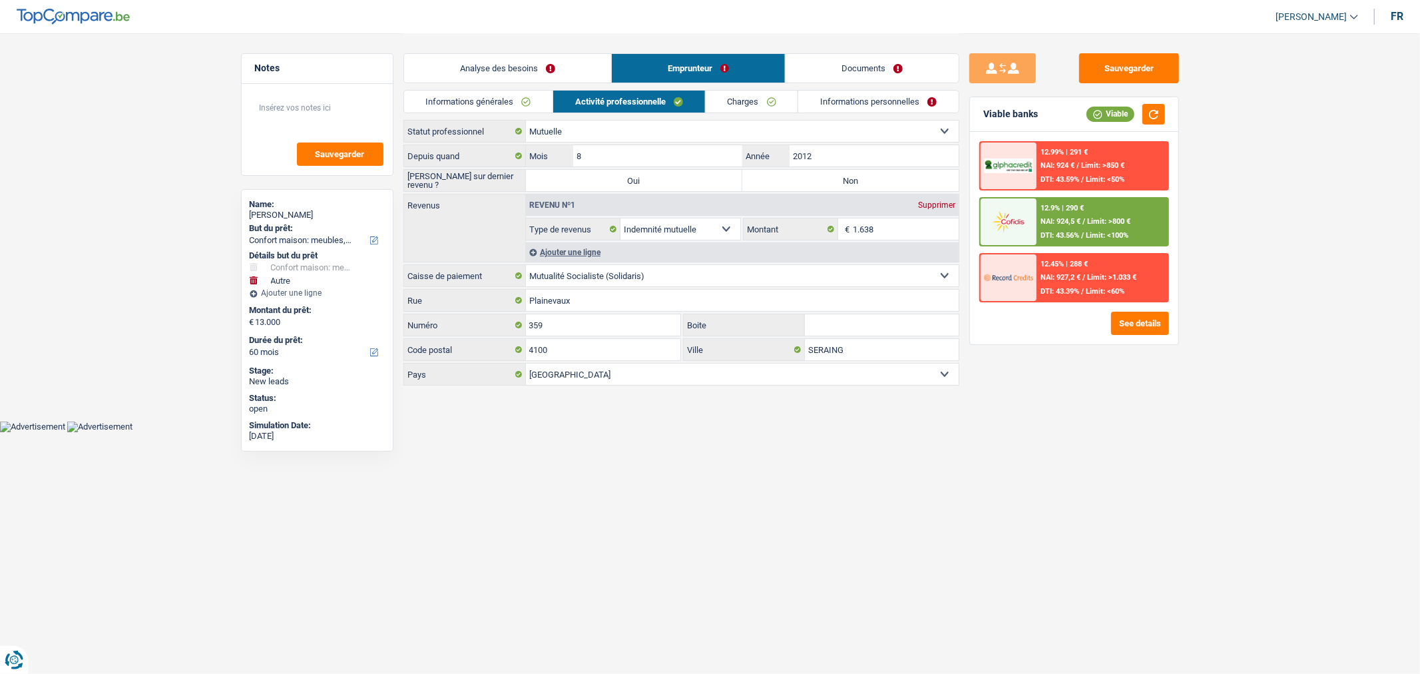
click at [793, 185] on label "Non" at bounding box center [850, 180] width 216 height 21
click at [793, 185] on input "Non" at bounding box center [850, 180] width 216 height 21
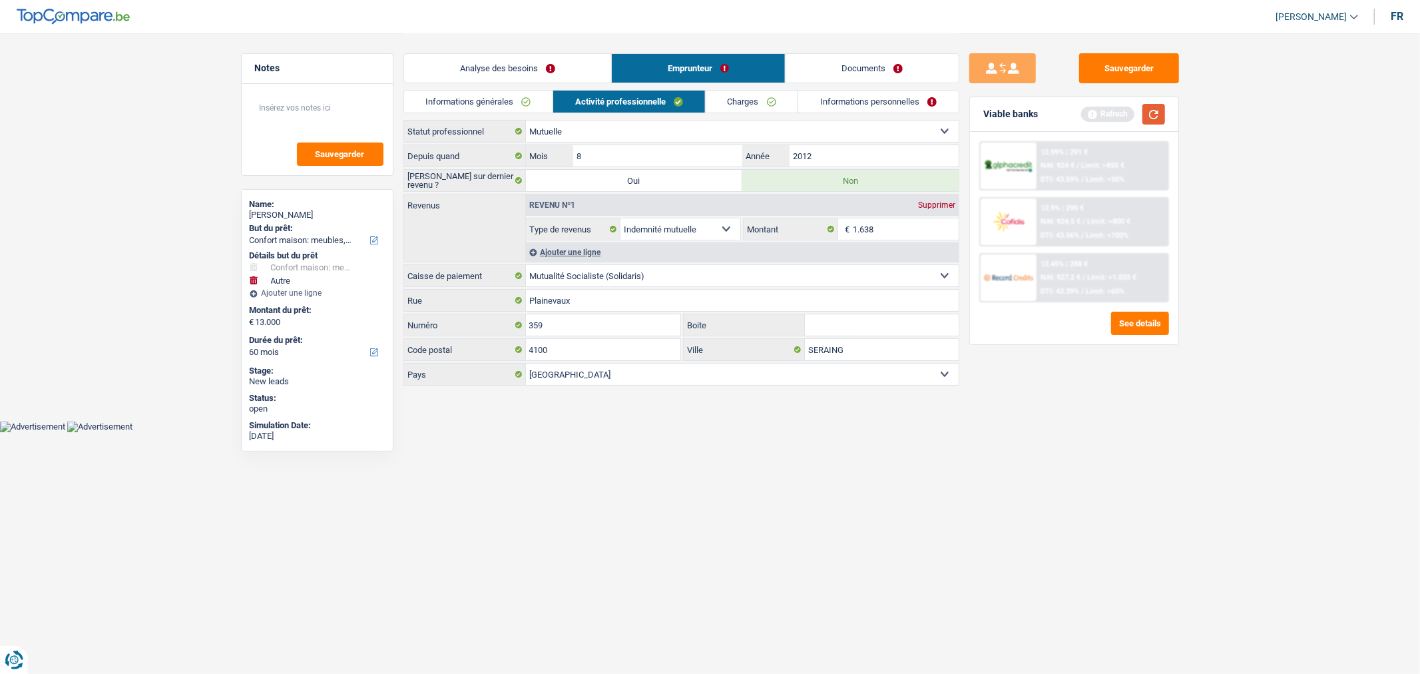
click at [1147, 121] on button "button" at bounding box center [1154, 114] width 23 height 21
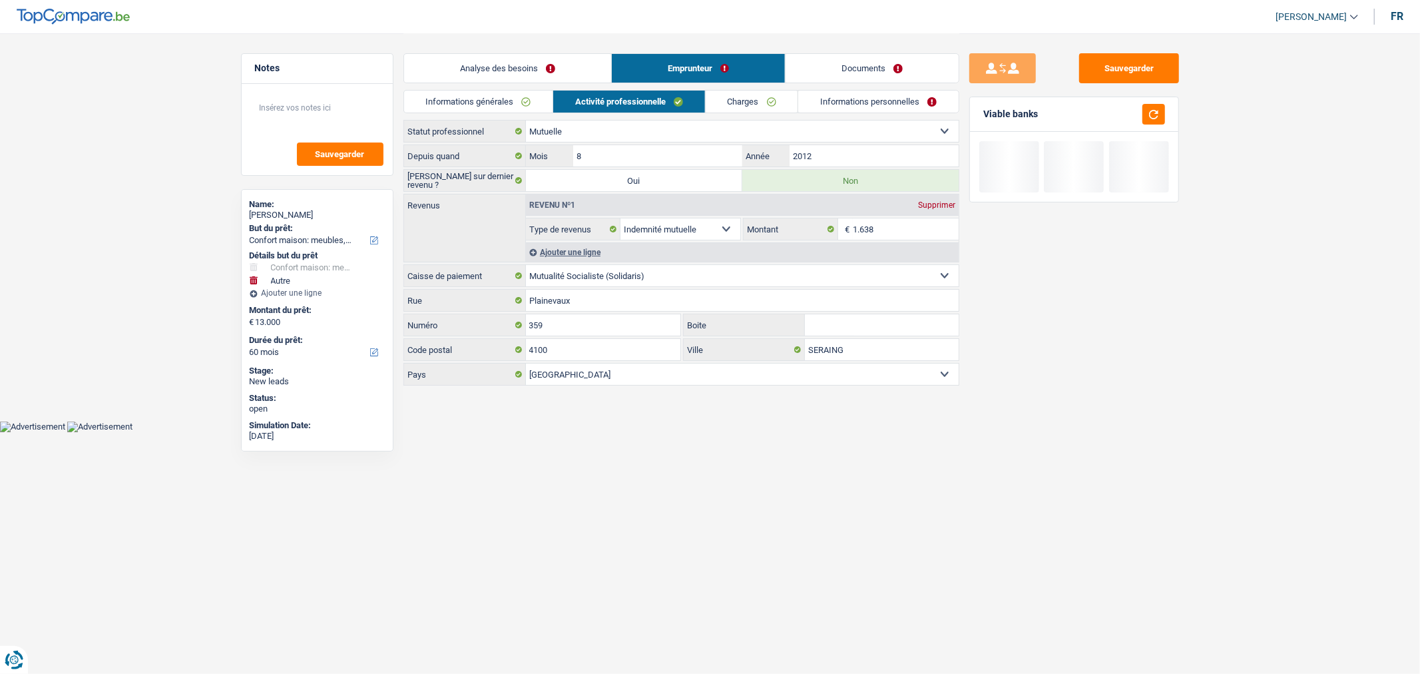
click at [735, 102] on link "Charges" at bounding box center [752, 102] width 93 height 22
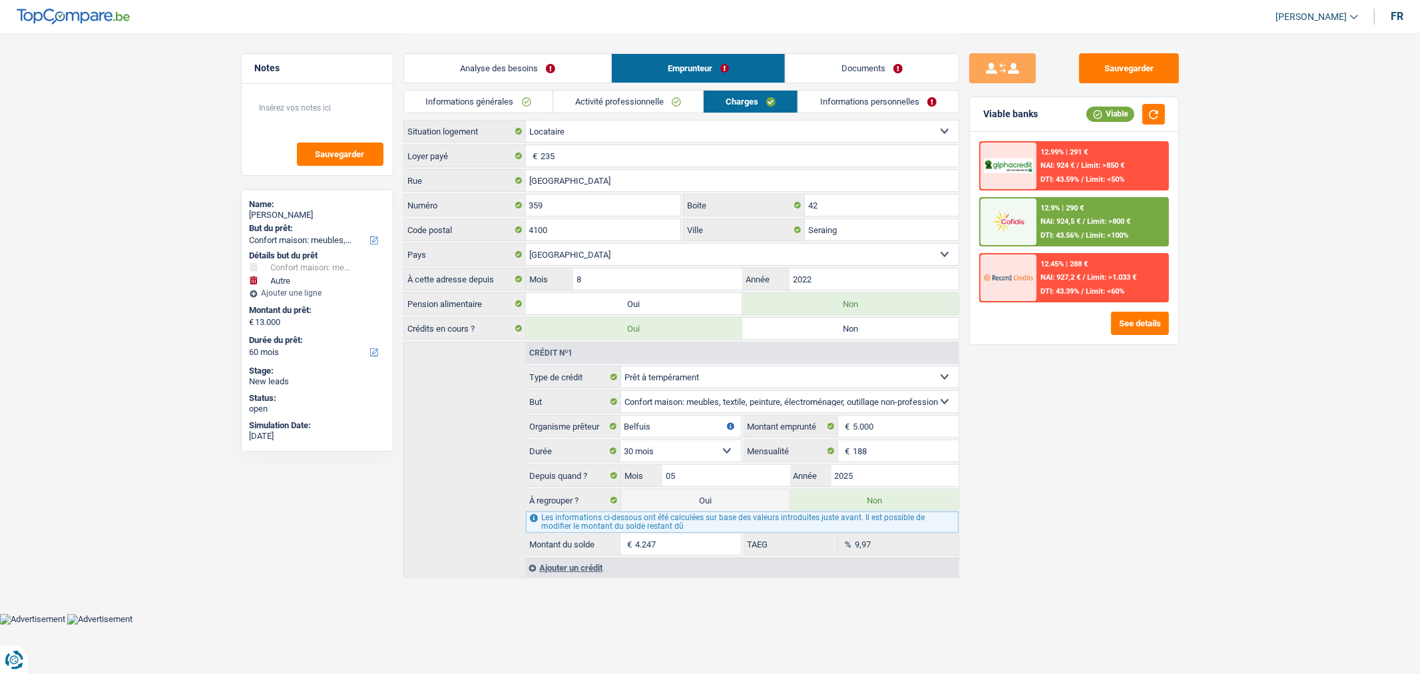
click at [832, 105] on link "Informations personnelles" at bounding box center [878, 102] width 160 height 22
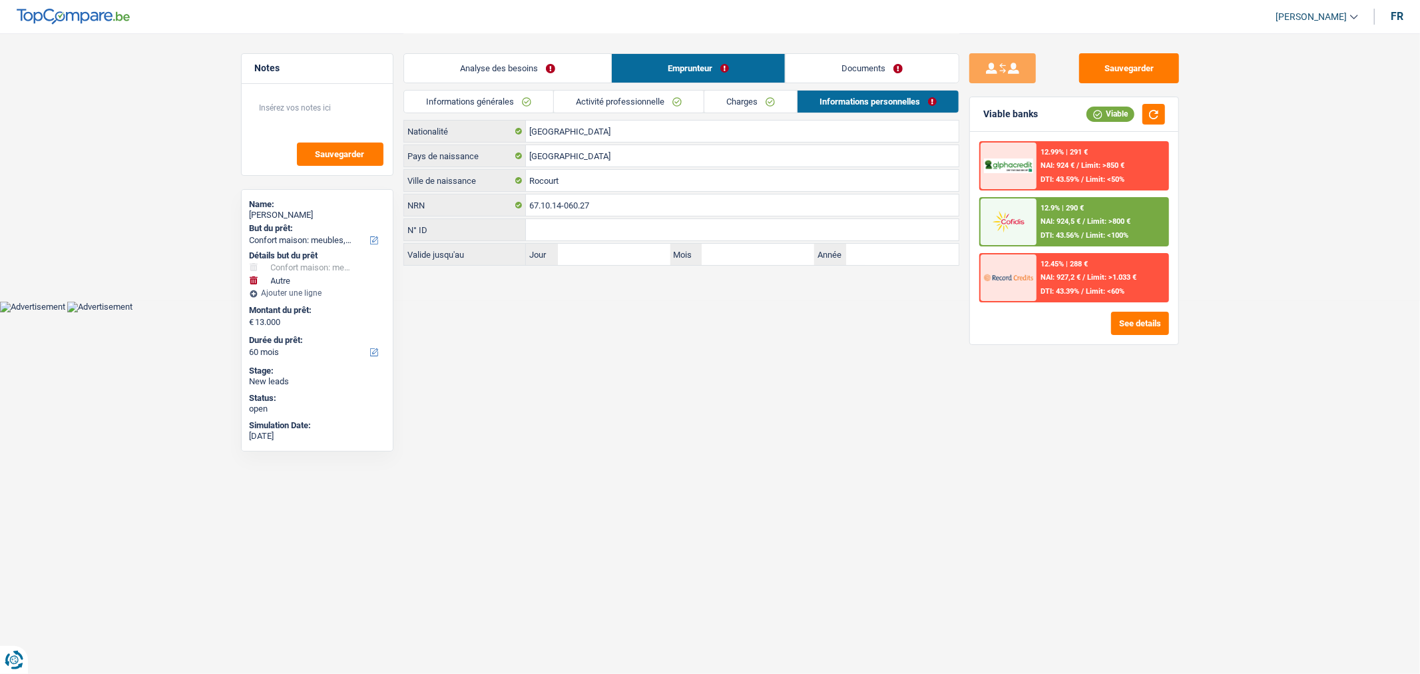
click at [881, 54] on link "Documents" at bounding box center [872, 68] width 173 height 29
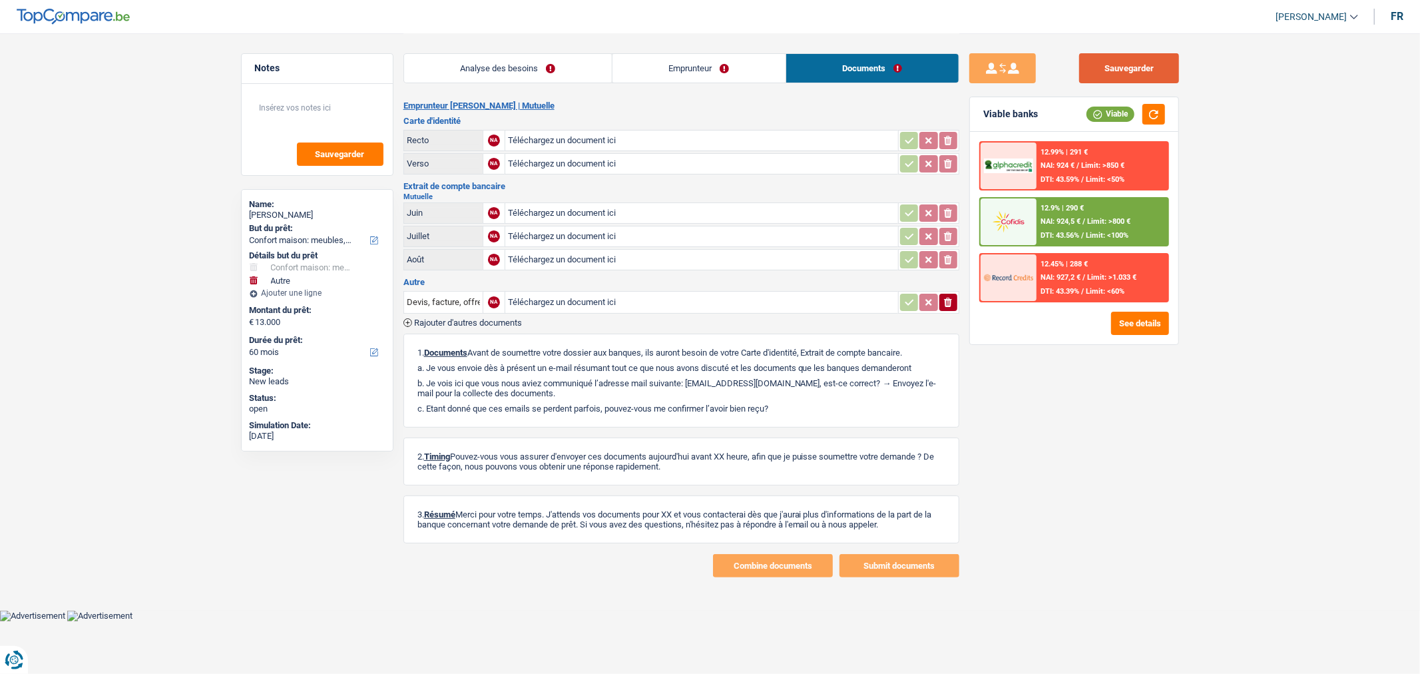
click at [1117, 63] on button "Sauvegarder" at bounding box center [1129, 68] width 100 height 30
click at [1143, 75] on button "Sauvegarder" at bounding box center [1129, 68] width 100 height 30
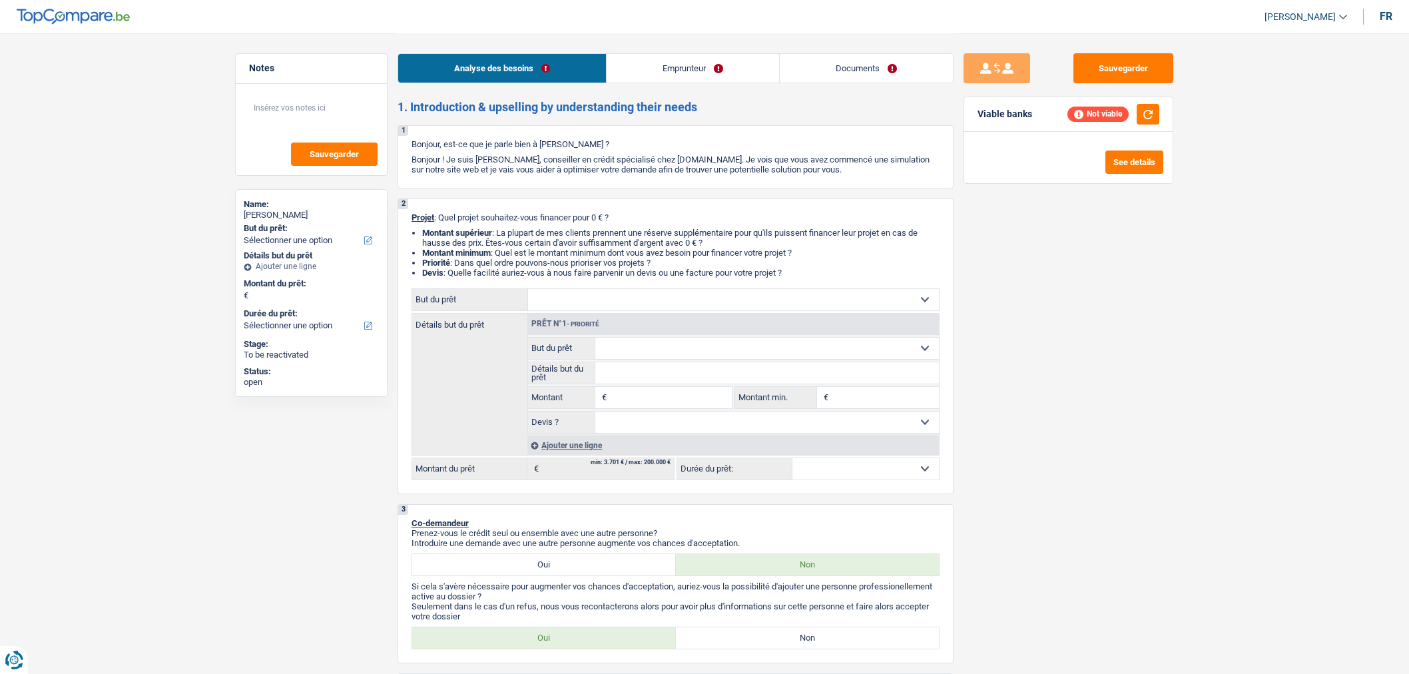
select select "privateEmployee"
select select "netSalary"
select select "handicapAllowance"
select select "mealVouchers"
select select "rents"
